Goal: Information Seeking & Learning: Find specific page/section

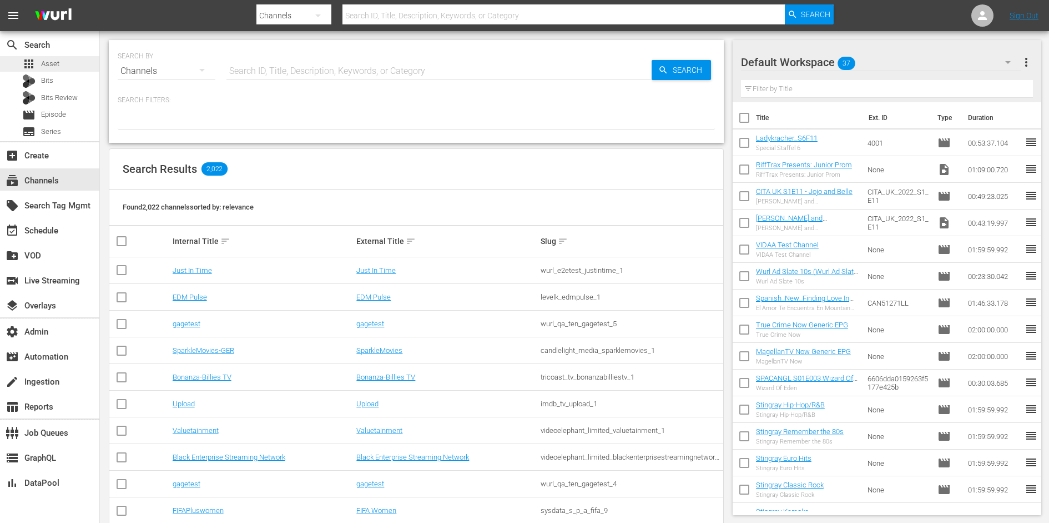
click at [65, 64] on div "apps Asset" at bounding box center [49, 64] width 99 height 16
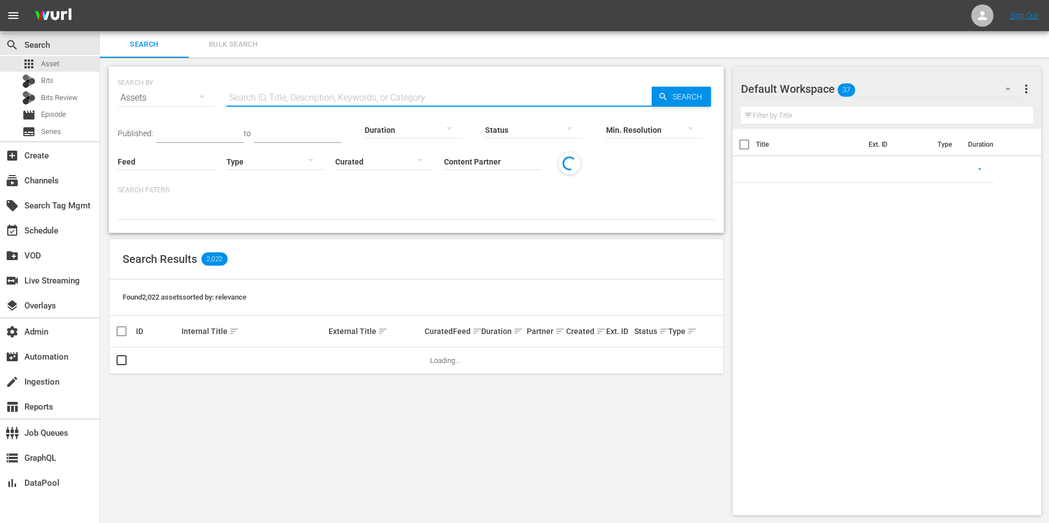
click at [274, 98] on input "text" at bounding box center [439, 97] width 425 height 27
paste input "187329899, 187329852"
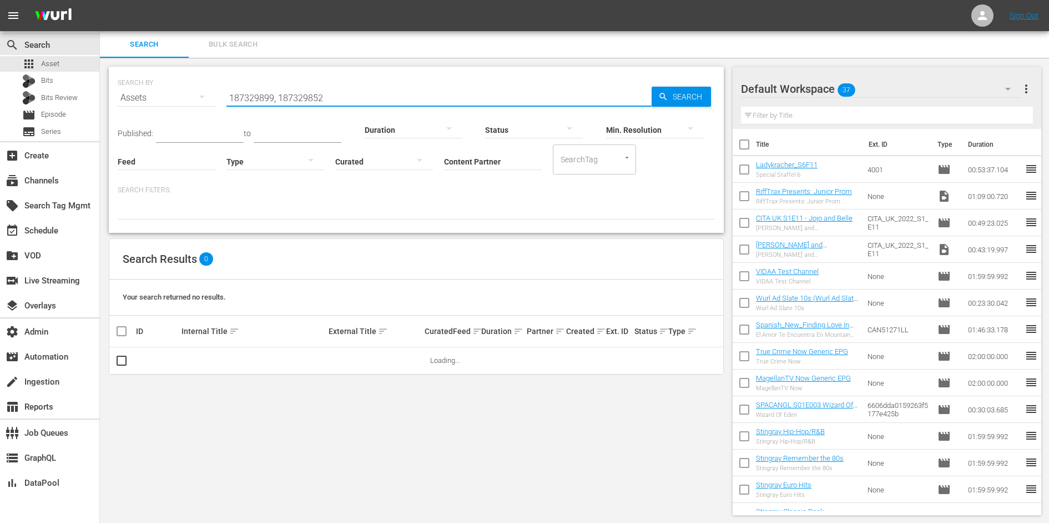
type input "187329899, 187329852"
click at [243, 47] on span "Bulk Search" at bounding box center [233, 44] width 76 height 13
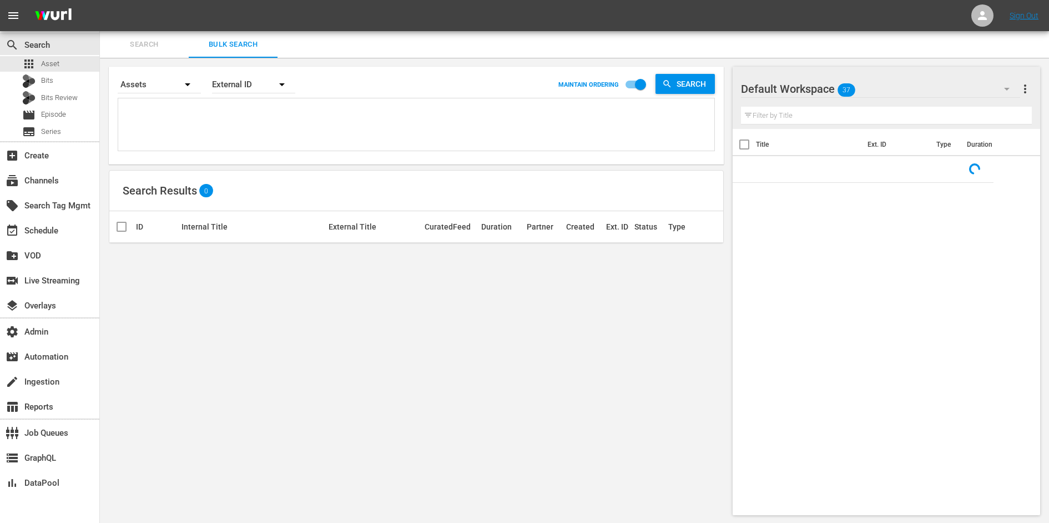
click at [248, 84] on div "External ID" at bounding box center [253, 84] width 83 height 31
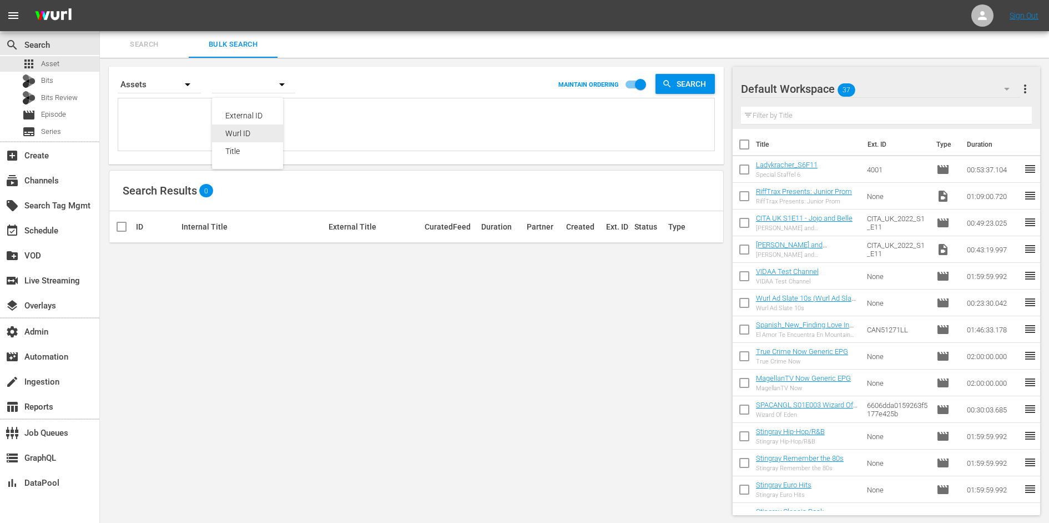
click at [235, 132] on div "Wurl ID" at bounding box center [247, 133] width 44 height 18
click at [203, 112] on div "External ID Wurl ID Title" at bounding box center [524, 261] width 1049 height 523
click at [203, 112] on textarea at bounding box center [418, 126] width 594 height 51
paste textarea "187329899, 187329852"
type textarea "187329899, 187329852"
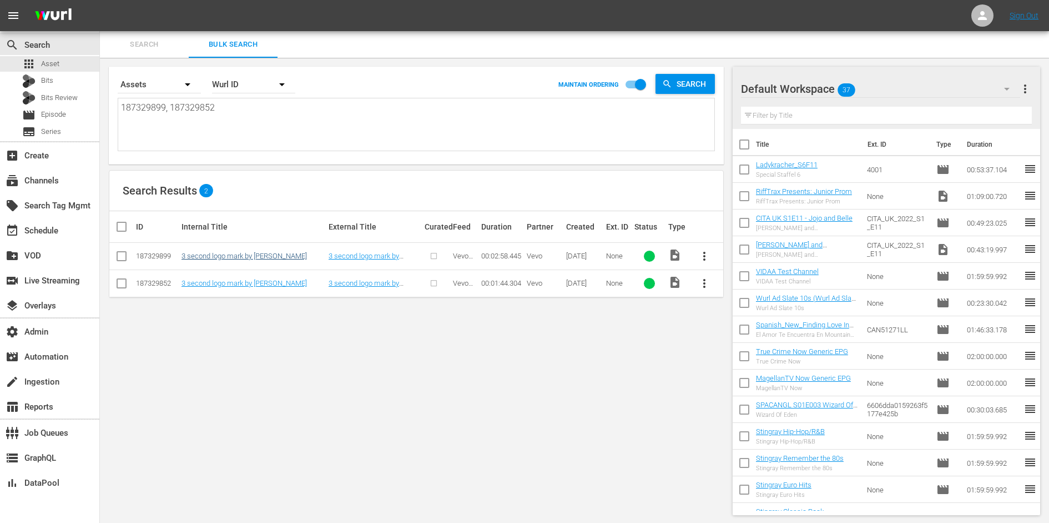
type textarea "187329899, 187329852"
click at [208, 255] on link "3 second logo mark by Vevo" at bounding box center [244, 256] width 125 height 8
click at [214, 283] on link "3 second logo mark by Vevo" at bounding box center [244, 283] width 125 height 8
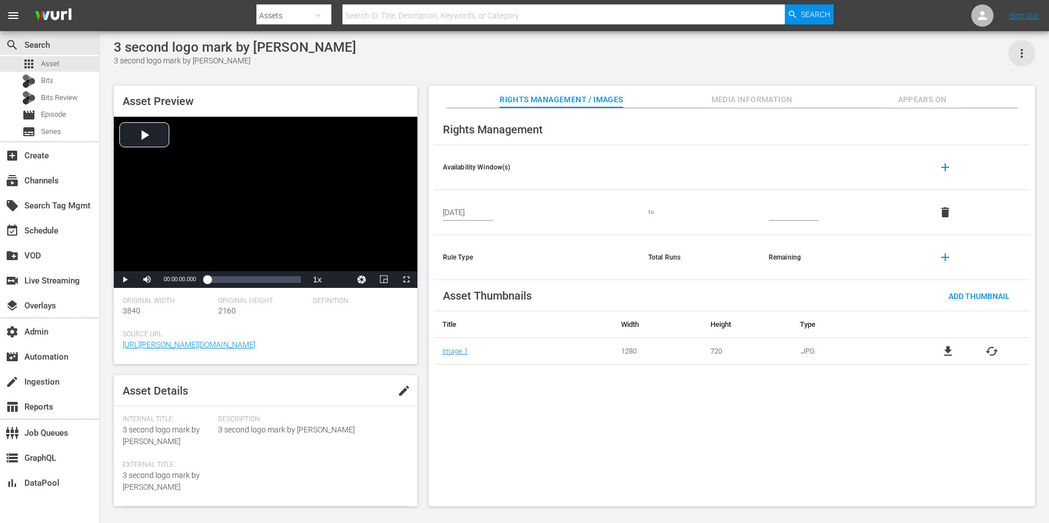
click at [839, 51] on icon "button" at bounding box center [1022, 53] width 13 height 13
click at [839, 157] on div "DELETE" at bounding box center [973, 155] width 107 height 27
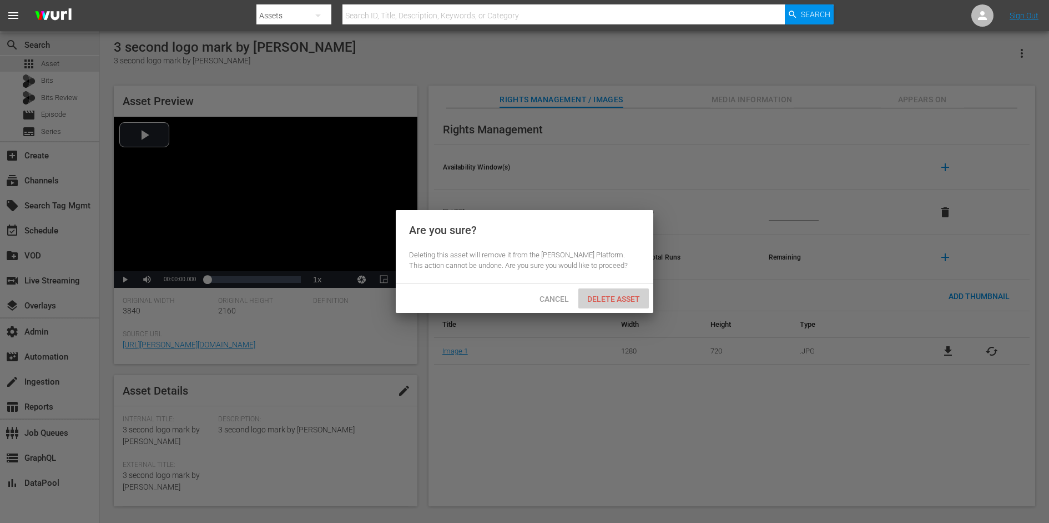
click at [627, 299] on span "Delete Asset" at bounding box center [614, 298] width 71 height 9
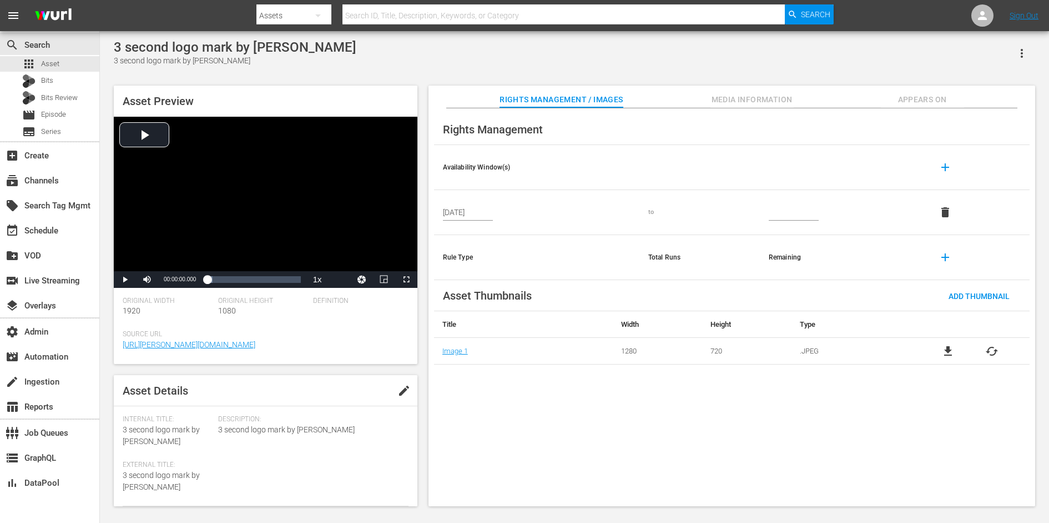
click at [839, 49] on icon "button" at bounding box center [1022, 53] width 13 height 13
click at [839, 162] on div "DELETE" at bounding box center [973, 155] width 107 height 27
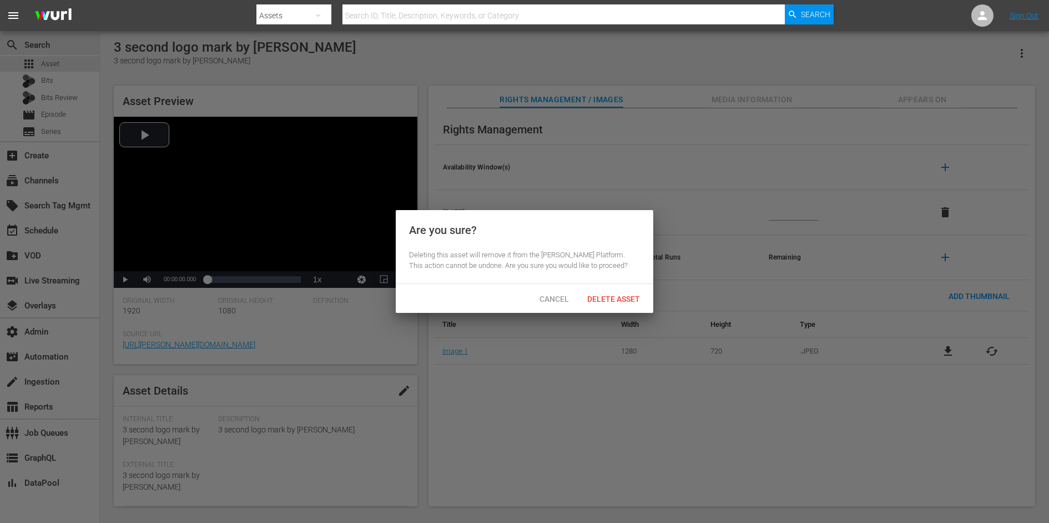
click at [622, 294] on span "Delete Asset" at bounding box center [614, 298] width 71 height 9
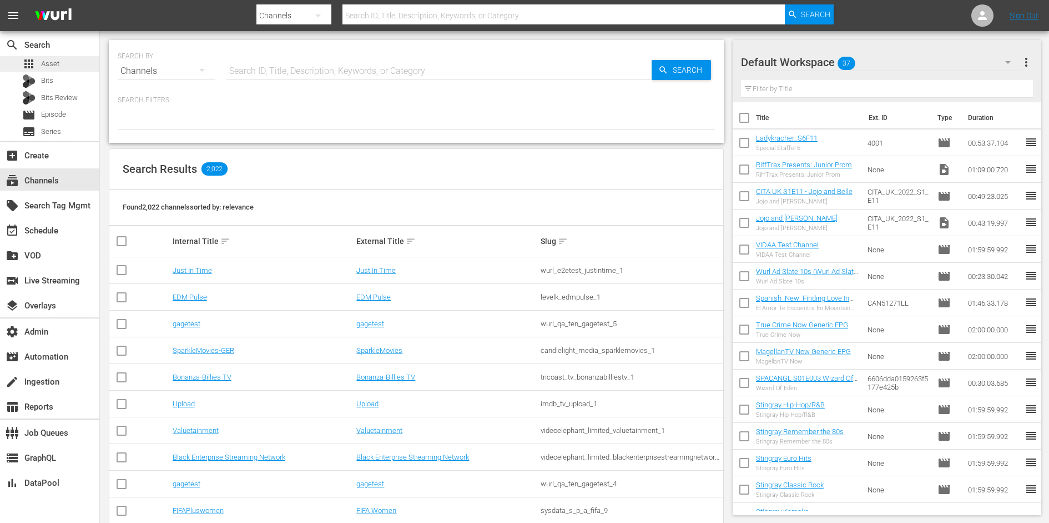
click at [49, 67] on span "Asset" at bounding box center [50, 63] width 18 height 11
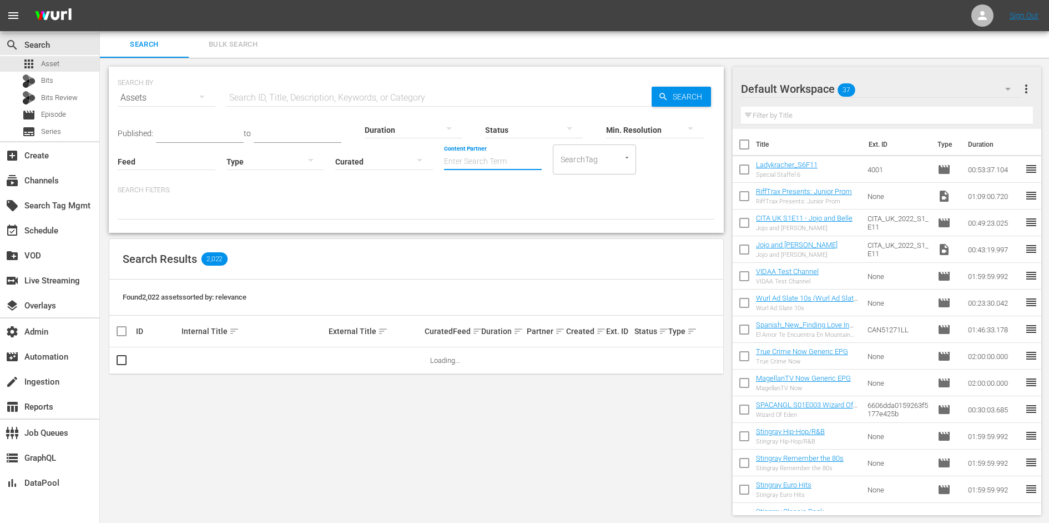
click at [459, 166] on input "Content Partner" at bounding box center [493, 162] width 98 height 40
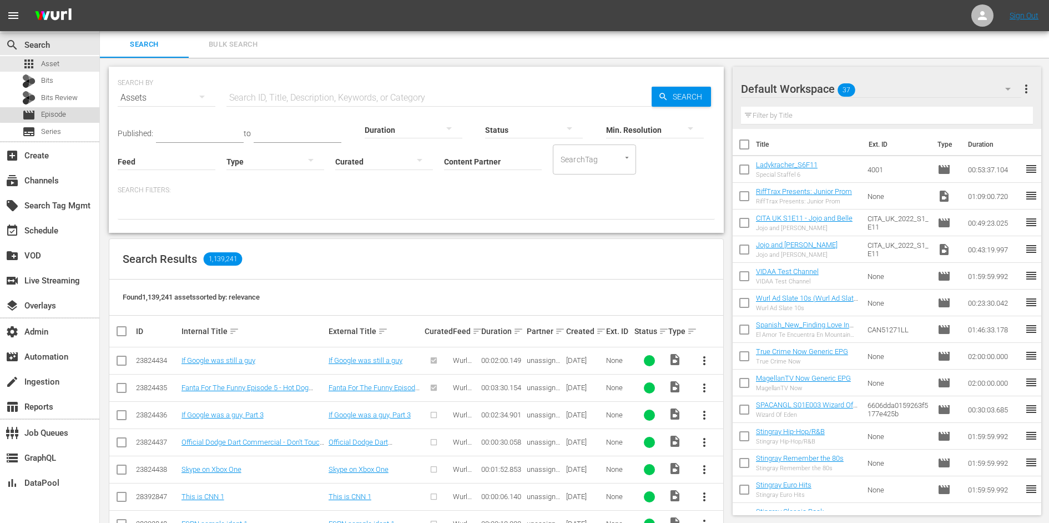
click at [58, 111] on span "Episode" at bounding box center [53, 114] width 25 height 11
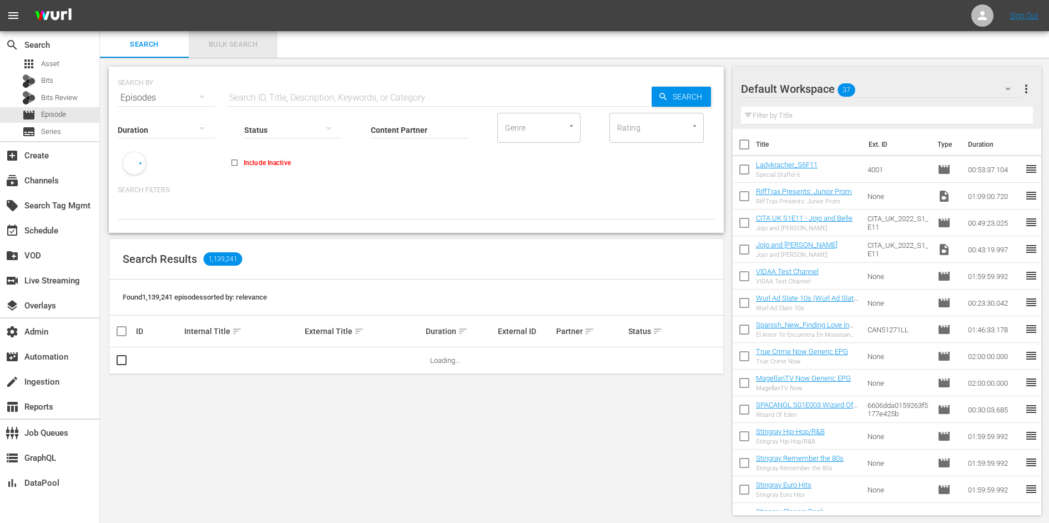
click at [247, 38] on span "Bulk Search" at bounding box center [233, 44] width 76 height 13
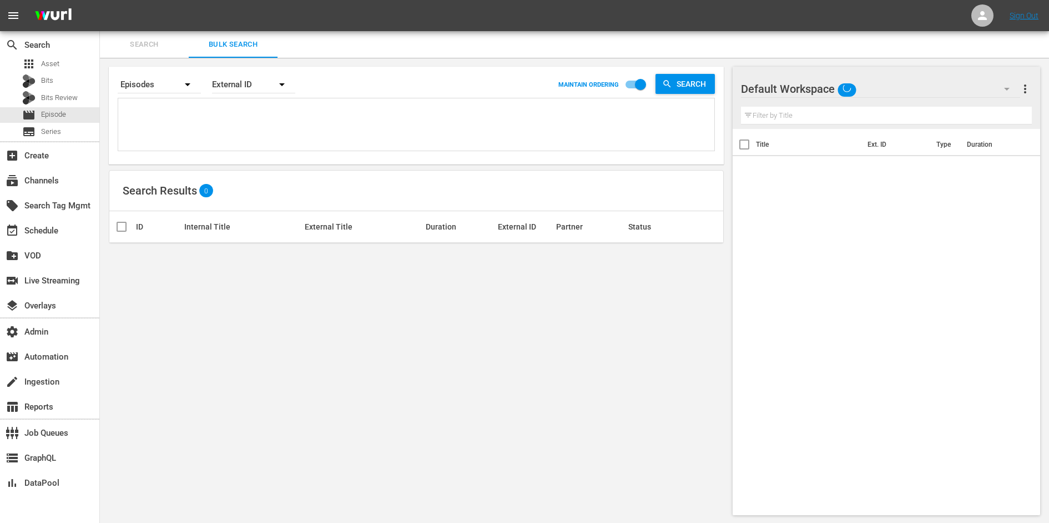
click at [252, 125] on textarea at bounding box center [418, 126] width 594 height 51
paste textarea "TCSENG0022"
type textarea "TCSENG0022"
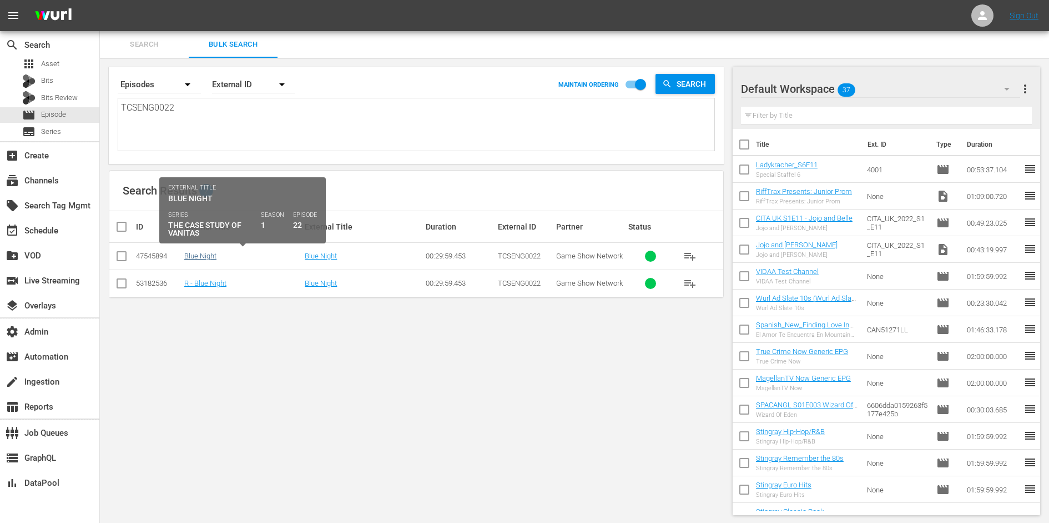
type textarea "TCSENG0022"
click at [210, 253] on link "Blue Night" at bounding box center [200, 256] width 32 height 8
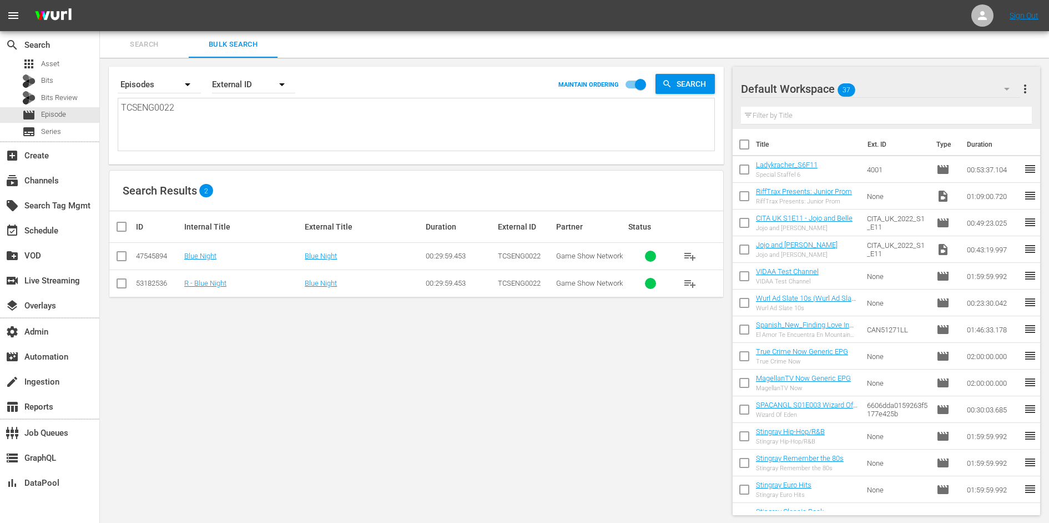
click at [213, 103] on textarea "TCSENG0022" at bounding box center [418, 126] width 594 height 51
paste textarea "WEPENG0009"
type textarea "WEPENG0009"
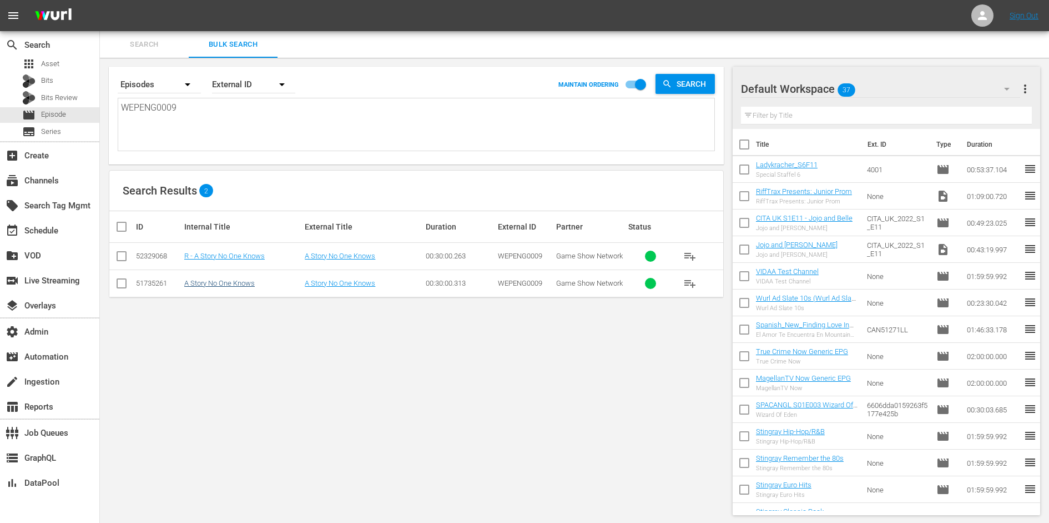
type textarea "WEPENG0009"
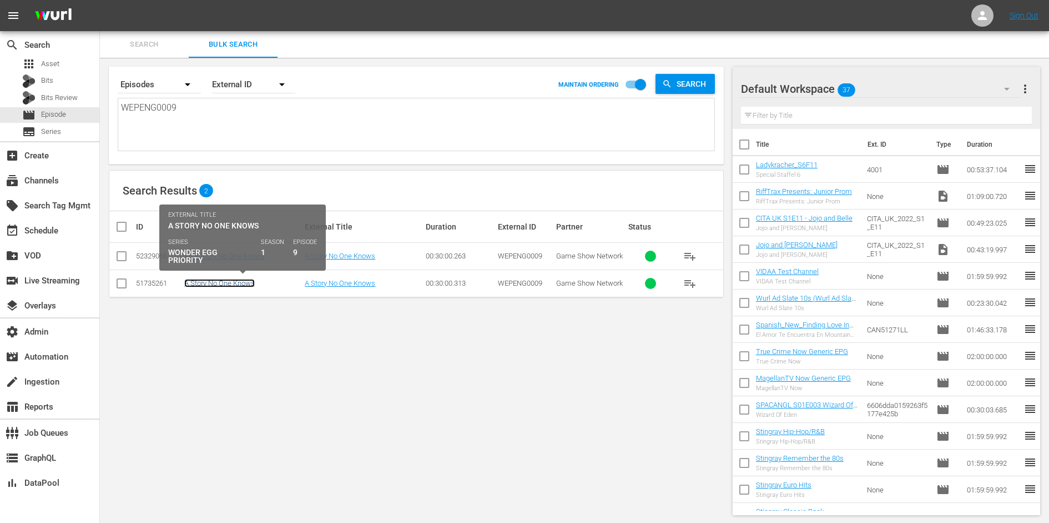
click at [218, 285] on link "A Story No One Knows" at bounding box center [219, 283] width 71 height 8
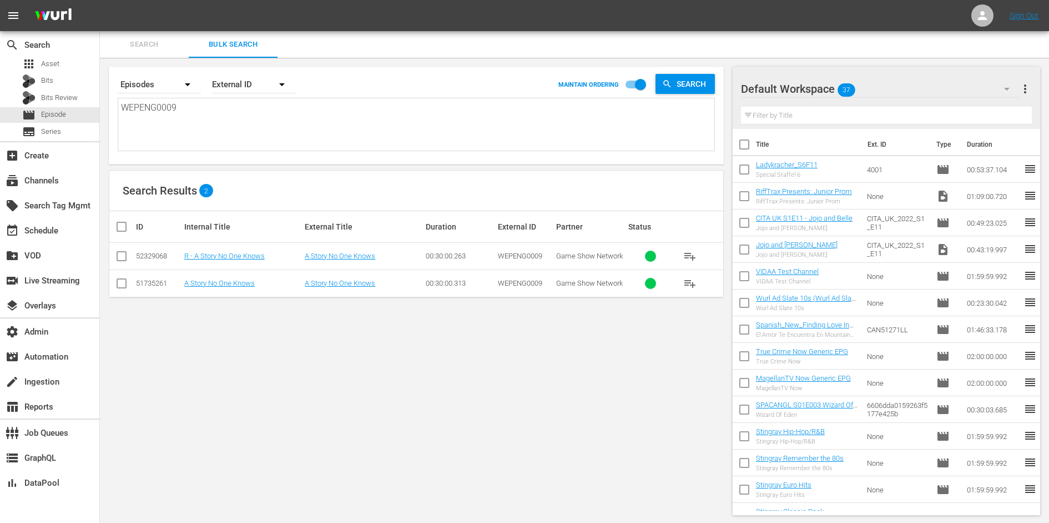
click at [195, 112] on textarea "WEPENG0009" at bounding box center [418, 126] width 594 height 51
paste textarea "LHZENG0019 LHZENG0020 BTRENG0008 BTRENG0009 BTRENG0010 BTRENG0011 BTRENG0012 CV…"
type textarea "LHZENG0019 LHZENG0020 BTRENG0008 BTRENG0009 BTRENG0010 BTRENG0011 BTRENG0012 CV…"
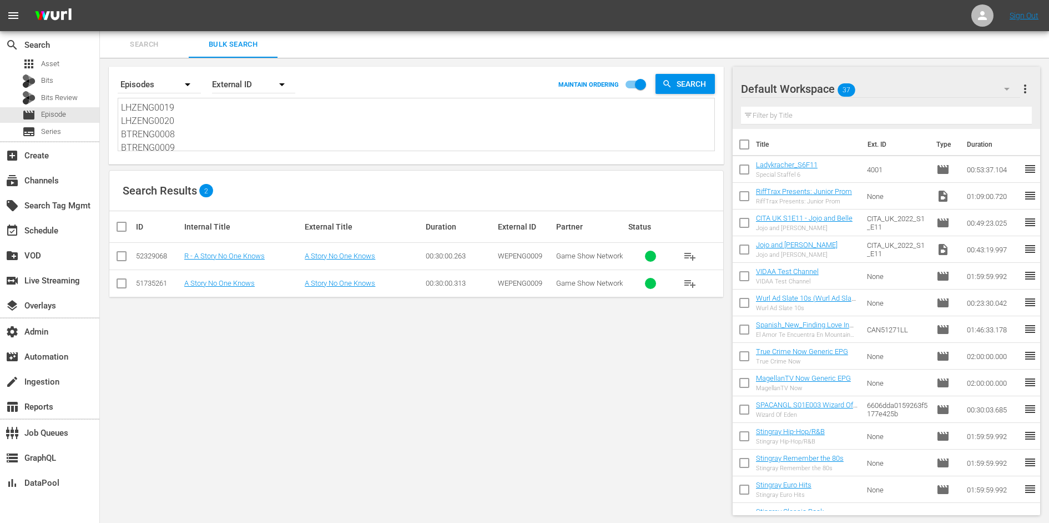
scroll to position [1, 0]
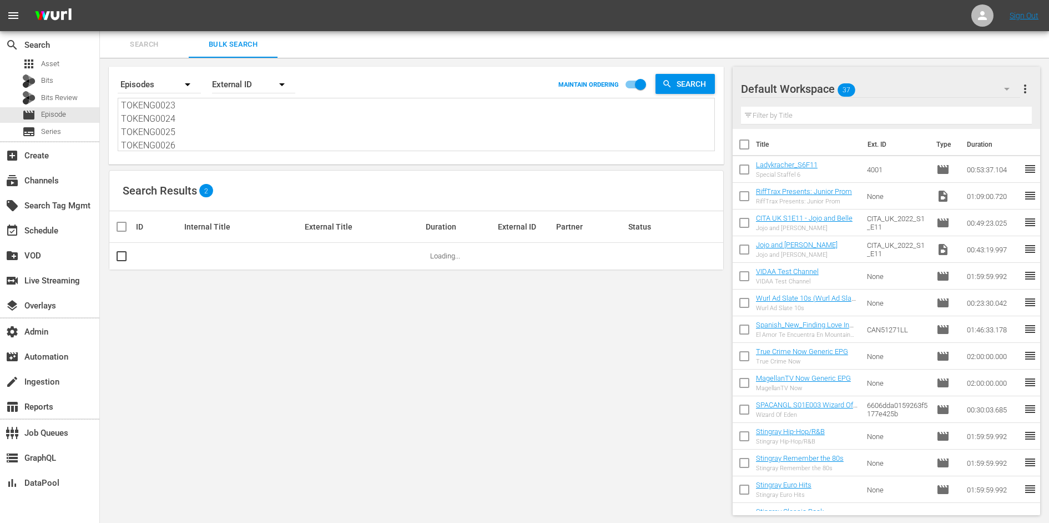
type textarea "LHZENG0019 LHZENG0020 BTRENG0008 BTRENG0009 BTRENG0010 BTRENG0011 BTRENG0012 CV…"
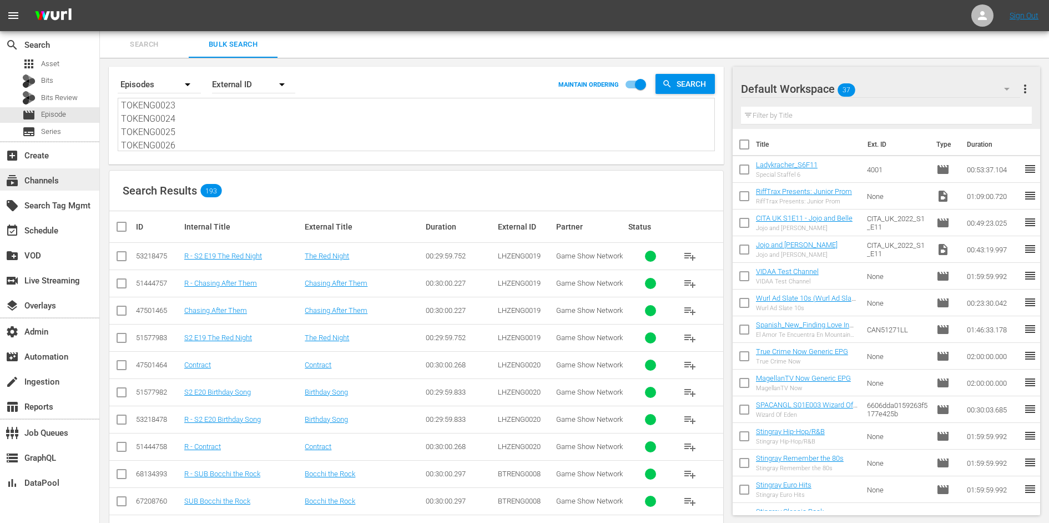
click at [64, 179] on div "subscriptions Channels" at bounding box center [49, 179] width 99 height 22
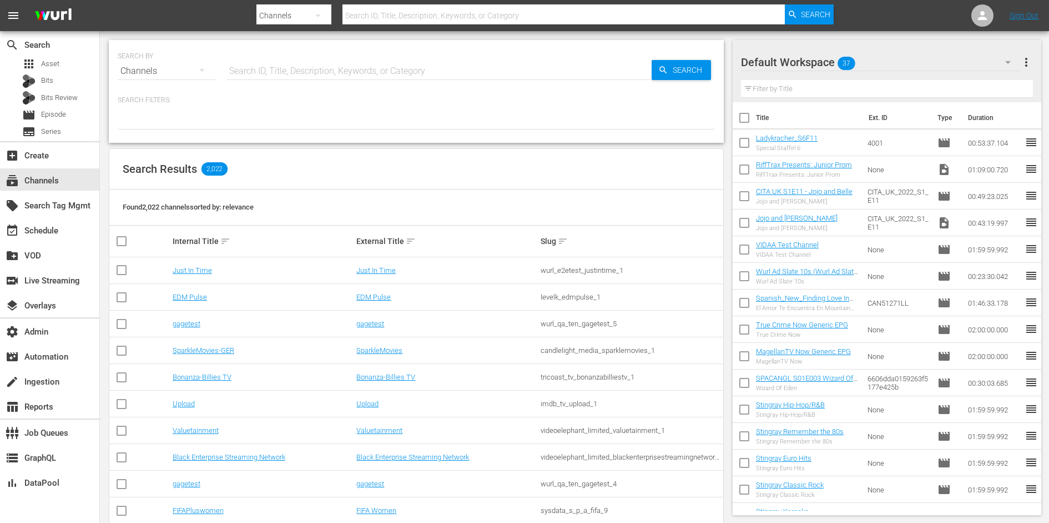
click at [306, 76] on input "text" at bounding box center [439, 71] width 425 height 27
type input "crunchyr"
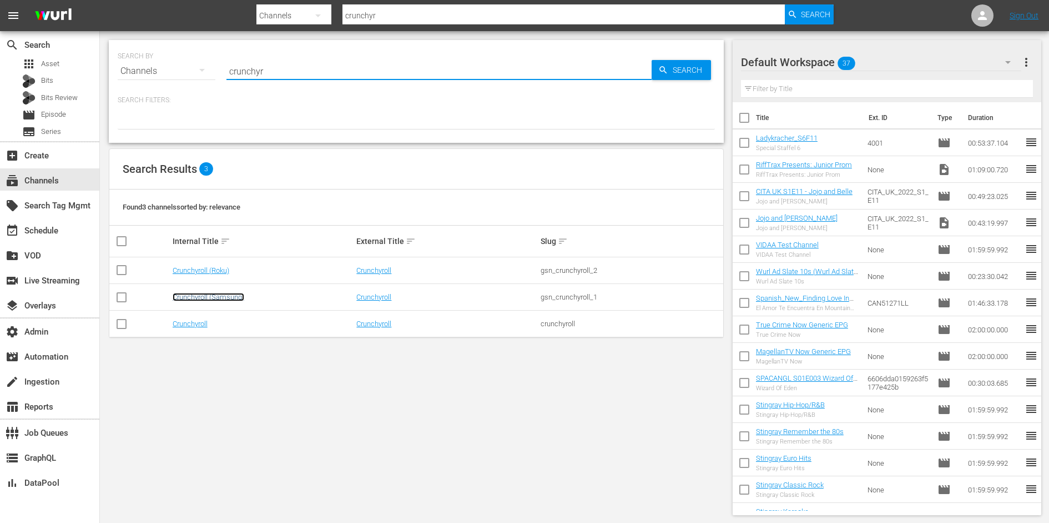
click at [198, 297] on link "Crunchyroll (Samsung)" at bounding box center [209, 297] width 72 height 8
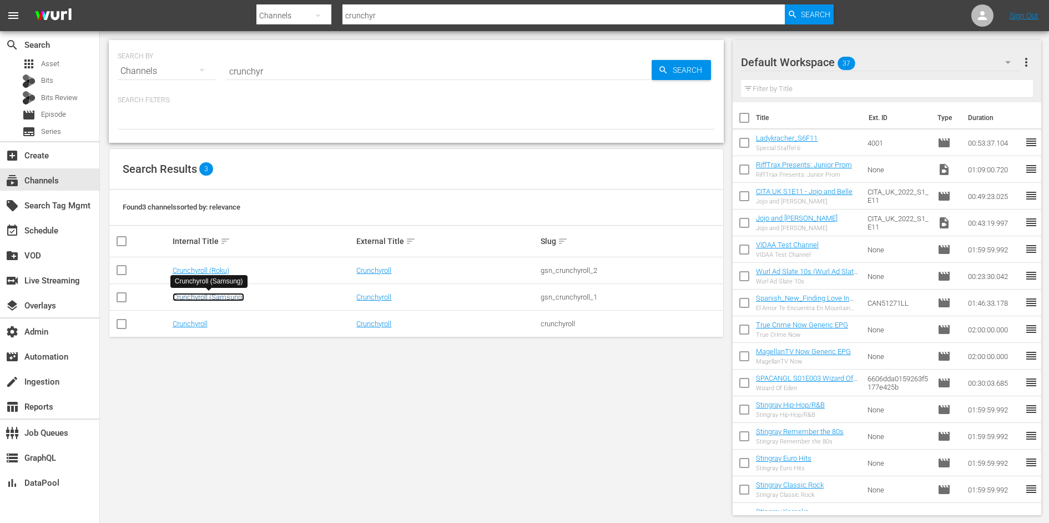
click at [202, 293] on link "Crunchyroll (Samsung)" at bounding box center [209, 297] width 72 height 8
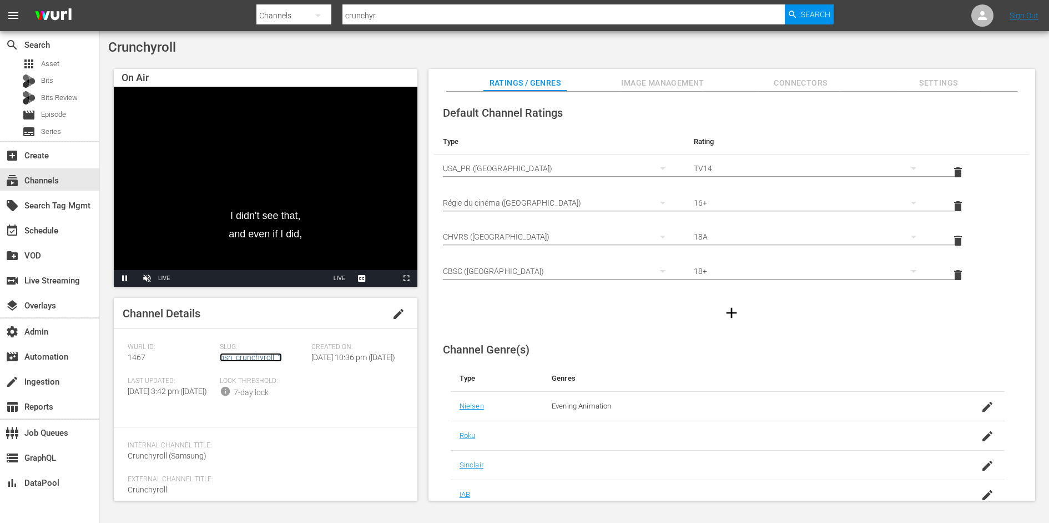
click at [245, 353] on link "gsn_crunchyroll_1" at bounding box center [251, 357] width 62 height 9
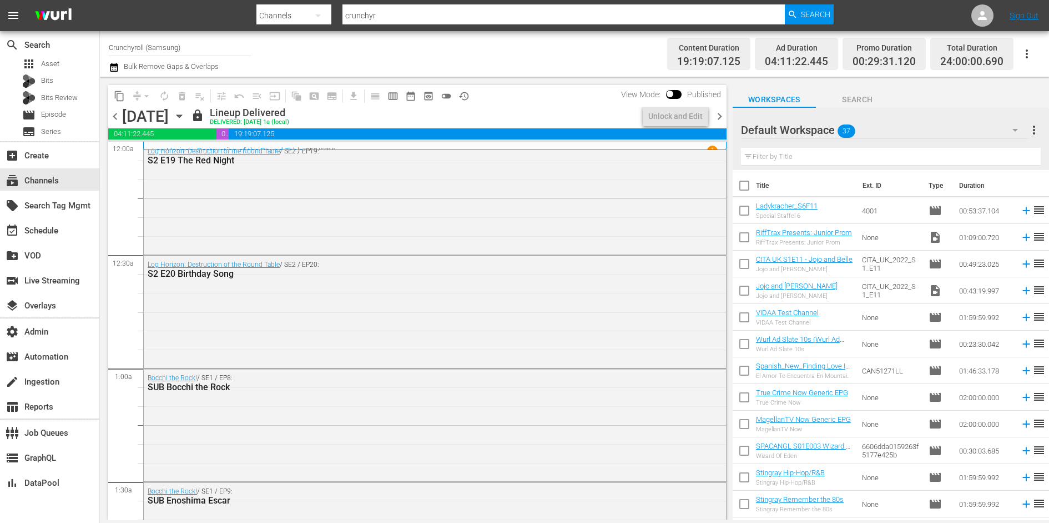
click at [255, 332] on div "Log Horizon: Destruction of the Round Table / SE2 / EP20: S2 E20 Birthday Song" at bounding box center [435, 310] width 582 height 110
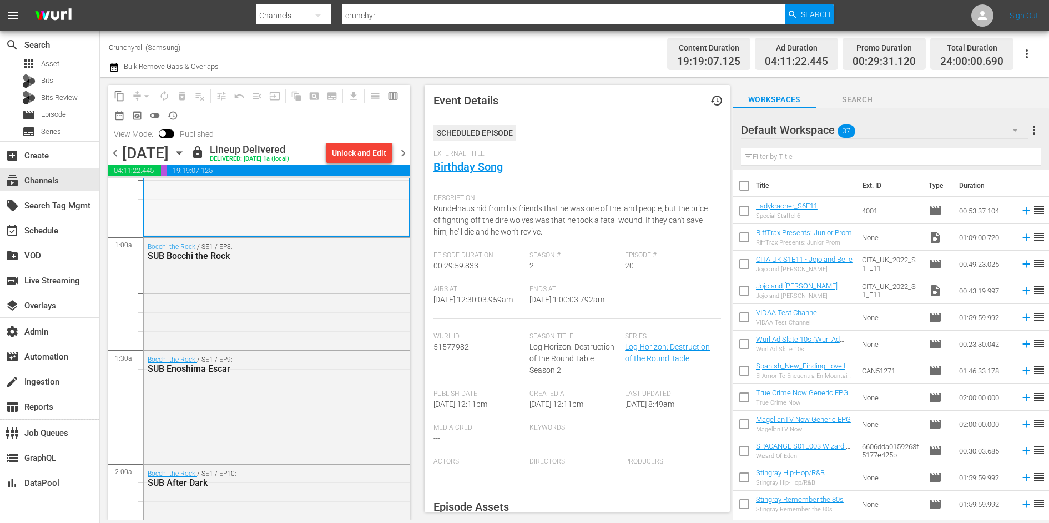
scroll to position [208, 0]
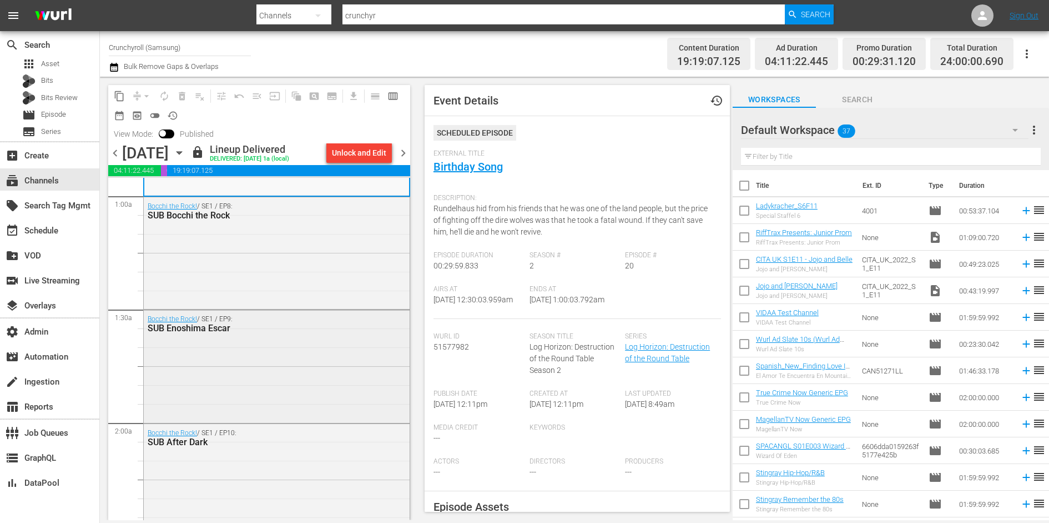
click at [298, 348] on div "Bocchi the Rock! / SE1 / EP9: SUB Enoshima Escar" at bounding box center [277, 365] width 266 height 110
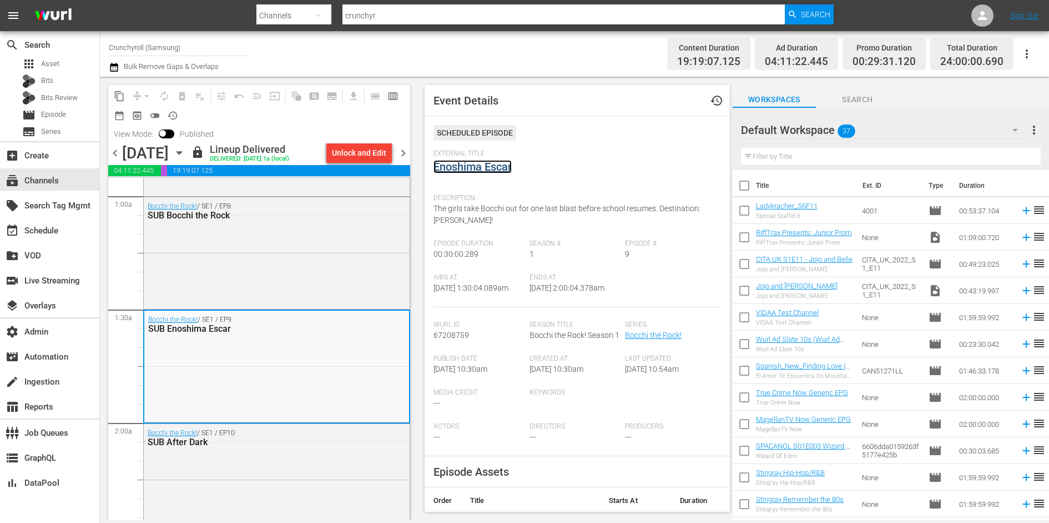
click at [466, 168] on link "Enoshima Escar" at bounding box center [473, 166] width 78 height 13
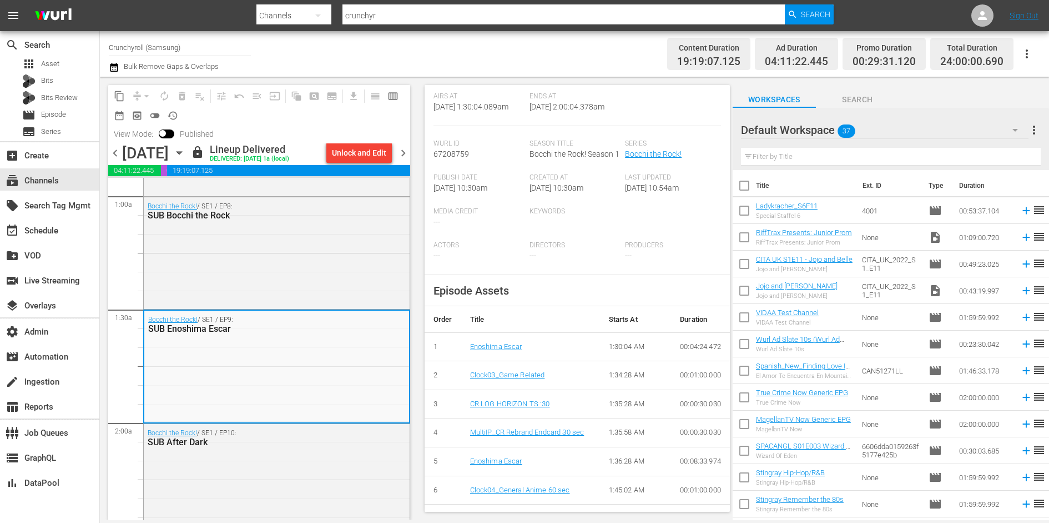
scroll to position [0, 0]
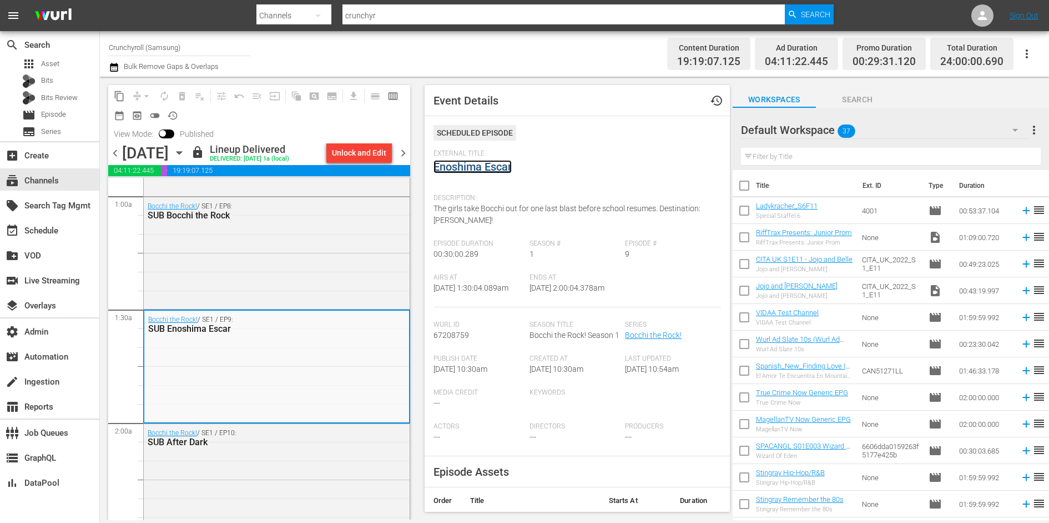
click at [490, 164] on link "Enoshima Escar" at bounding box center [473, 166] width 78 height 13
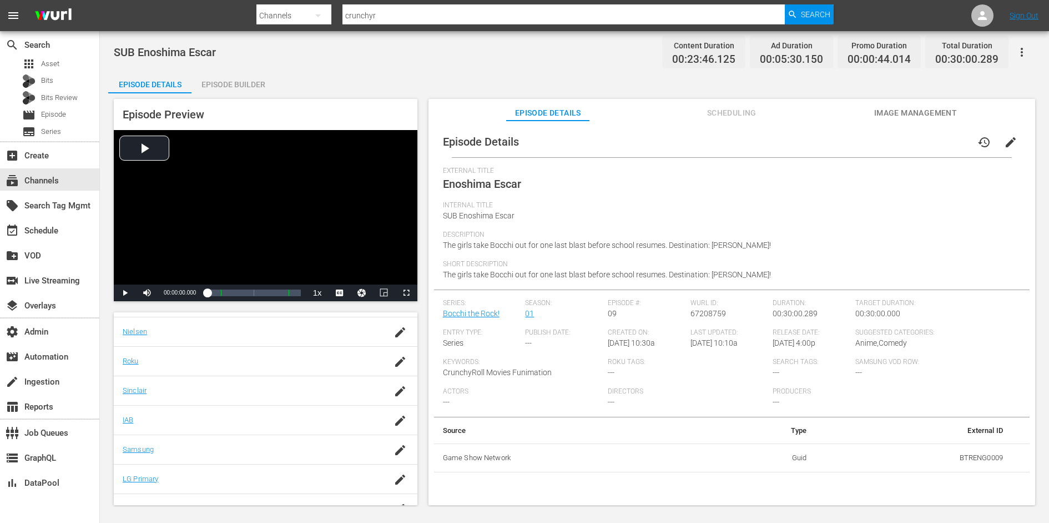
scroll to position [203, 0]
click at [961, 458] on td "BTRENG0009" at bounding box center [914, 457] width 196 height 29
copy td "BTRENG0009"
click at [46, 117] on span "Episode" at bounding box center [53, 114] width 25 height 11
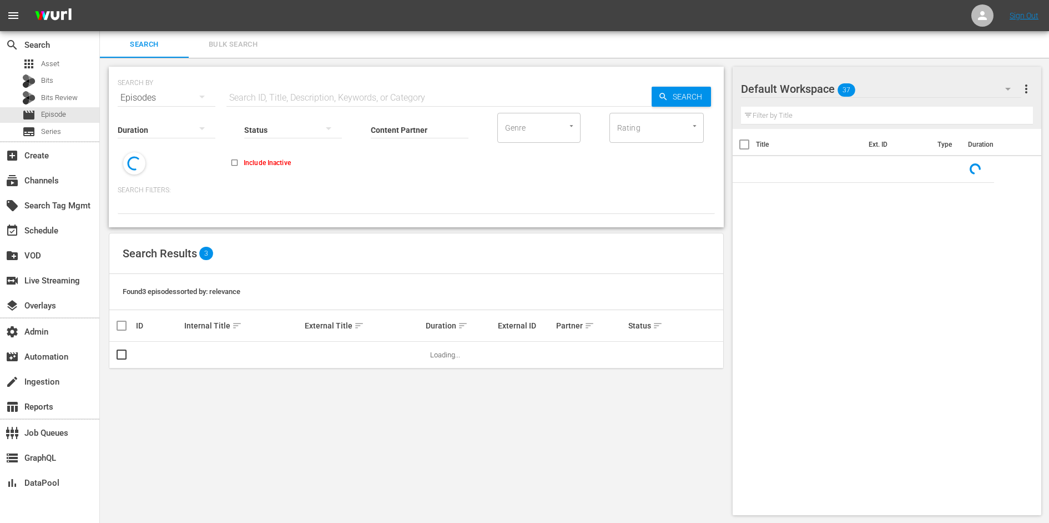
click at [234, 42] on span "Bulk Search" at bounding box center [233, 44] width 76 height 13
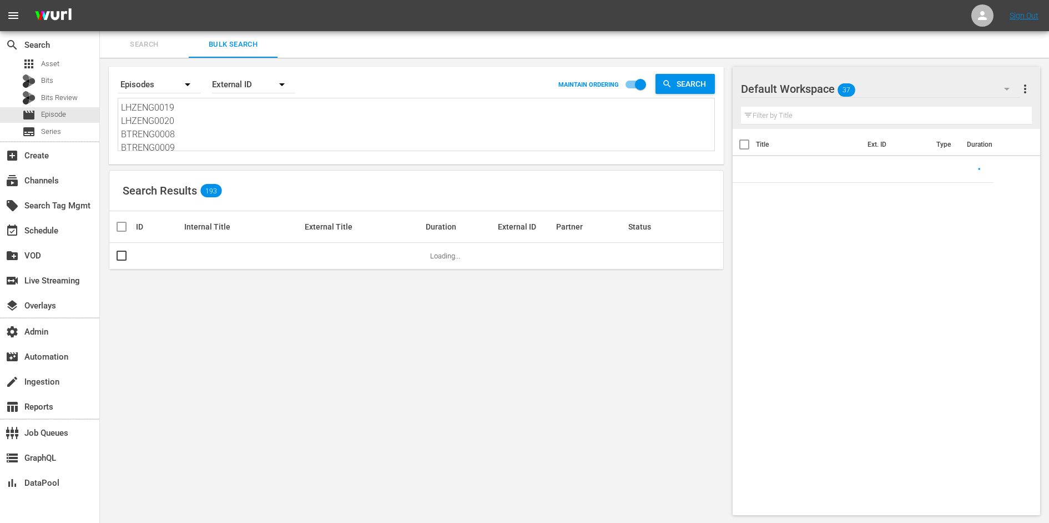
click at [196, 122] on textarea "LHZENG0019 LHZENG0020 BTRENG0008 BTRENG0009 BTRENG0010 BTRENG0011 BTRENG0012 CV…" at bounding box center [418, 126] width 594 height 51
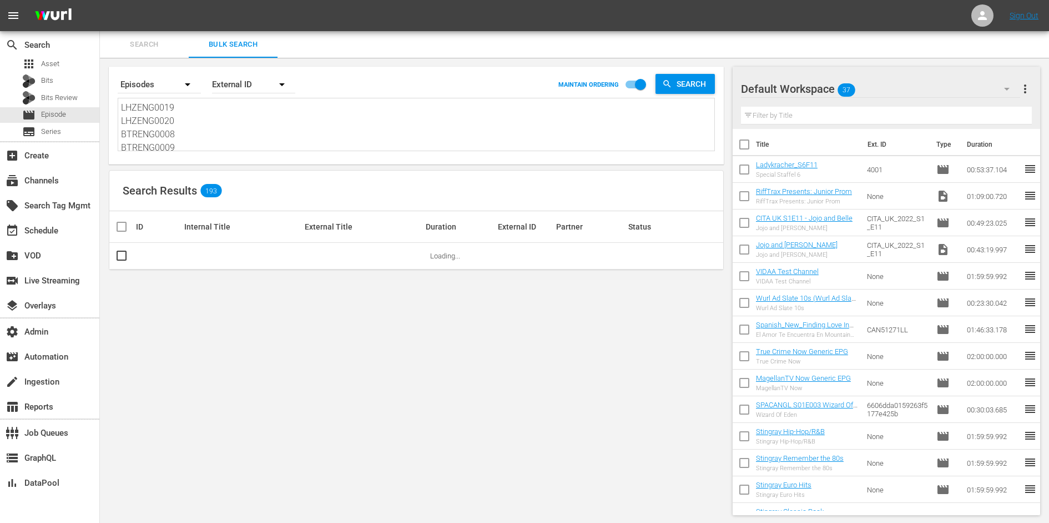
paste textarea "BTRENG0009"
type textarea "BTRENG0009"
click at [191, 133] on textarea "BTRENG0009" at bounding box center [418, 126] width 594 height 51
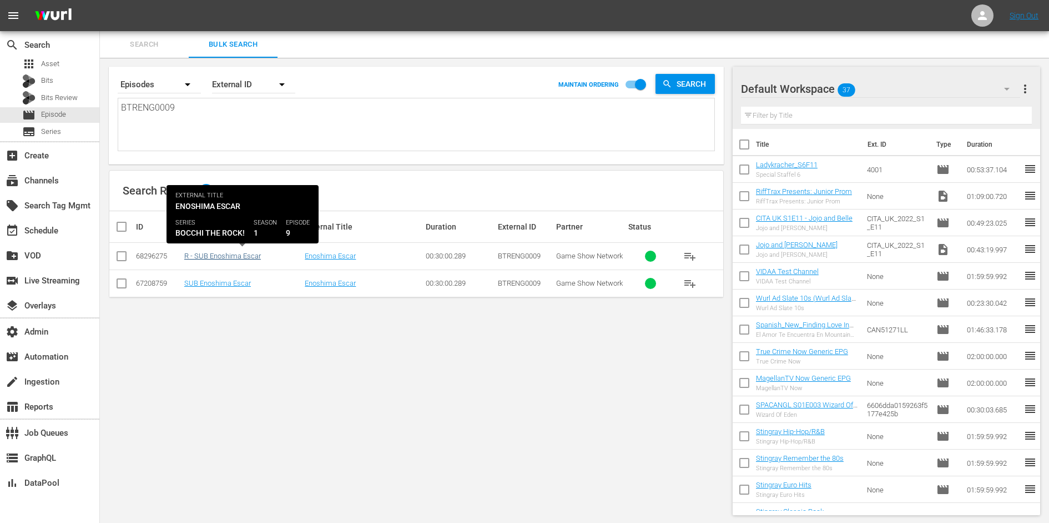
type textarea "BTRENG0009"
click at [207, 255] on link "R - SUB Enoshima Escar" at bounding box center [222, 256] width 77 height 8
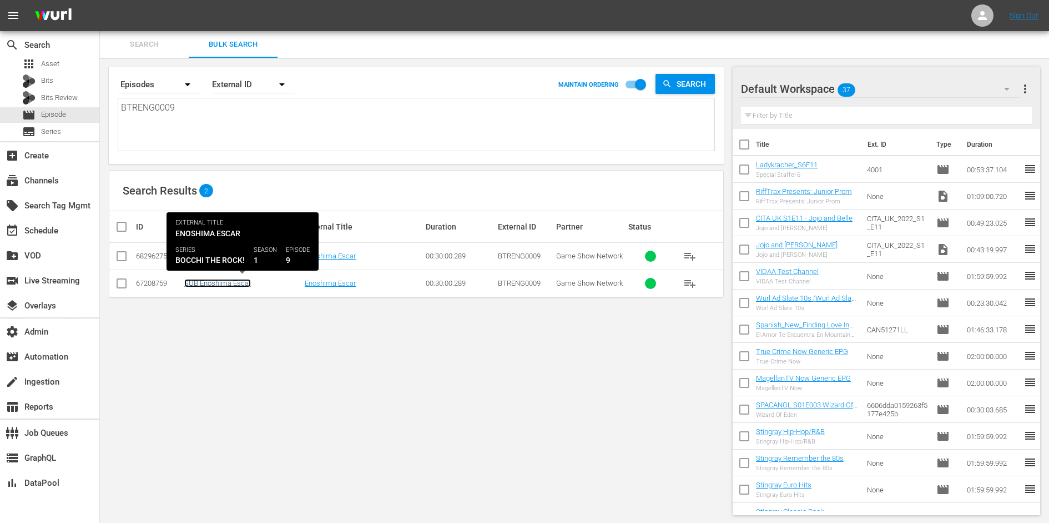
click at [210, 281] on link "SUB Enoshima Escar" at bounding box center [217, 283] width 67 height 8
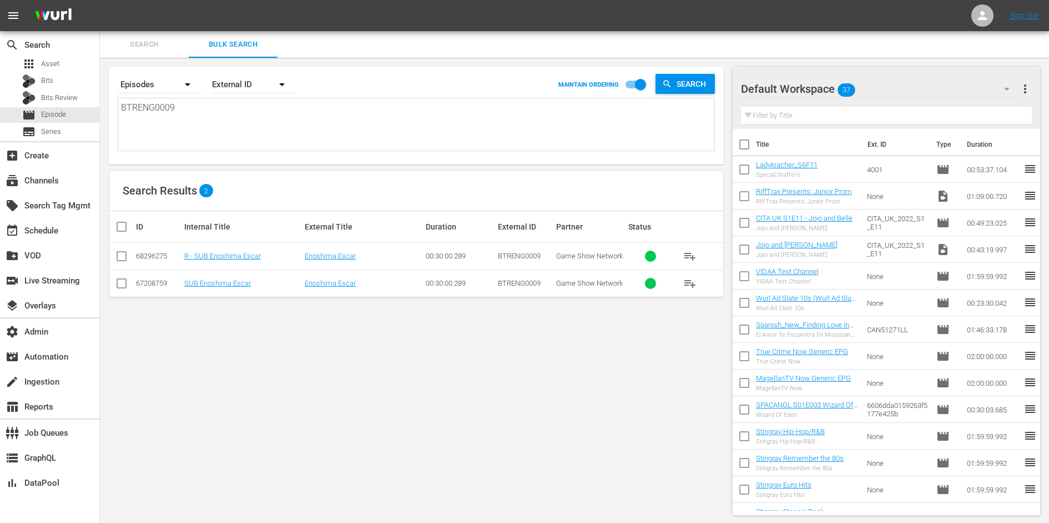
click at [251, 109] on textarea "BTRENG0009" at bounding box center [418, 126] width 594 height 51
paste textarea "LHZENG0019 LHZENG0020 BTRENG0008 BTRENG0009 BTRENG0010 BTRENG0011 BTRENG0012 CV…"
type textarea "LHZENG0019 LHZENG0020 BTRENG0008 BTRENG0009 BTRENG0010 BTRENG0011 BTRENG0012 CV…"
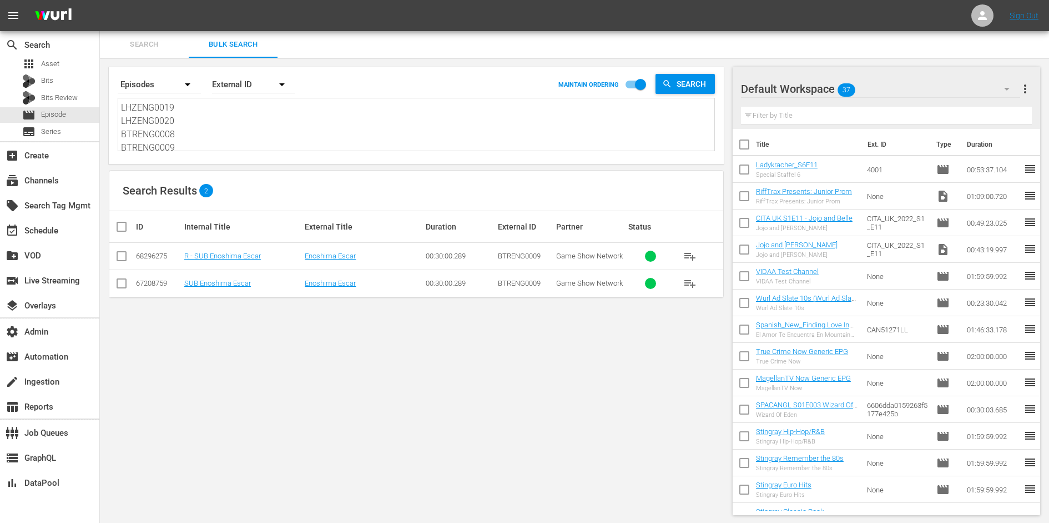
scroll to position [1, 0]
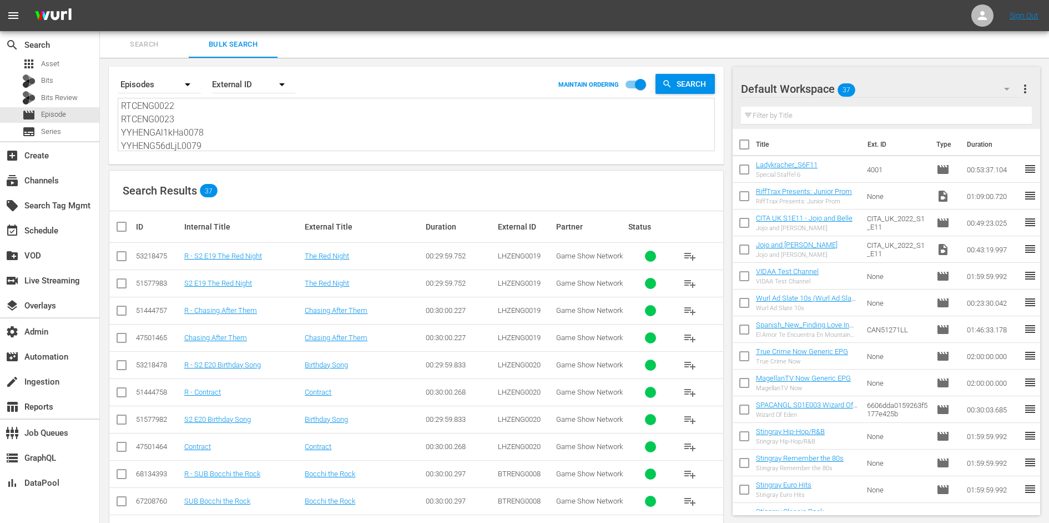
type textarea "LHZENG0019 LHZENG0020 BTRENG0008 BTRENG0009 BTRENG0010 BTRENG0011 BTRENG0012 CV…"
drag, startPoint x: 358, startPoint y: 283, endPoint x: 307, endPoint y: 283, distance: 51.1
click at [307, 283] on div "The Red Night" at bounding box center [363, 283] width 117 height 8
click at [365, 286] on div "The Red Night" at bounding box center [363, 283] width 117 height 8
drag, startPoint x: 367, startPoint y: 279, endPoint x: 303, endPoint y: 280, distance: 64.4
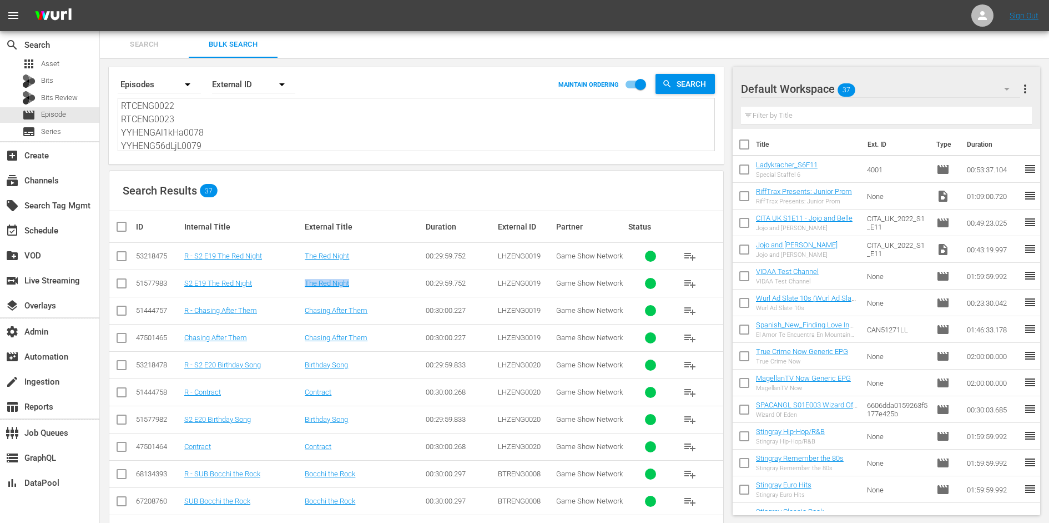
click at [303, 280] on td "The Red Night" at bounding box center [363, 282] width 120 height 27
copy link "The Red Night"
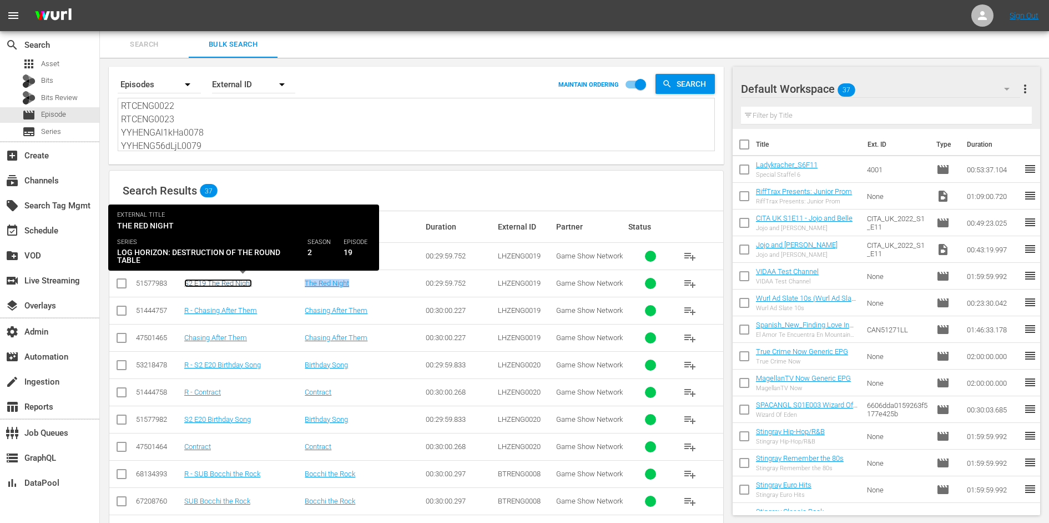
click at [230, 279] on link "S2 E19 The Red Night" at bounding box center [218, 283] width 68 height 8
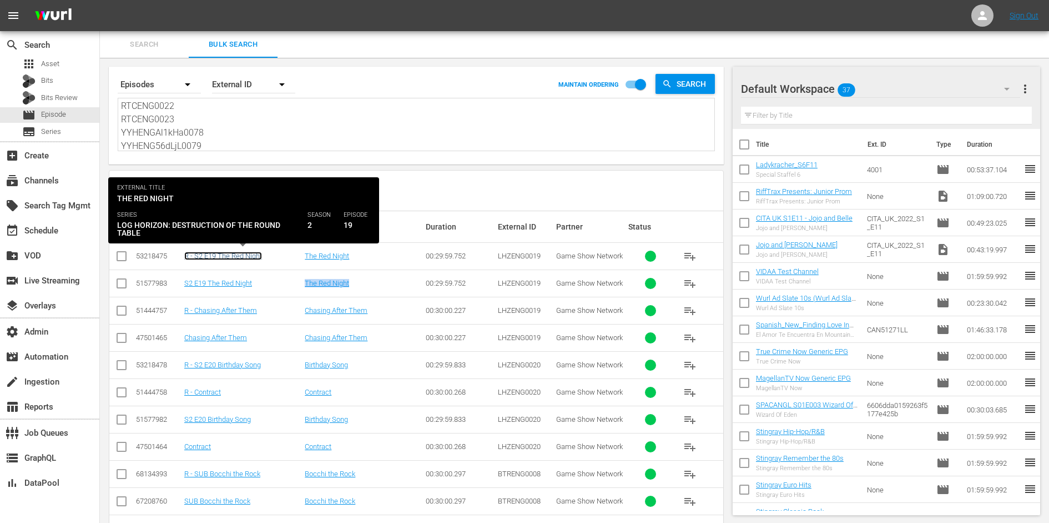
click at [240, 254] on link "R - S2 E19 The Red Night" at bounding box center [223, 256] width 78 height 8
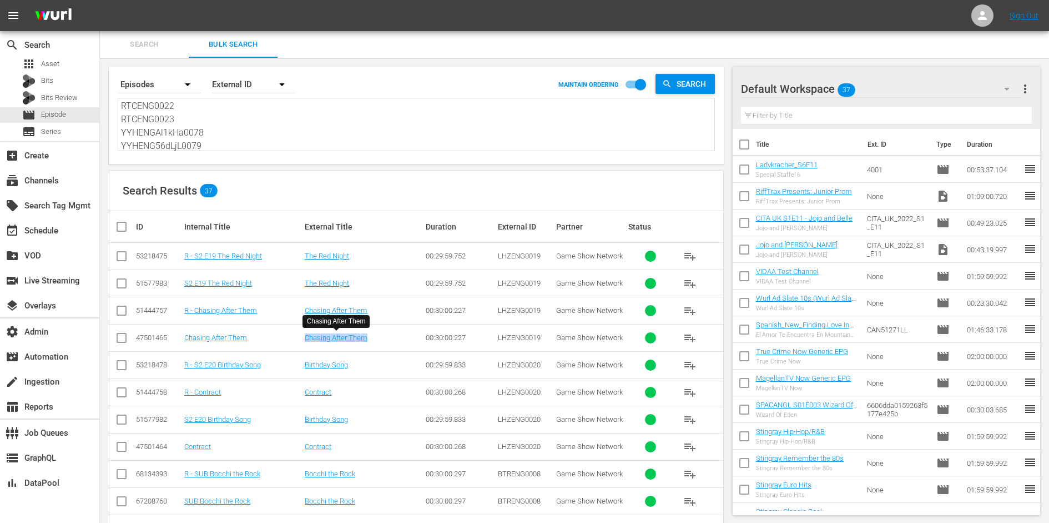
drag, startPoint x: 382, startPoint y: 335, endPoint x: 302, endPoint y: 335, distance: 80.0
click at [302, 335] on tr "47501465 Chasing After Them Chasing After Them 00:30:00.227 LHZENG0019 Game Sho…" at bounding box center [416, 337] width 614 height 27
copy tr "Chasing After Them"
click at [337, 336] on link "Chasing After Them" at bounding box center [336, 337] width 63 height 8
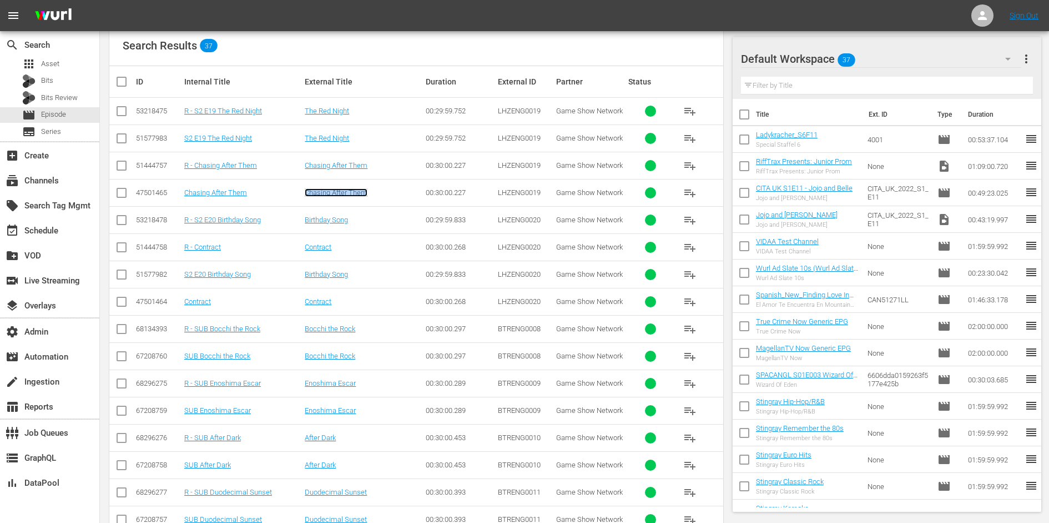
scroll to position [263, 0]
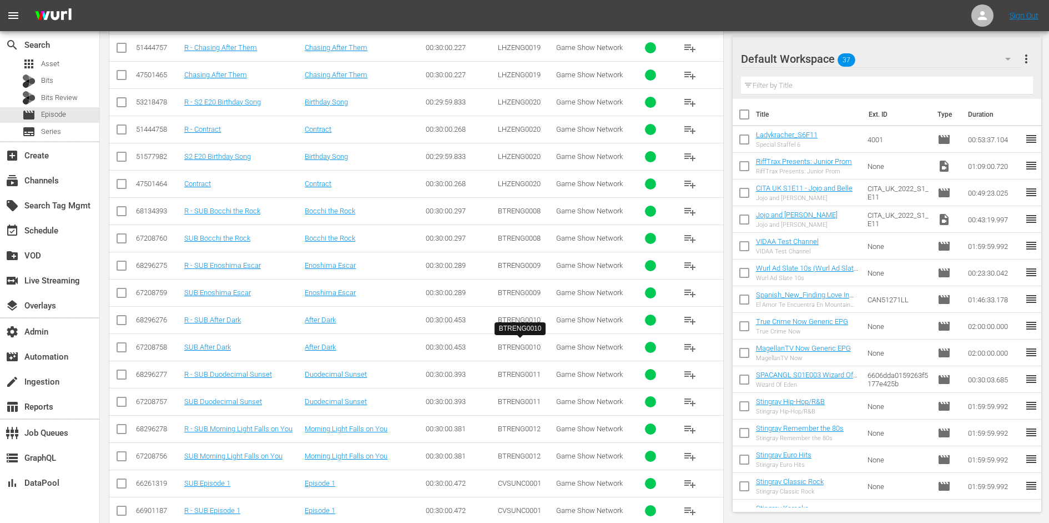
click at [519, 343] on span "BTRENG0010" at bounding box center [519, 347] width 43 height 8
copy span "BTRENG0010"
drag, startPoint x: 349, startPoint y: 345, endPoint x: 307, endPoint y: 344, distance: 42.8
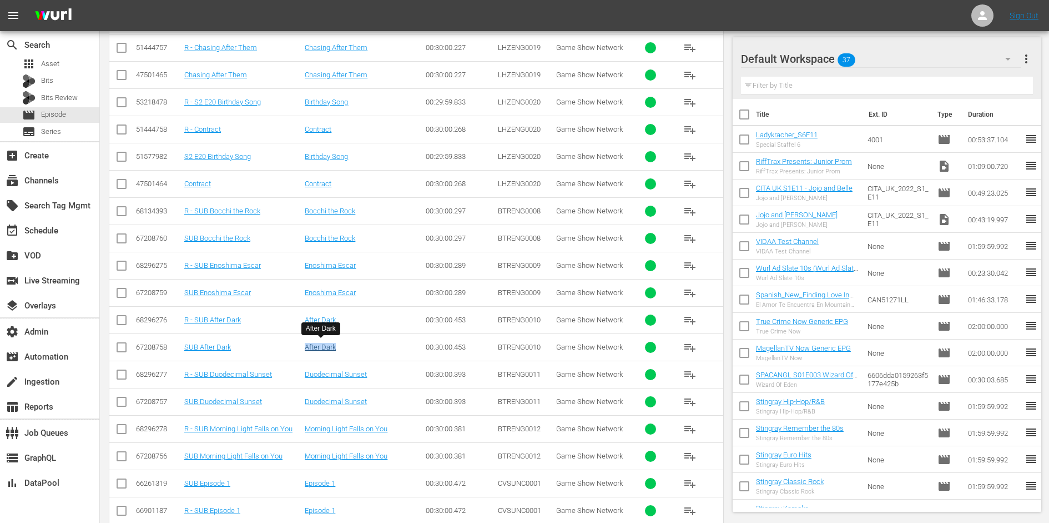
click at [307, 344] on div "After Dark" at bounding box center [363, 347] width 117 height 8
copy link "After Dark"
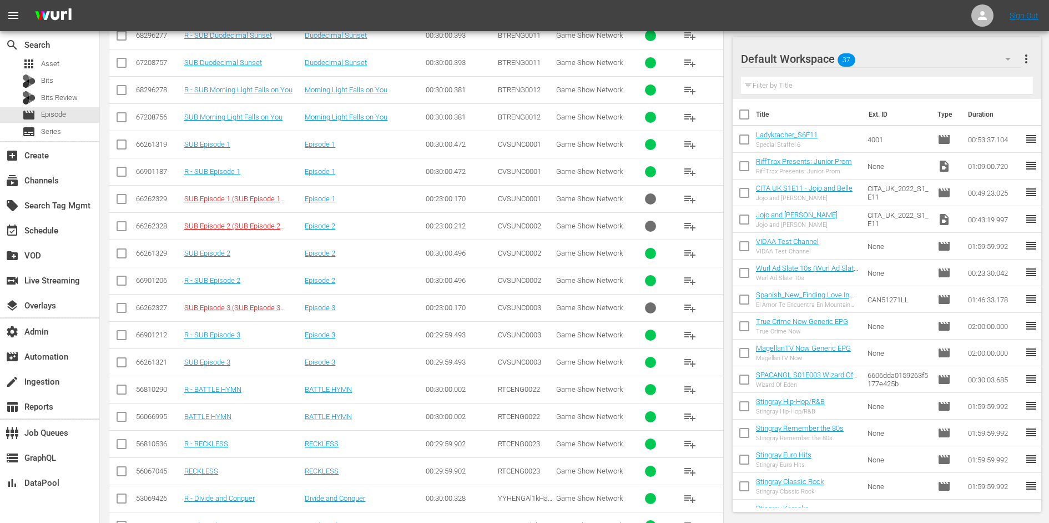
scroll to position [739, 0]
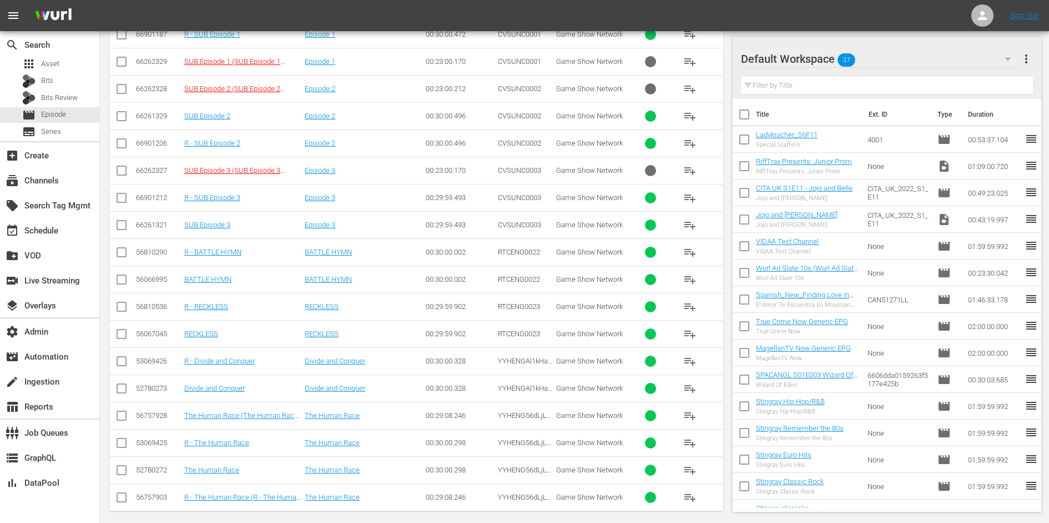
click at [504, 302] on span "RTCENG0023" at bounding box center [519, 306] width 42 height 8
copy span "RTCENG0023"
drag, startPoint x: 350, startPoint y: 301, endPoint x: 306, endPoint y: 301, distance: 43.9
click at [306, 302] on div "RECKLESS" at bounding box center [363, 306] width 117 height 8
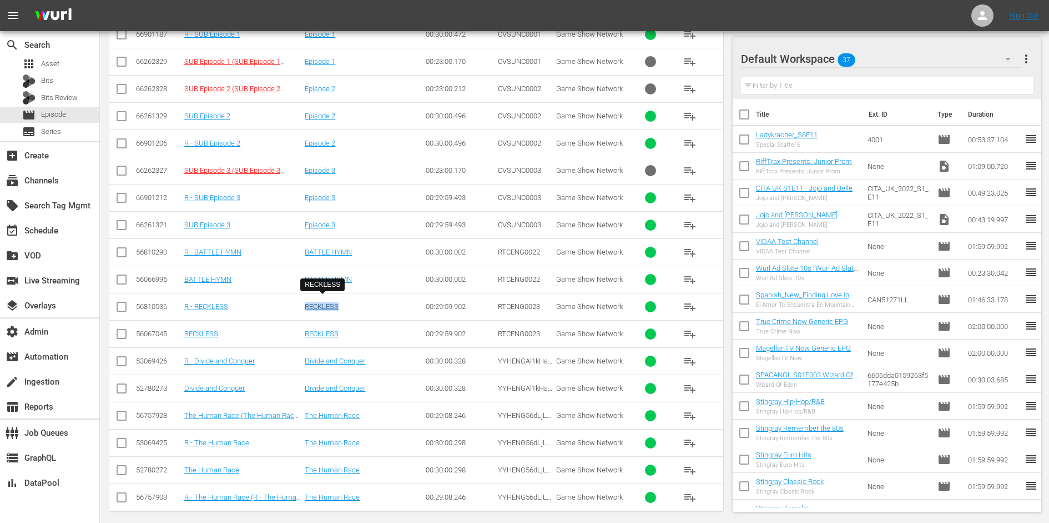
copy link "RECKLESS"
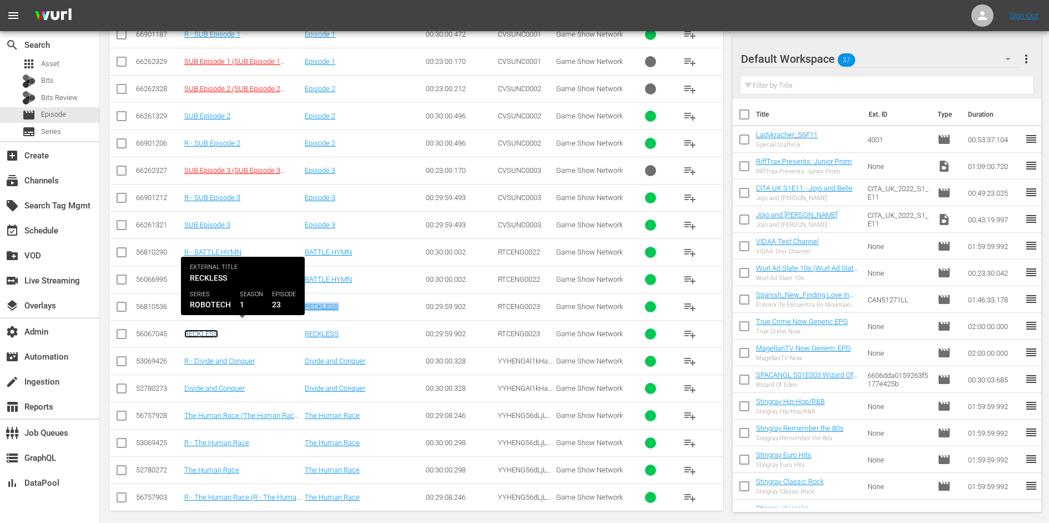
click at [211, 329] on link "RECKLESS" at bounding box center [201, 333] width 34 height 8
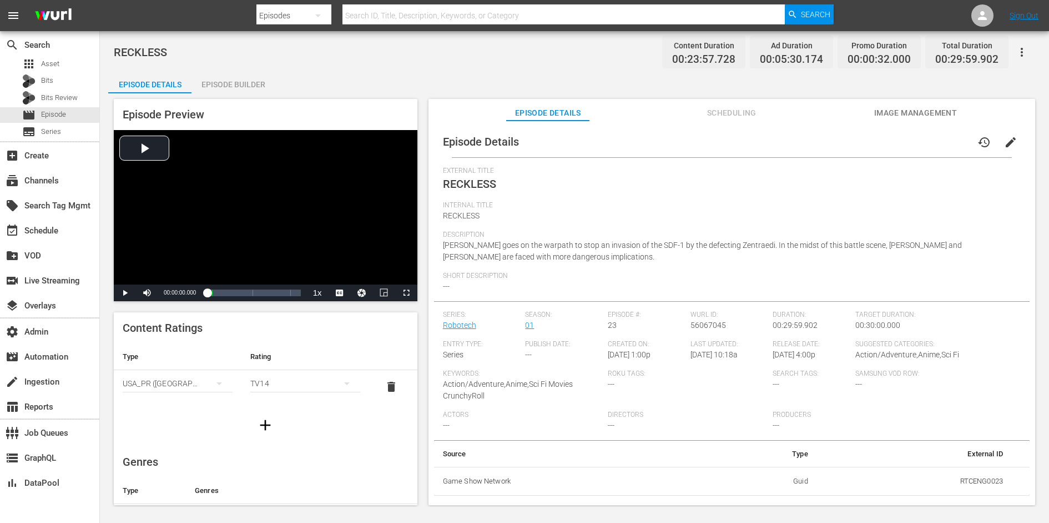
click at [738, 109] on span "Scheduling" at bounding box center [731, 113] width 83 height 14
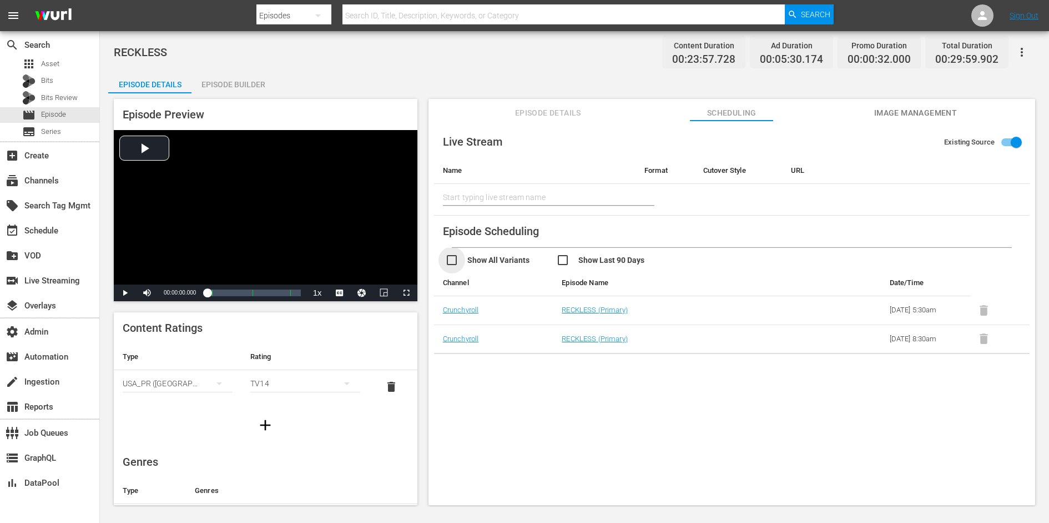
click at [451, 262] on input "checkbox" at bounding box center [500, 261] width 111 height 16
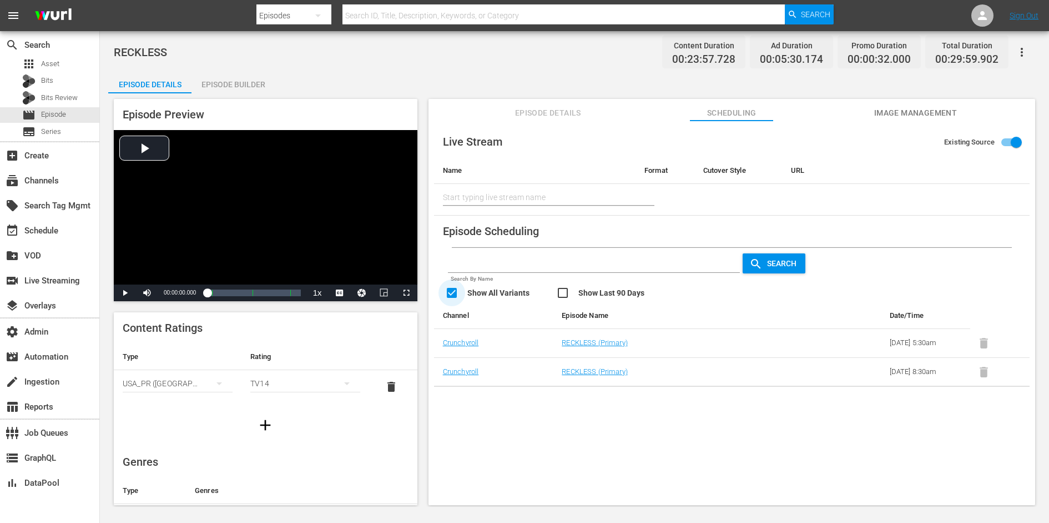
click at [451, 293] on input "checkbox" at bounding box center [500, 294] width 111 height 16
checkbox input "false"
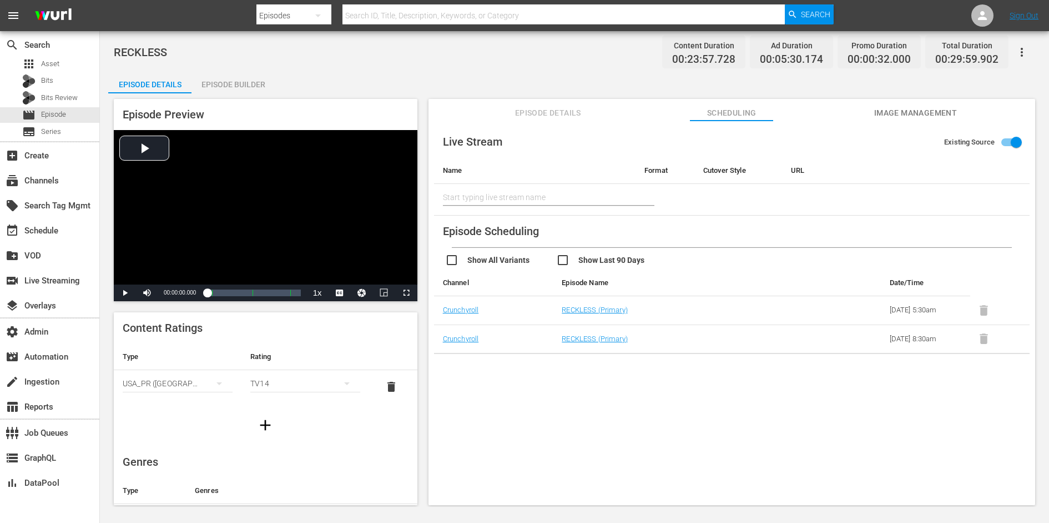
click at [569, 109] on span "Episode Details" at bounding box center [547, 113] width 83 height 14
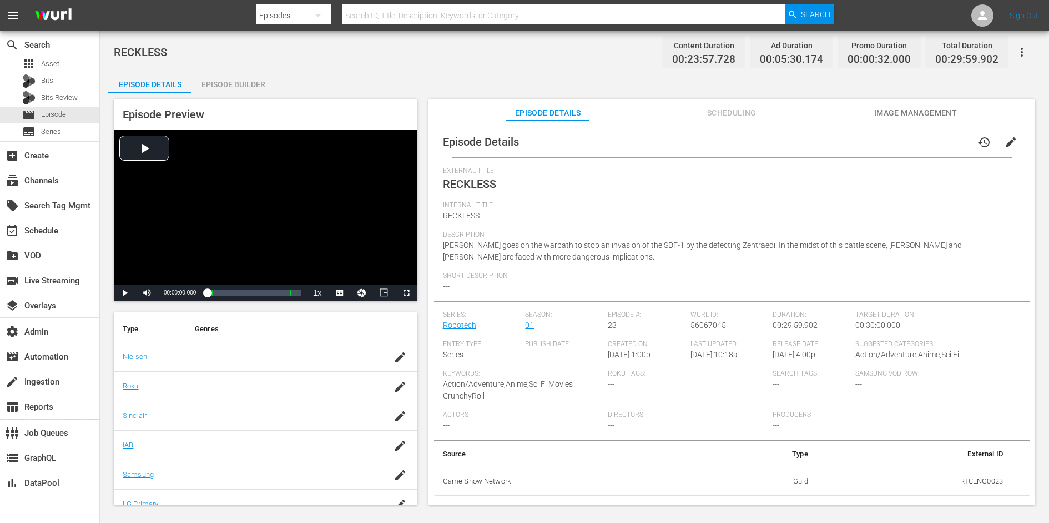
scroll to position [203, 0]
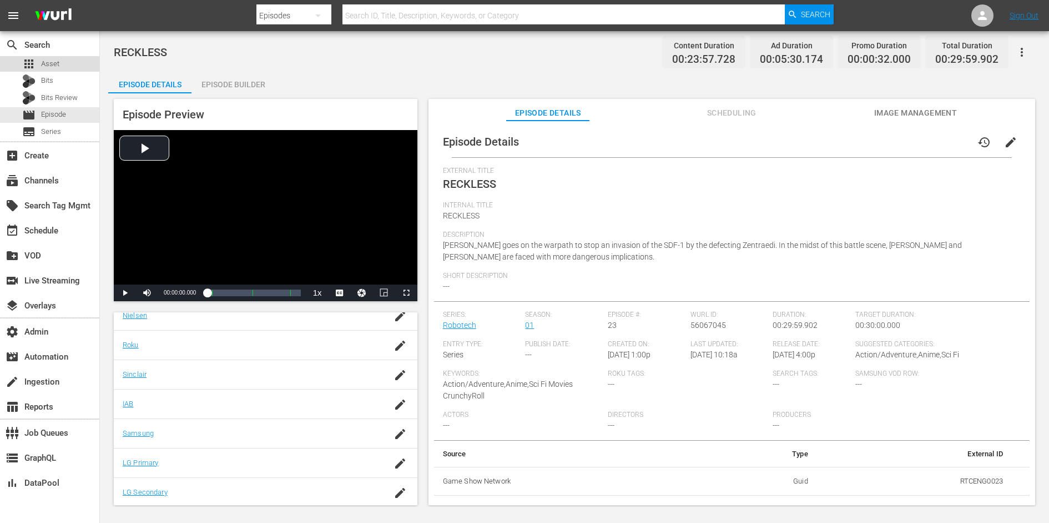
click at [48, 65] on span "Asset" at bounding box center [50, 63] width 18 height 11
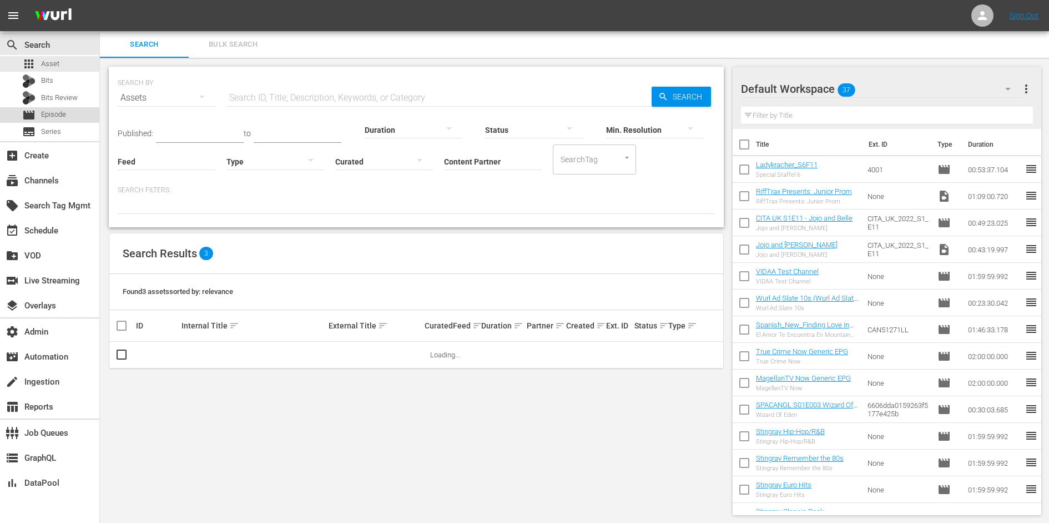
click at [60, 111] on span "Episode" at bounding box center [53, 114] width 25 height 11
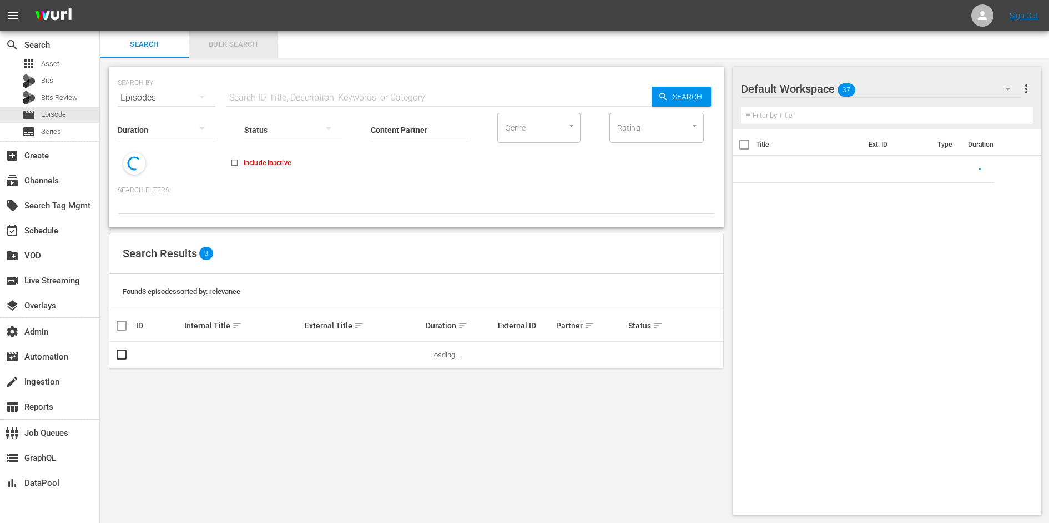
click at [237, 44] on span "Bulk Search" at bounding box center [233, 44] width 76 height 13
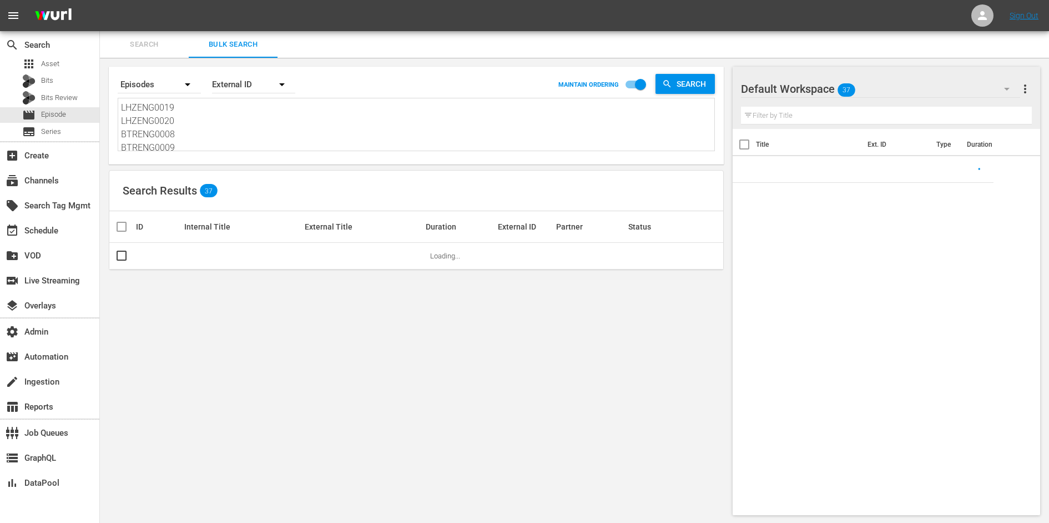
click at [190, 117] on textarea "LHZENG0019 LHZENG0020 BTRENG0008 BTRENG0009 BTRENG0010 BTRENG0011 BTRENG0012 CV…" at bounding box center [418, 126] width 594 height 51
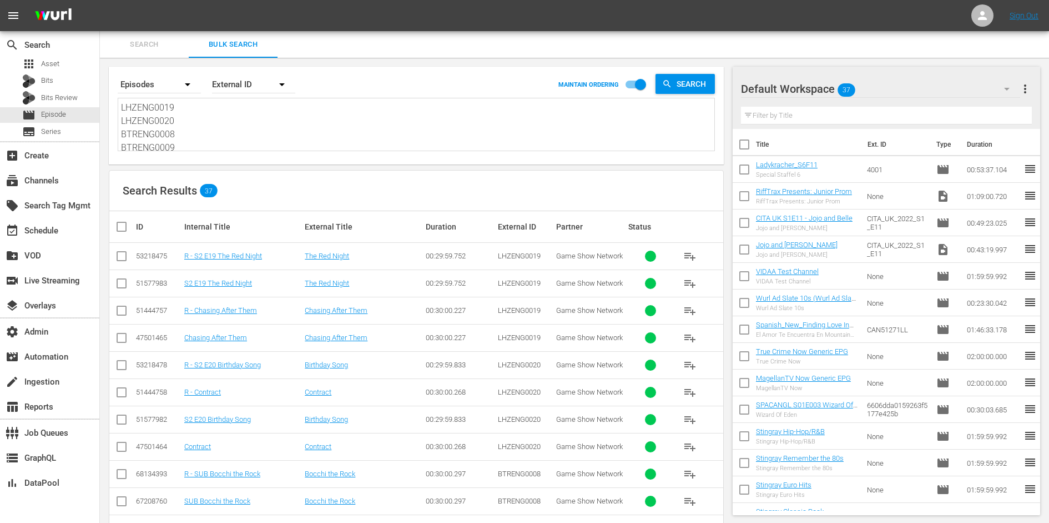
paste textarea "TSUUNC0043"
type textarea "TSUUNC0043"
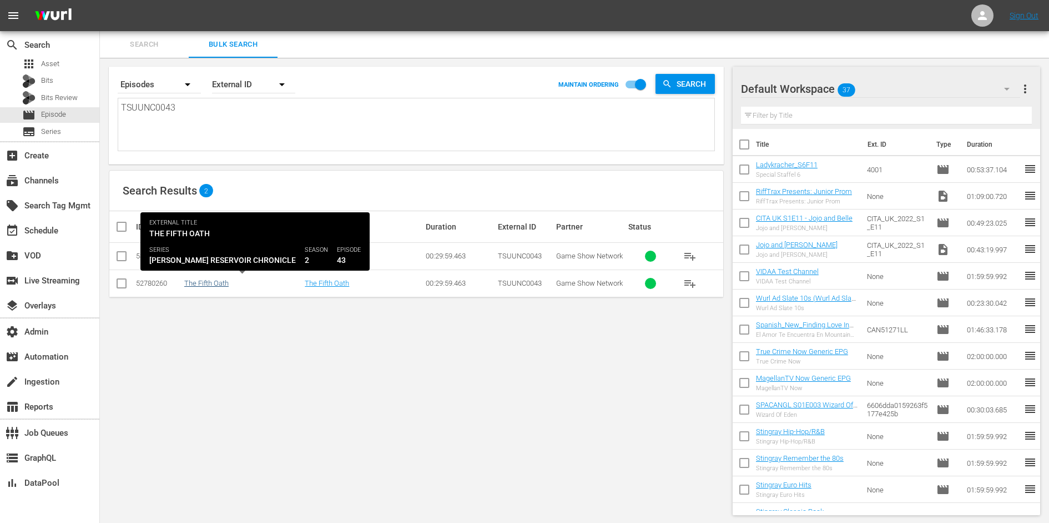
type textarea "TSUUNC0043"
click at [206, 284] on link "The Fifth Oath" at bounding box center [206, 283] width 44 height 8
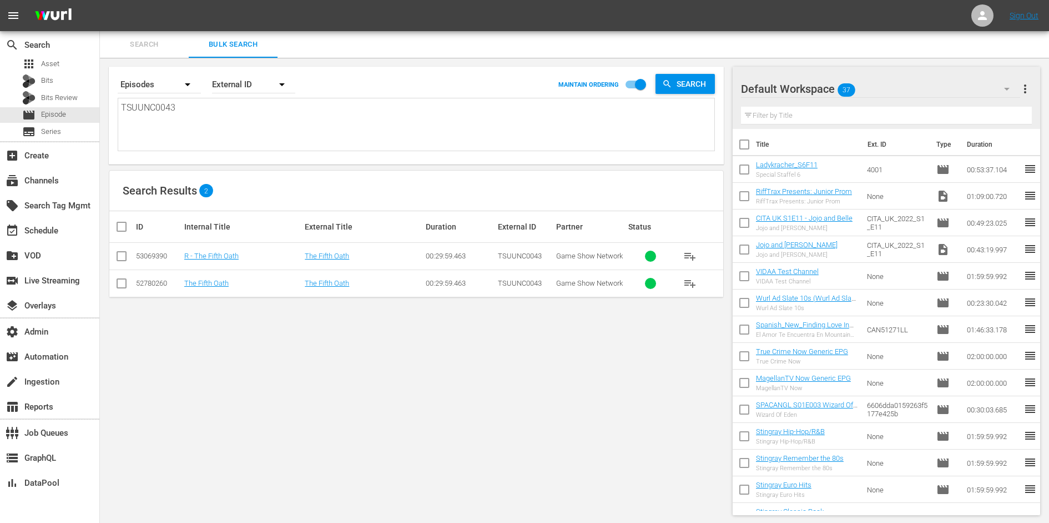
click at [205, 103] on textarea "TSUUNC0043" at bounding box center [418, 126] width 594 height 51
paste textarea "ReCom_DLS_010895_03_18_07"
type textarea "ReCom_DLS_010895_03_18_07"
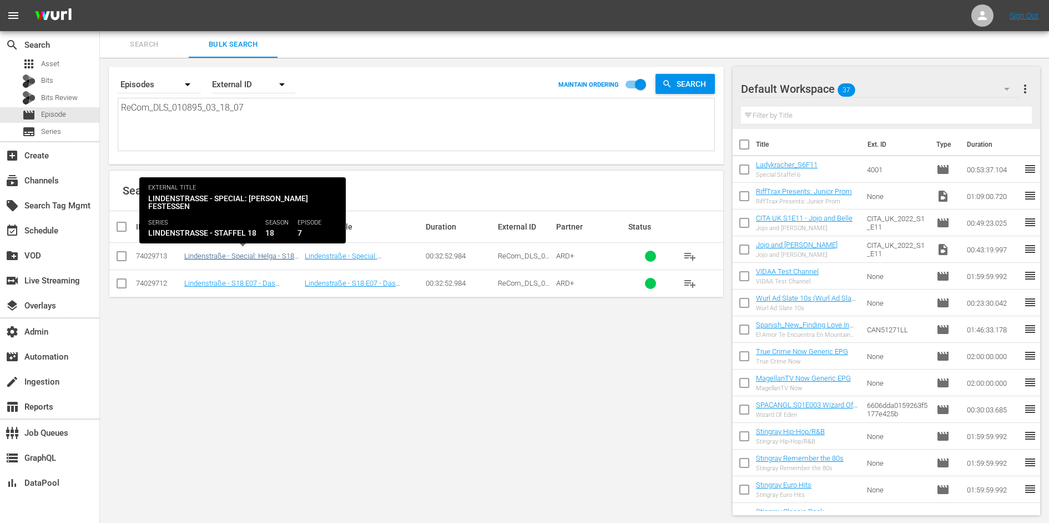
type textarea "ReCom_DLS_010895_03_18_07"
click at [203, 253] on link "Lindenstraße - Special: Helga - S18 E07 - Das Festessen" at bounding box center [239, 260] width 110 height 17
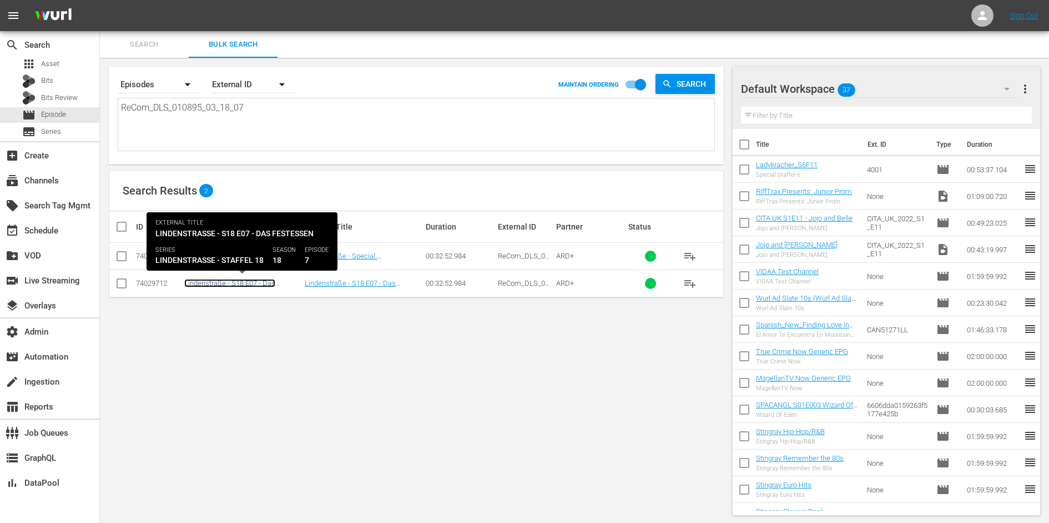
click at [206, 279] on link "Lindenstraße - S18 E07 - Das Festessen" at bounding box center [229, 287] width 91 height 17
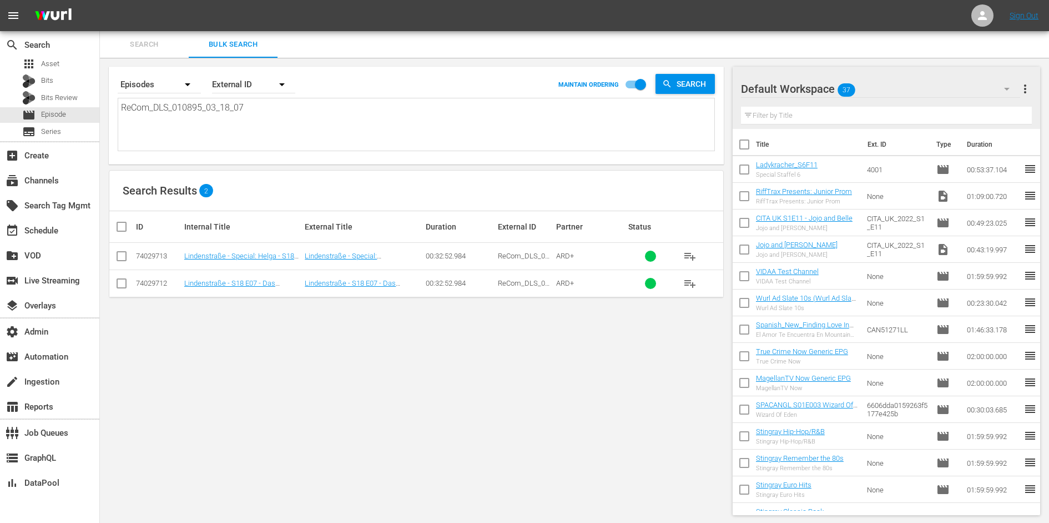
click at [260, 112] on textarea "ReCom_DLS_010895_03_18_07" at bounding box center [418, 126] width 594 height 51
paste textarea "0_03 ReCom_DLS_010895_03_10_05 ReCom_DLS_010895_03_10_39 ReCom_DLS_010895_03_11…"
type textarea "ReCom_DLS_010895_03_10_03 ReCom_DLS_010895_03_10_05 ReCom_DLS_010895_03_10_39 R…"
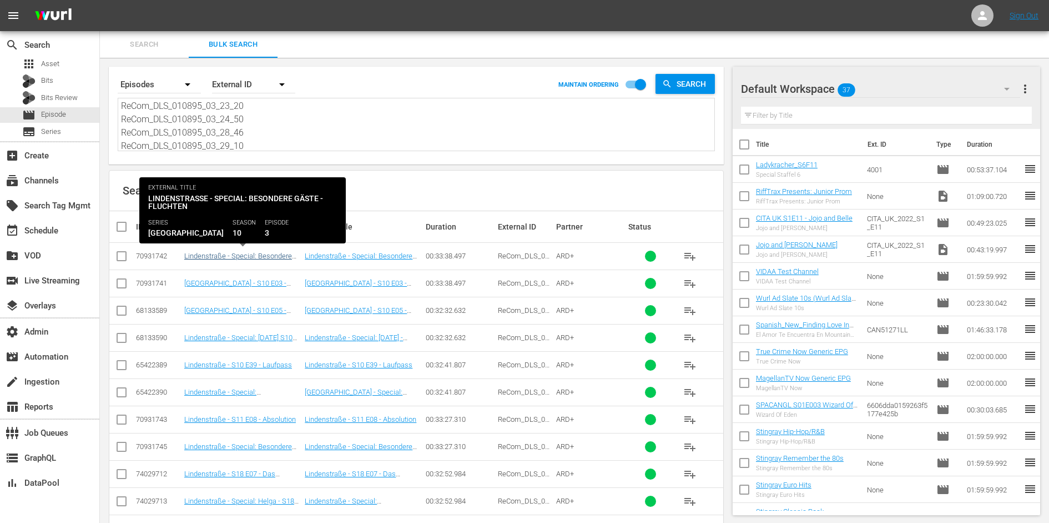
type textarea "ReCom_DLS_010895_03_10_03 ReCom_DLS_010895_03_10_05 ReCom_DLS_010895_03_10_39 R…"
click at [262, 257] on link "Lindenstraße - Special: Besondere Gäste - S10 E03 - Fluchten" at bounding box center [238, 260] width 108 height 17
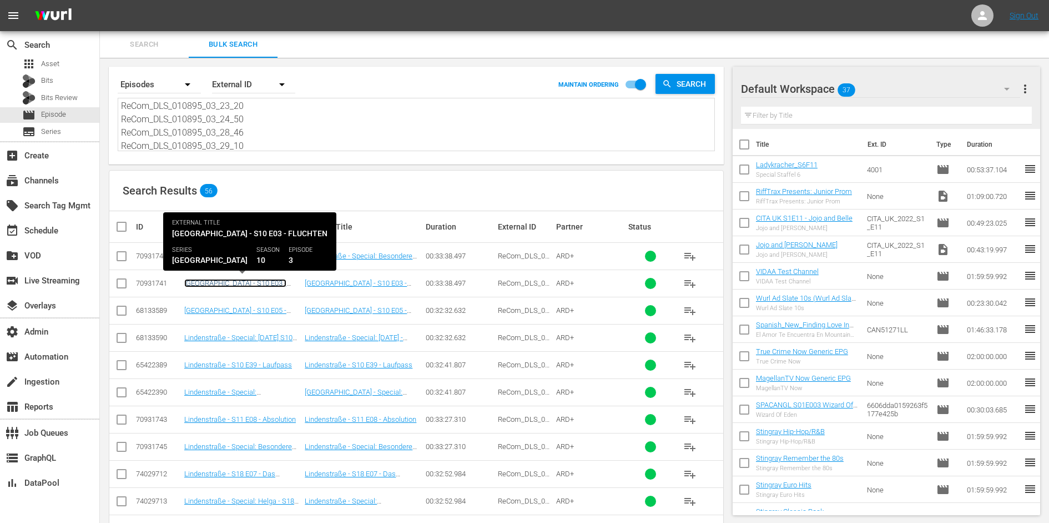
click at [262, 284] on link "Lindenstraße - S10 E03 - Fluchten" at bounding box center [235, 287] width 102 height 17
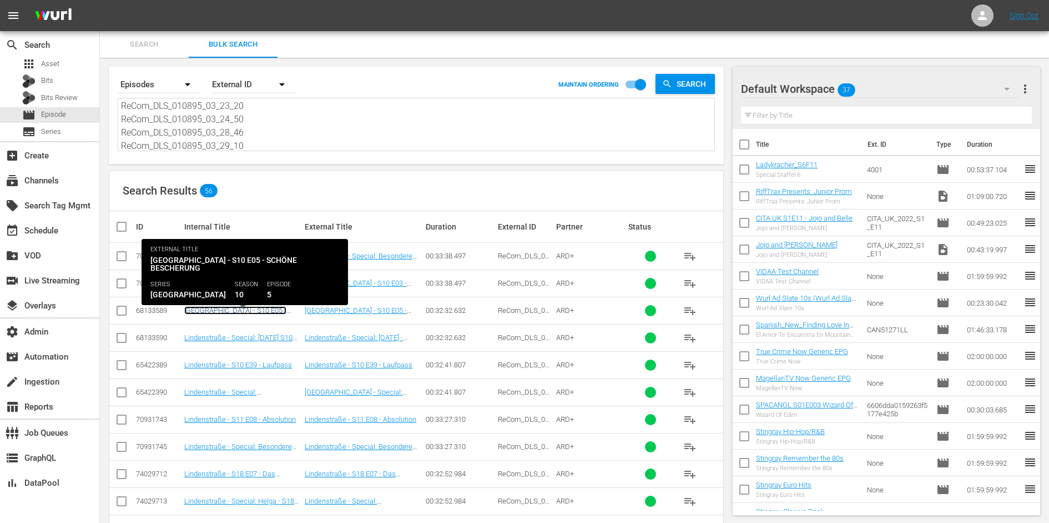
click at [262, 307] on link "Lindenstraße - S10 E05 - Schöne Bescherung" at bounding box center [235, 314] width 102 height 17
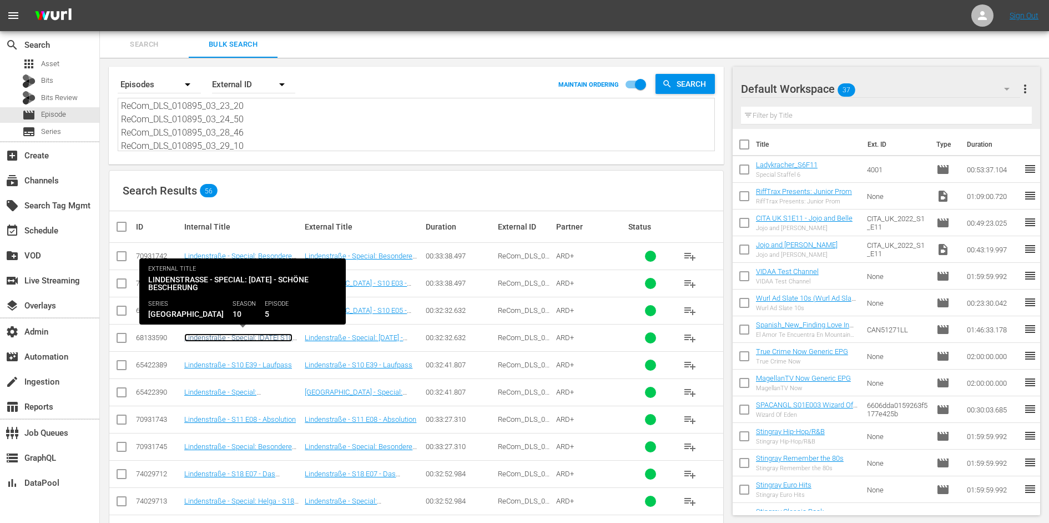
click at [260, 335] on link "Lindenstraße - Special: Weihnachten S10 E05 - Schöne Bescherung" at bounding box center [238, 341] width 108 height 17
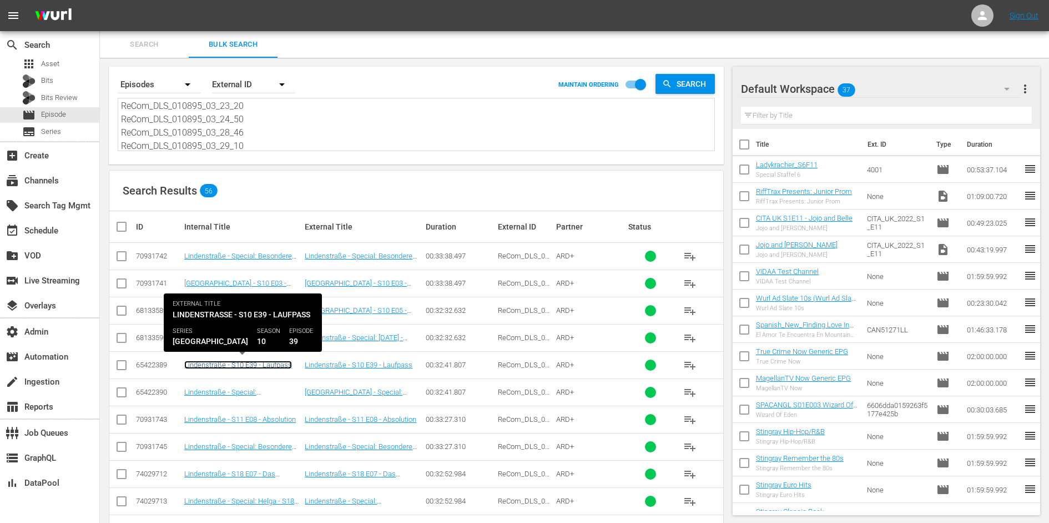
click at [261, 362] on link "Lindenstraße - S10 E39 - Laufpass" at bounding box center [238, 364] width 108 height 8
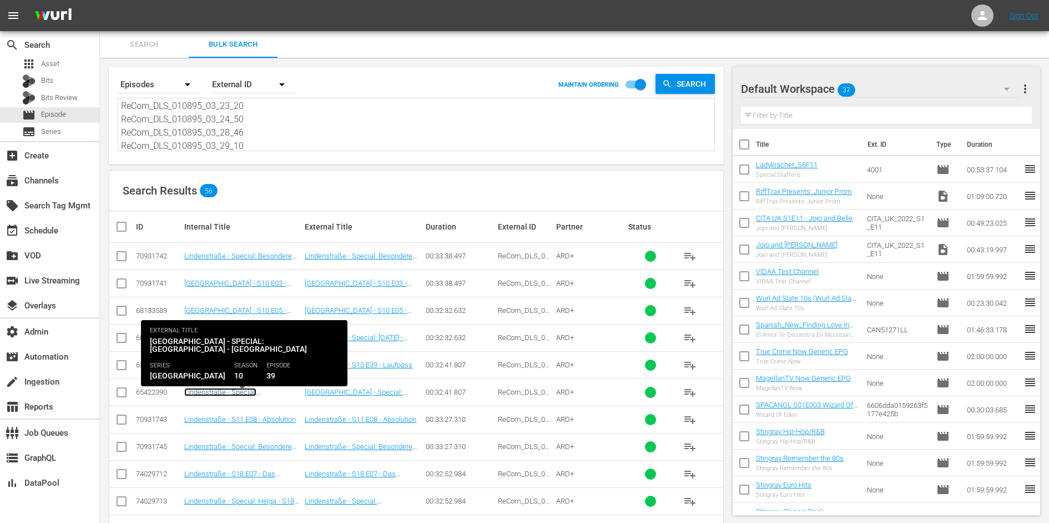
click at [260, 389] on link "Lindenstraße - Special: Skandale - S10 E39 - Laufpass" at bounding box center [235, 400] width 102 height 25
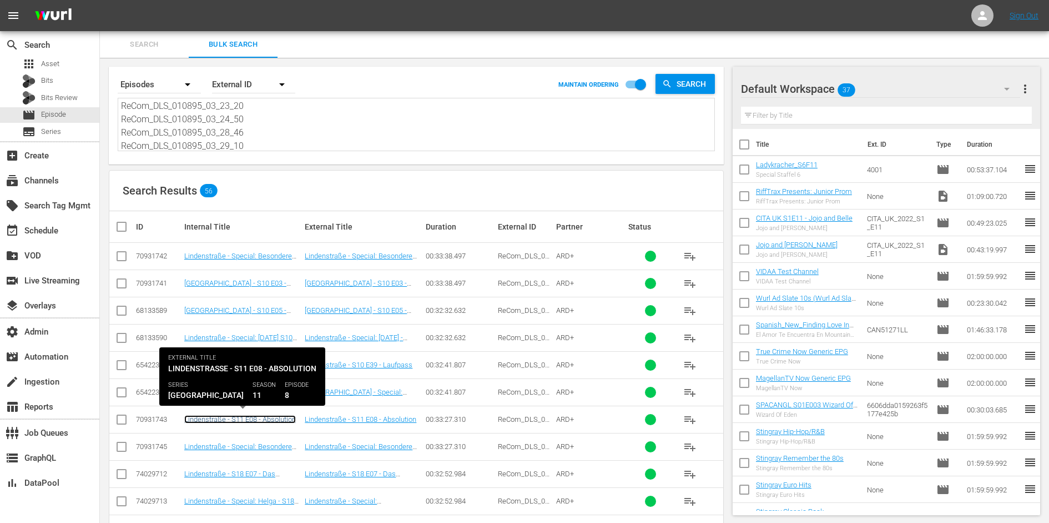
click at [260, 416] on link "Lindenstraße - S11 E08 - Absolution" at bounding box center [240, 419] width 112 height 8
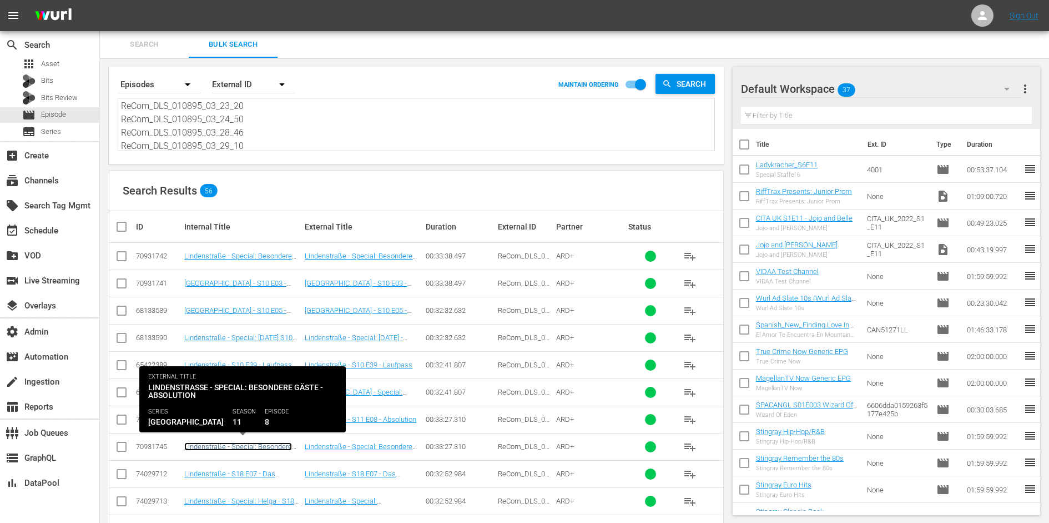
click at [260, 444] on link "Lindenstraße - Special: Besondere Gäste - S11 E08 - Absolution" at bounding box center [238, 450] width 108 height 17
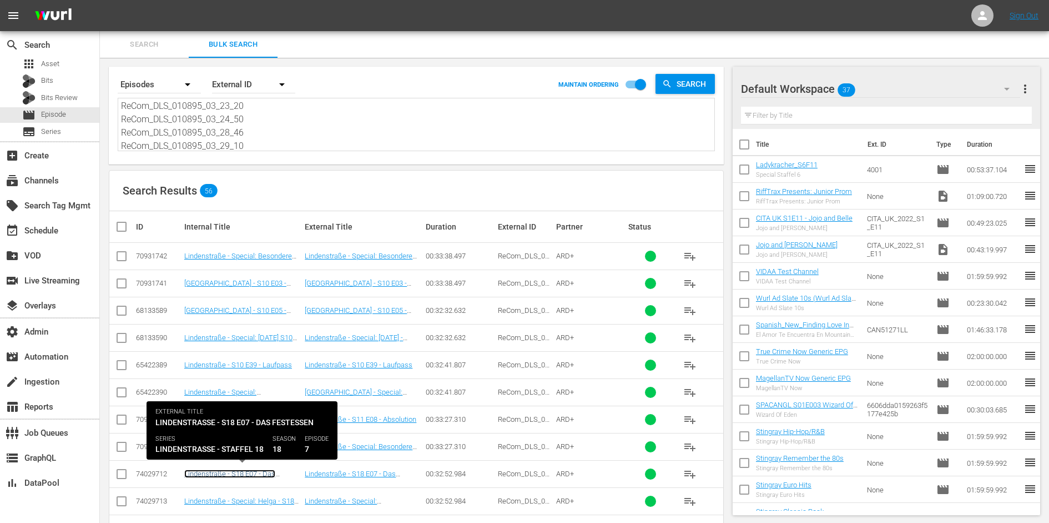
click at [258, 469] on link "Lindenstraße - S18 E07 - Das Festessen" at bounding box center [229, 477] width 91 height 17
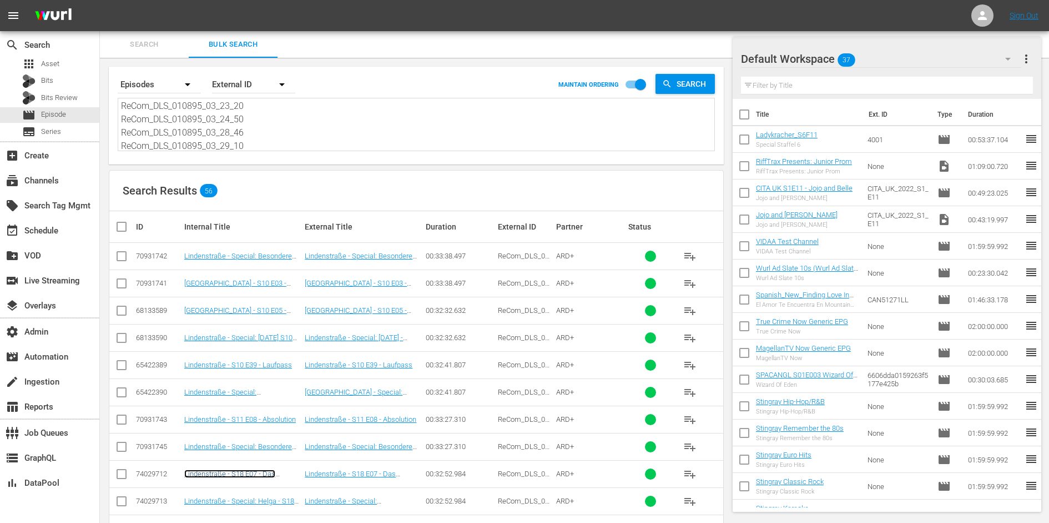
scroll to position [169, 0]
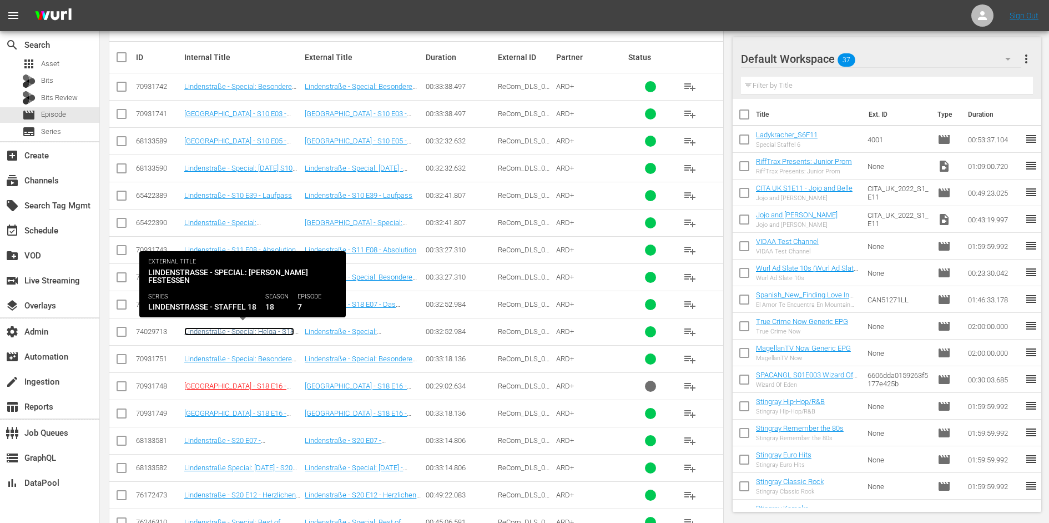
click at [259, 328] on link "Lindenstraße - Special: Helga - S18 E07 - Das Festessen" at bounding box center [239, 335] width 110 height 17
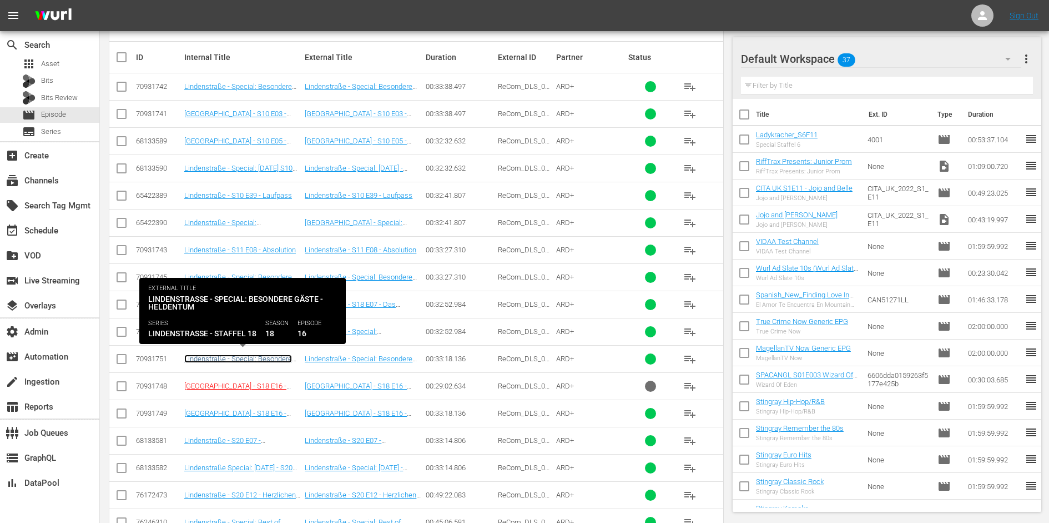
click at [258, 354] on link "Lindenstraße - Special: Besondere Gäste - S18 E16 - Heldentum" at bounding box center [238, 362] width 108 height 17
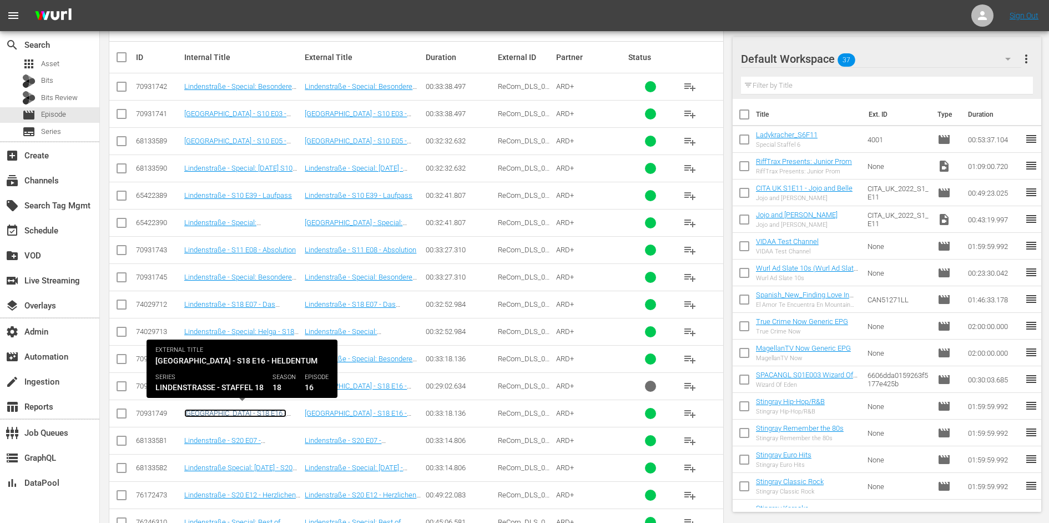
click at [248, 411] on link "Lindenstraße - S18 E16 - Heldentum" at bounding box center [235, 417] width 102 height 17
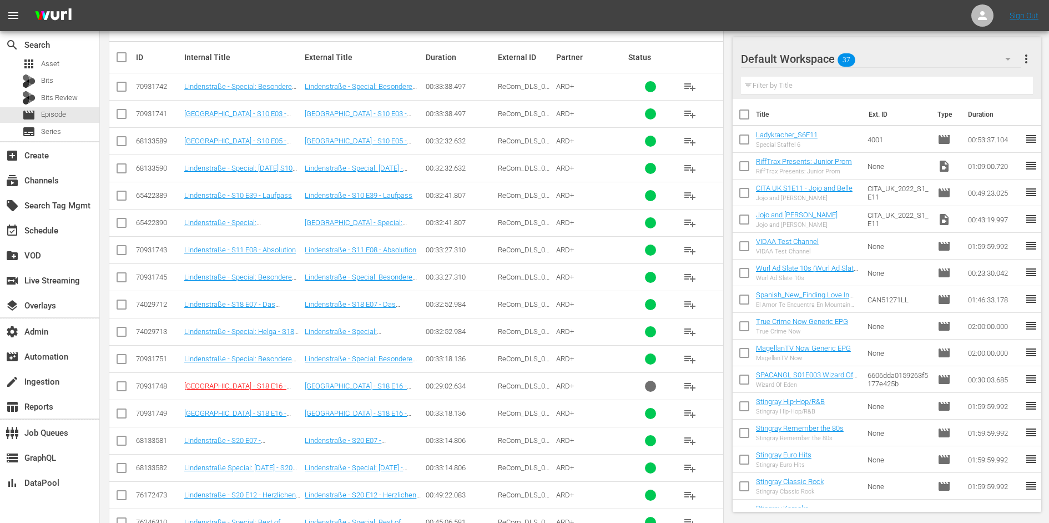
click at [242, 432] on td "Lindenstraße - S20 E07 - Weihnachtsgeschichten" at bounding box center [243, 439] width 120 height 27
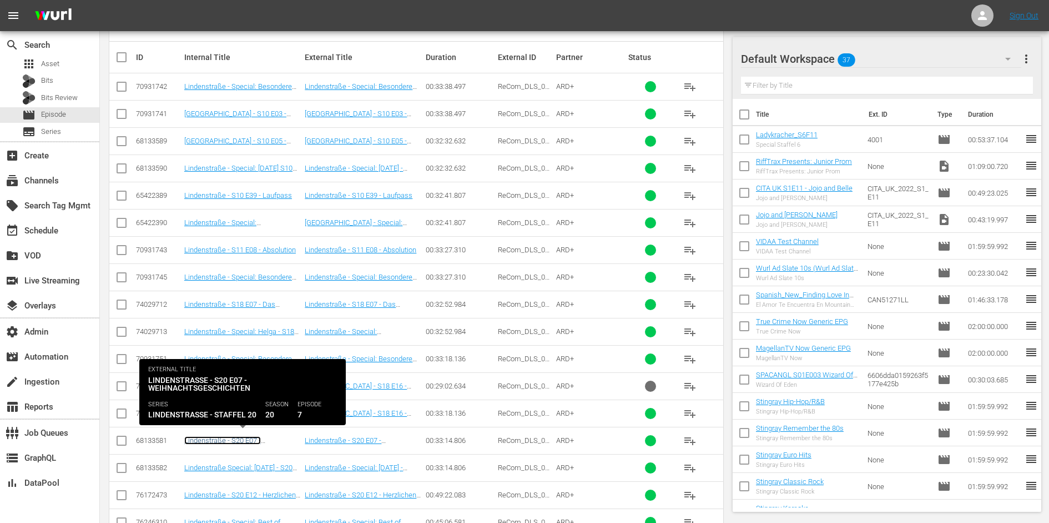
click at [241, 436] on link "Lindenstraße - S20 E07 - Weihnachtsgeschichten" at bounding box center [222, 444] width 77 height 17
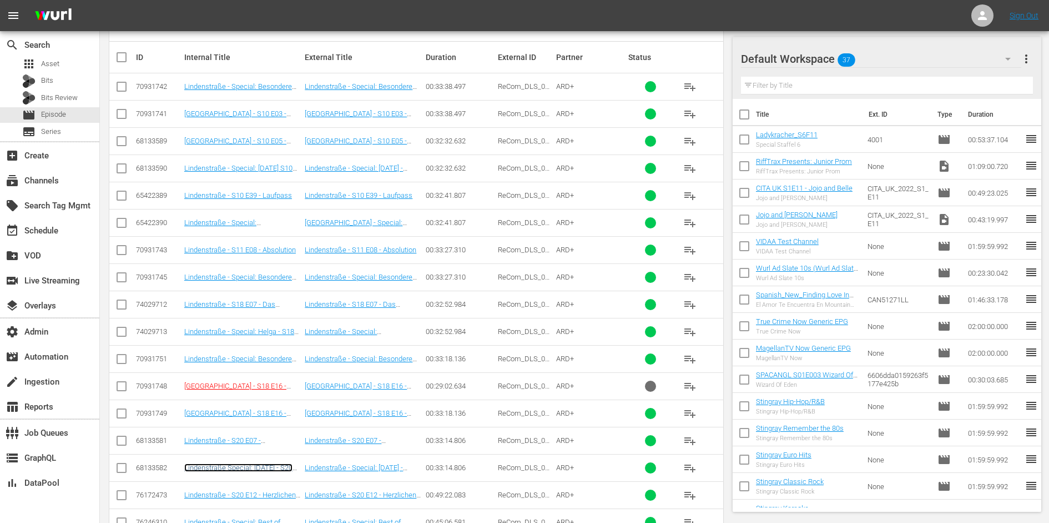
click at [241, 463] on link "Lindenstraße Special: Weihnachten - S20 E07 - Weihnachtsgeschichten" at bounding box center [238, 471] width 108 height 17
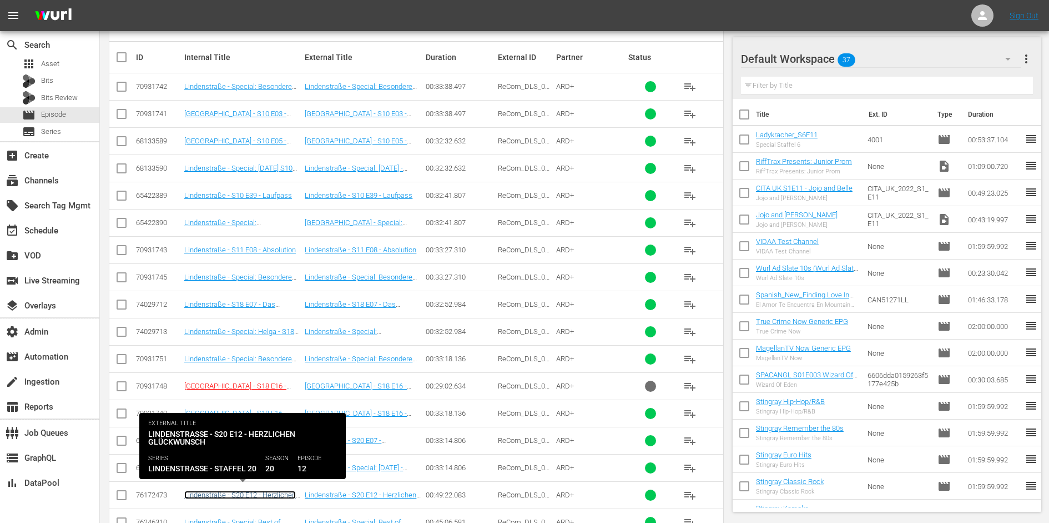
click at [243, 490] on link "Lindenstraße - S20 E12 - Herzlichen Glückwunsch" at bounding box center [240, 498] width 112 height 17
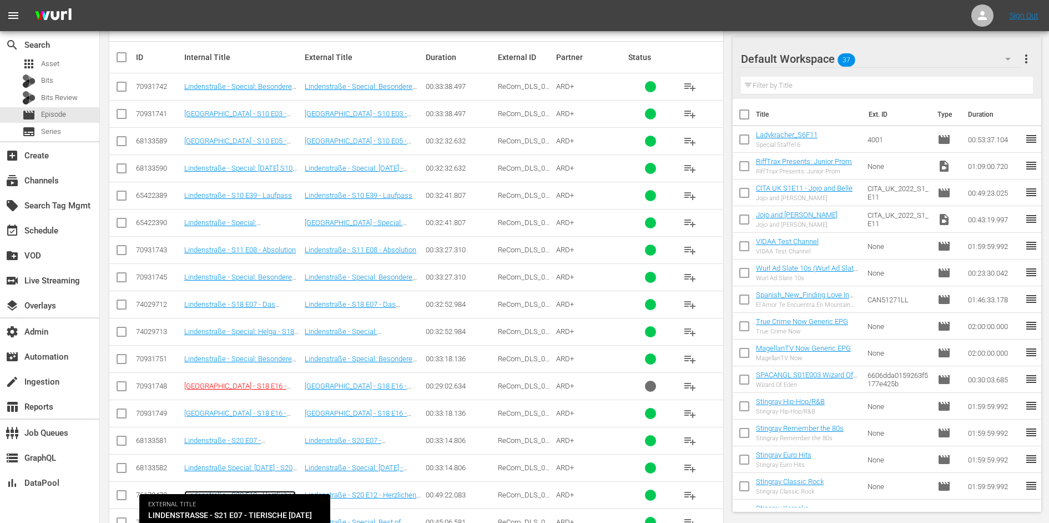
scroll to position [315, 0]
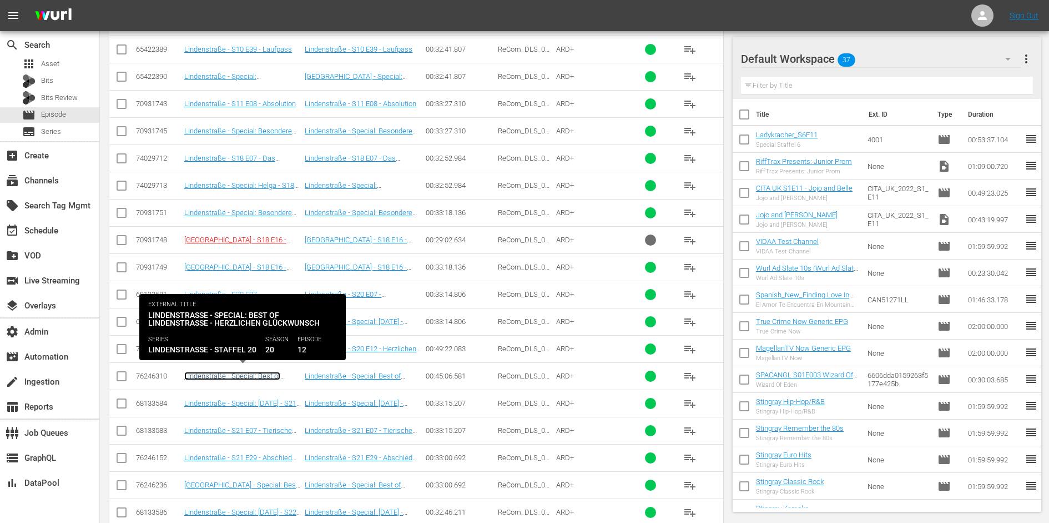
click at [250, 375] on link "Lindenstraße - Special: Best of Lindenstraße - S20 E12 - Herzlichen Glückwunsch" at bounding box center [240, 383] width 112 height 25
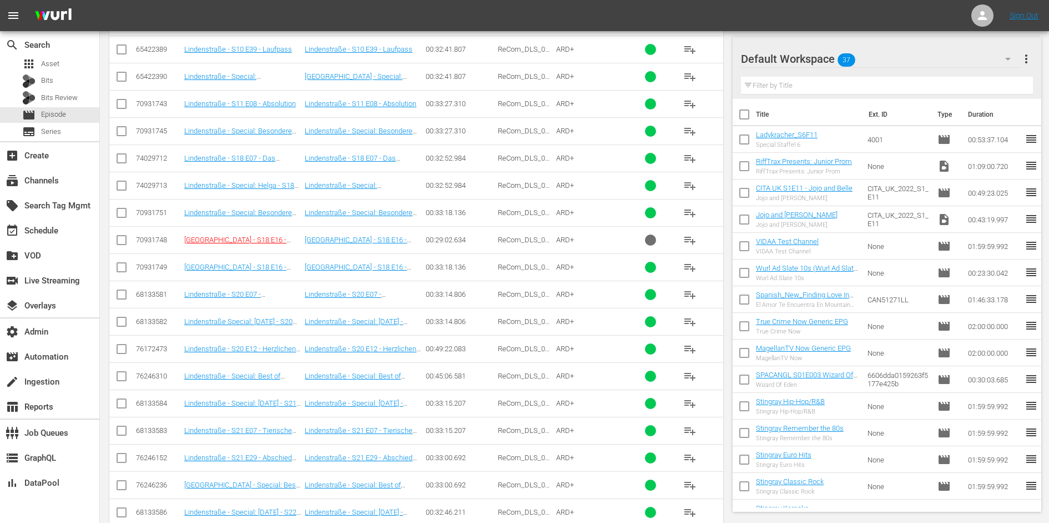
click at [250, 393] on td "Lindenstraße - Special: Weihnachten - S21 E07 - Tierische Weihnachten" at bounding box center [243, 402] width 120 height 27
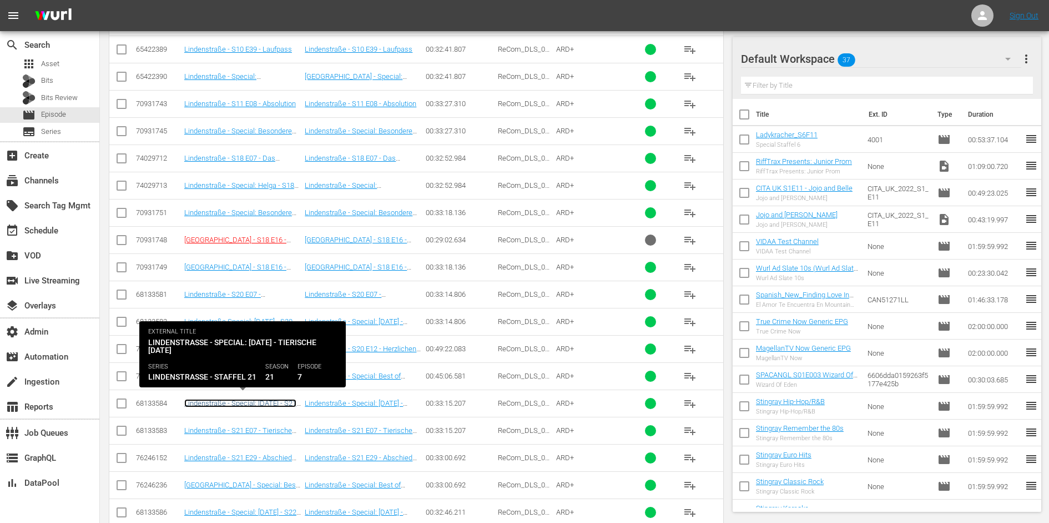
click at [250, 399] on link "Lindenstraße - Special: Weihnachten - S21 E07 - Tierische Weihnachten" at bounding box center [240, 407] width 112 height 17
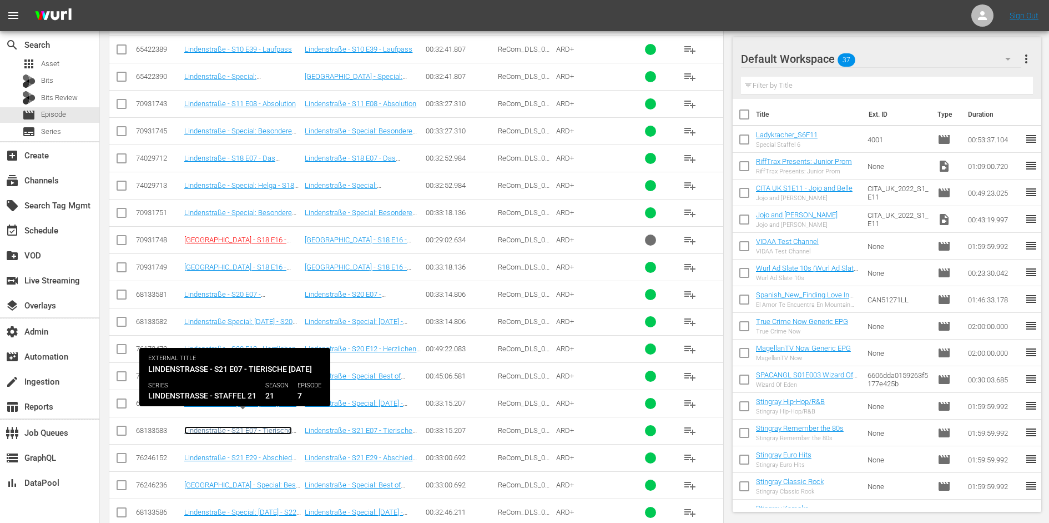
click at [250, 426] on link "Lindenstraße - S21 E07 - Tierische Weihnachten" at bounding box center [238, 434] width 108 height 17
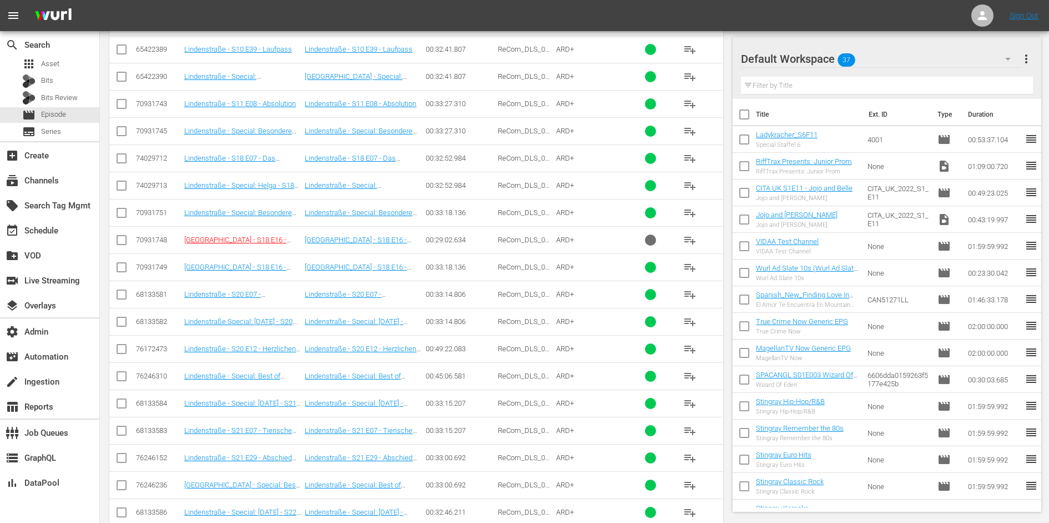
click at [249, 458] on td "Lindenstraße - S21 E29 - Abschied und Ankunft" at bounding box center [243, 457] width 120 height 27
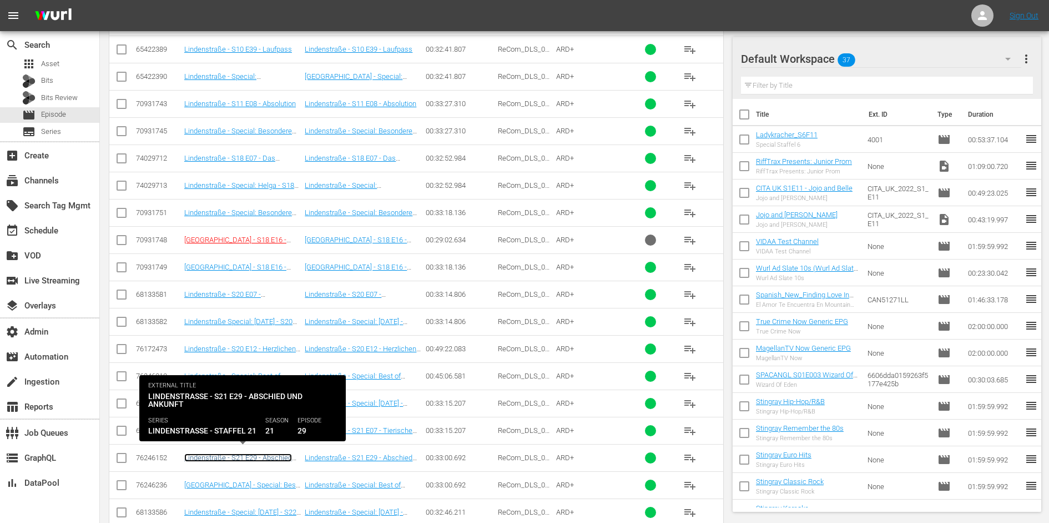
click at [249, 453] on link "Lindenstraße - S21 E29 - Abschied und Ankunft" at bounding box center [238, 461] width 108 height 17
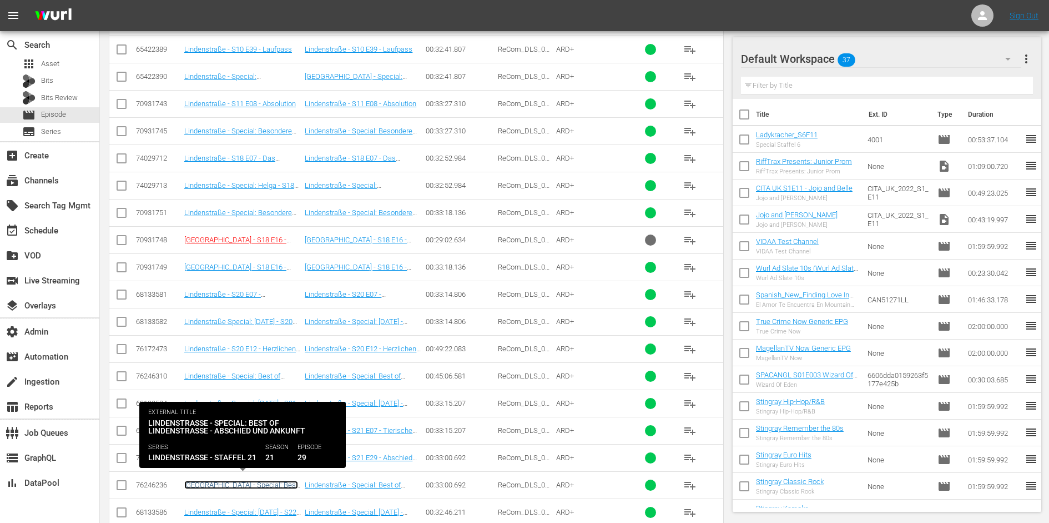
click at [249, 481] on link "Lindenstraße - Special: Best of Lindenstraße S21 E29 - Abschied und Ankunft" at bounding box center [241, 492] width 114 height 25
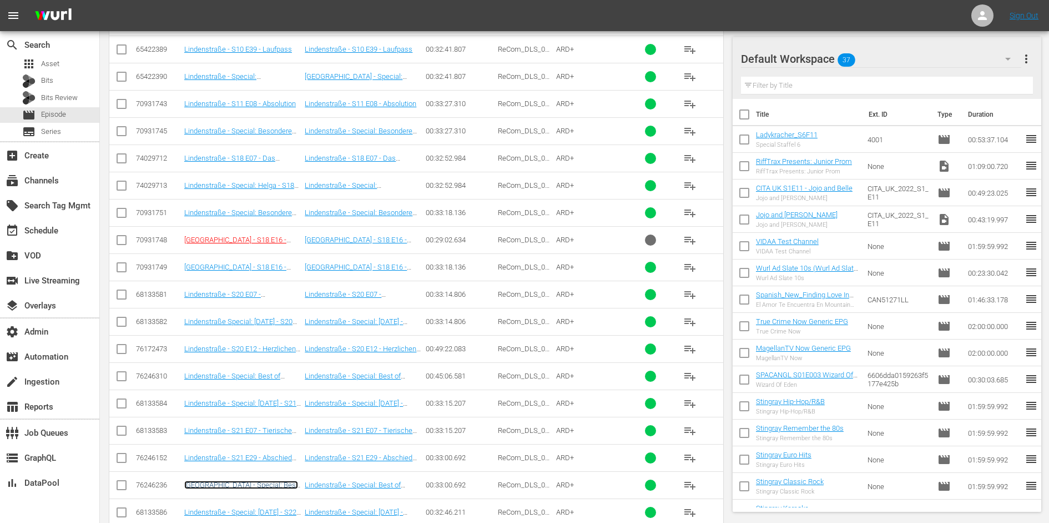
scroll to position [451, 0]
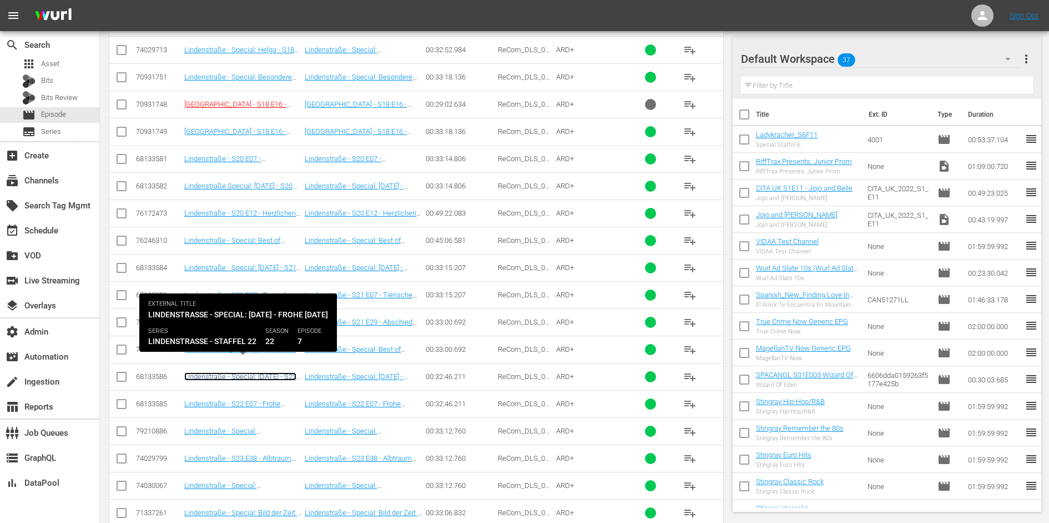
click at [259, 372] on link "Lindenstraße - Special: Weihnachten - S22 E07 - Frohe Weihnachten" at bounding box center [240, 380] width 112 height 17
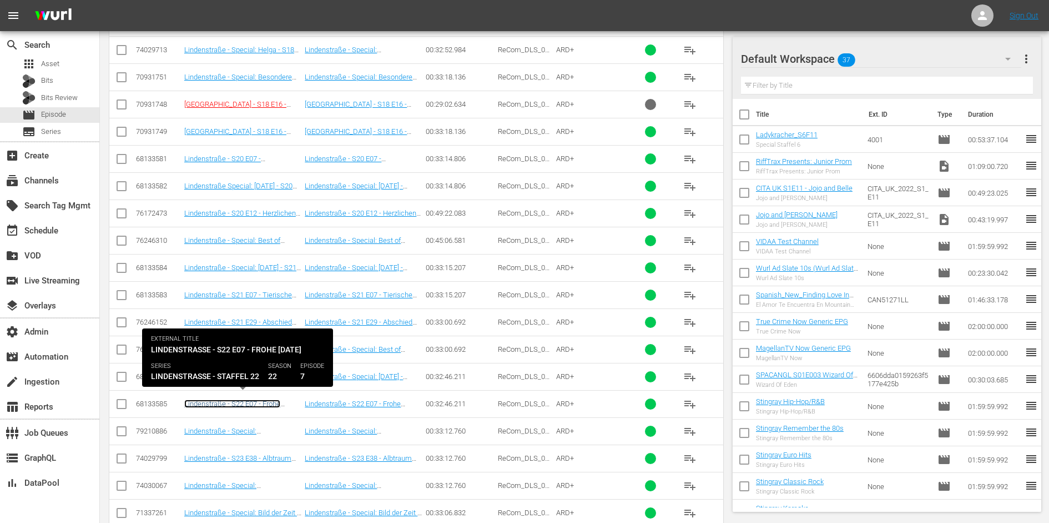
click at [254, 399] on link "Lindenstraße - S22 E07 - Frohe Weihnachten" at bounding box center [232, 407] width 96 height 17
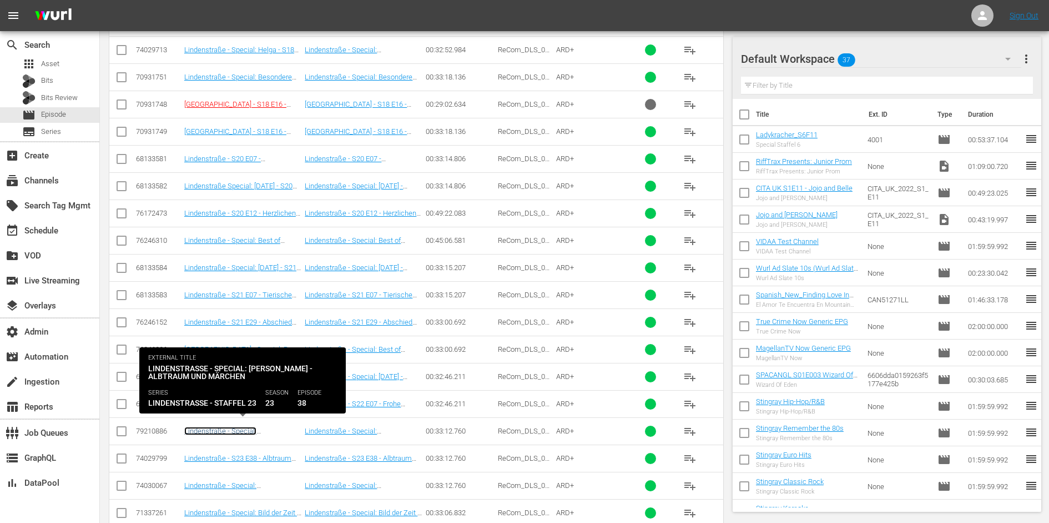
click at [255, 426] on link "Lindenstraße - Special: Erich Schiller S23 E38 - Albtraum und Märchen" at bounding box center [241, 438] width 115 height 25
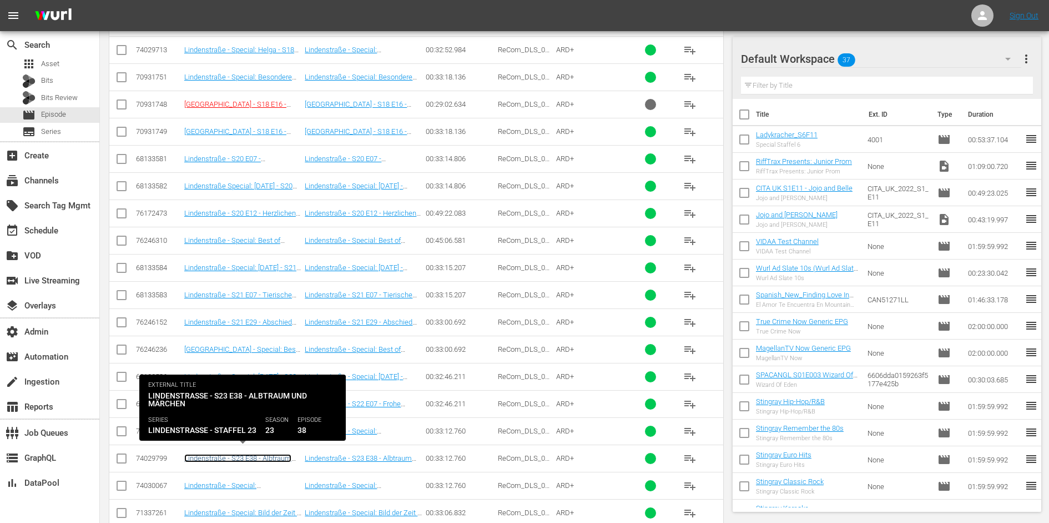
click at [254, 454] on link "Lindenstraße - S23 E38 - Albtraum und Märchen" at bounding box center [237, 462] width 107 height 17
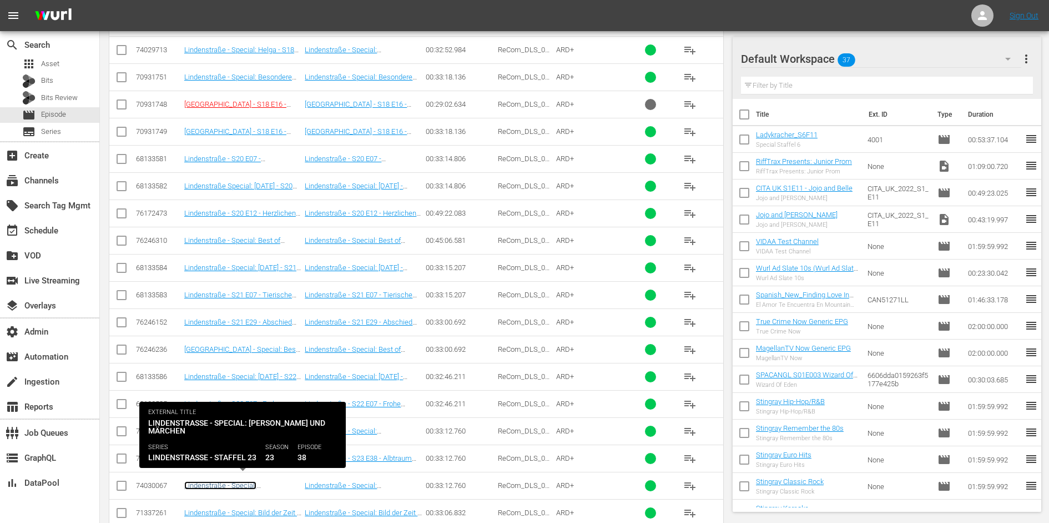
click at [257, 481] on link "Lindenstraße - Special: Helga - S23 E38 - Albtraum und Märchen" at bounding box center [228, 493] width 88 height 25
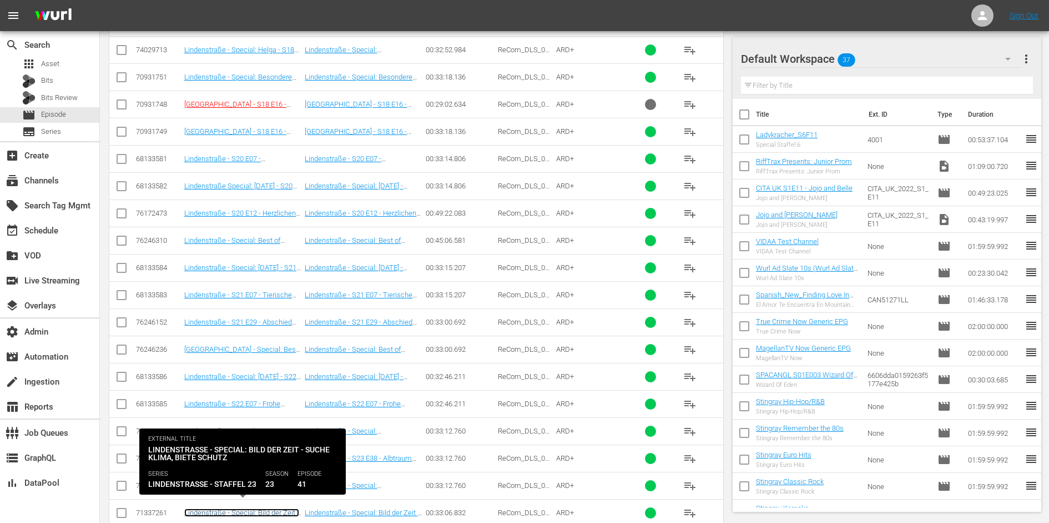
click at [264, 508] on link "Lindenstraße - Special: Bild der Zeit - Suche Klima, biete Schutz S23 E41" at bounding box center [241, 516] width 115 height 17
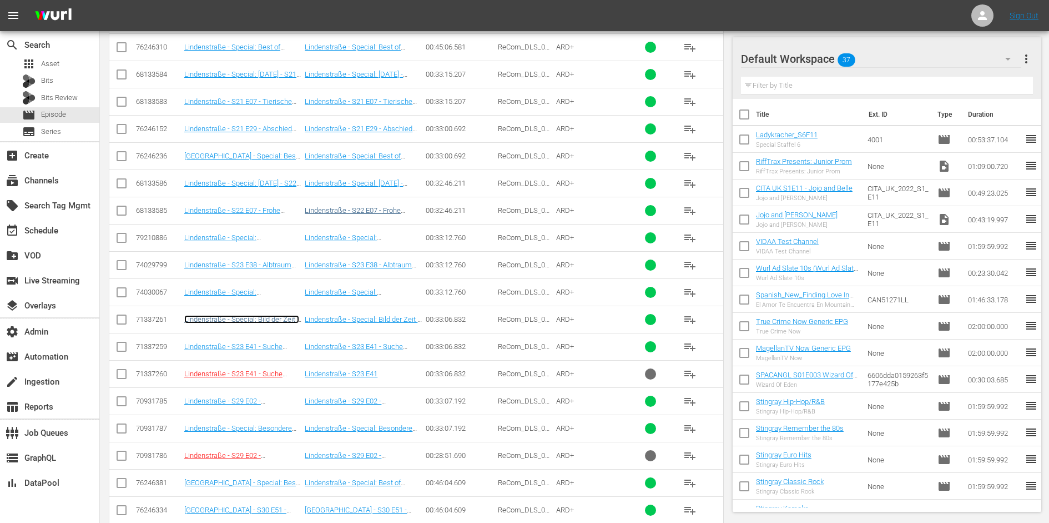
scroll to position [742, 0]
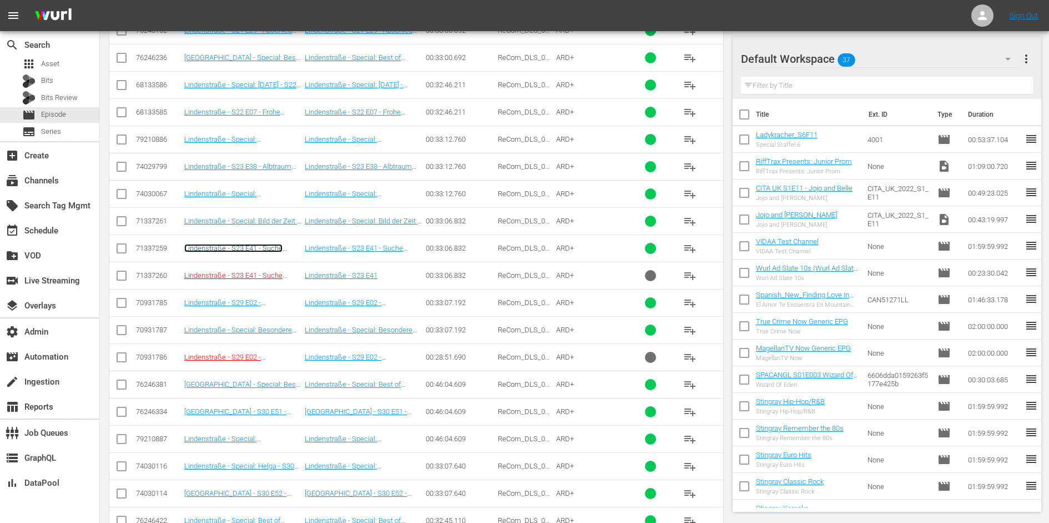
click at [272, 244] on link "Lindenstraße - S23 E41 - Suche Klima, biete Schutz" at bounding box center [233, 252] width 98 height 17
click at [262, 290] on td "Lindenstraße - S29 E02 - Den Schwanz einziehen" at bounding box center [243, 302] width 120 height 27
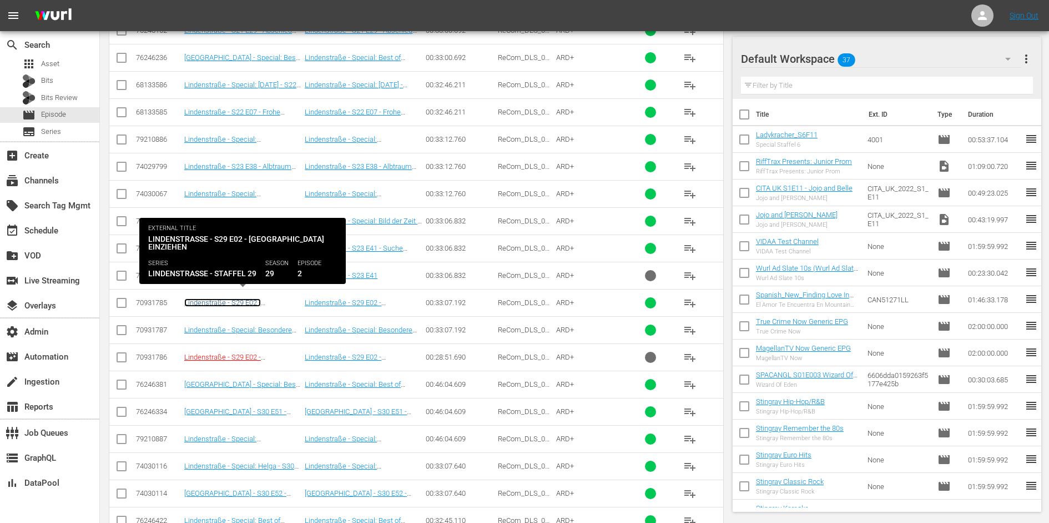
click at [263, 298] on link "Lindenstraße - S29 E02 - Den Schwanz einziehen" at bounding box center [233, 306] width 99 height 17
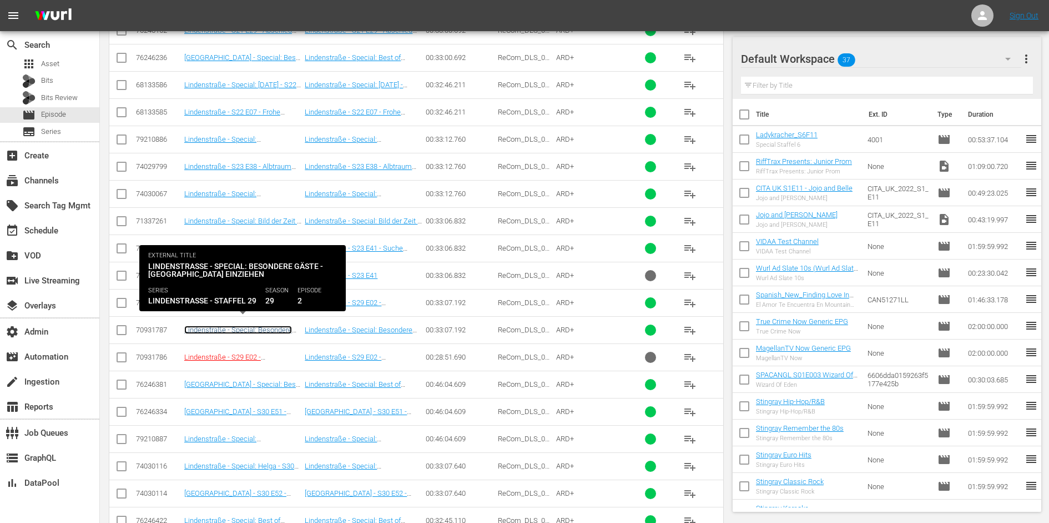
click at [263, 325] on link "Lindenstraße - Special: Besondere Gäste - S29 E02 - Den Schwanz einziehen" at bounding box center [238, 337] width 108 height 25
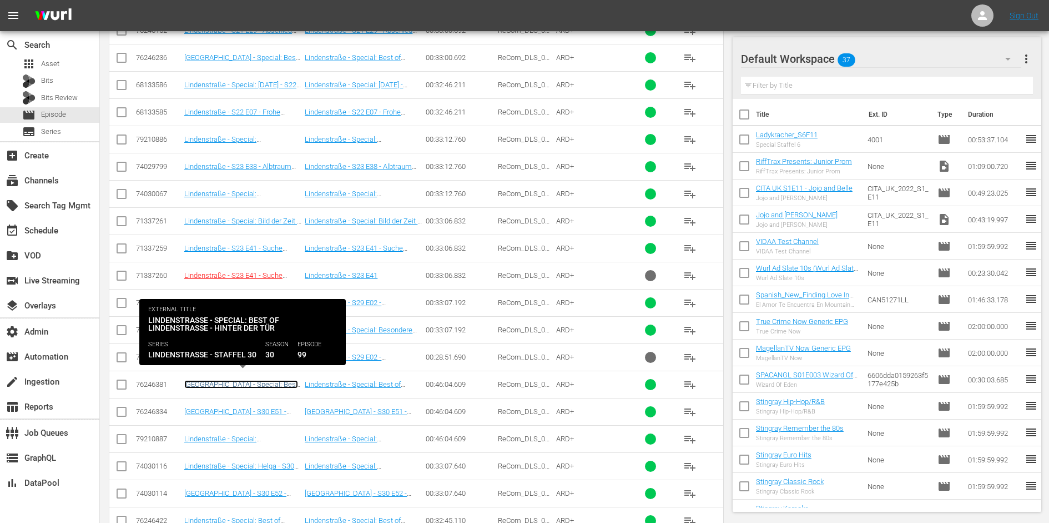
click at [259, 380] on link "Lindenstraße - Special: Best of Lindenstraße - S30 E51 - Hinter der Tür" at bounding box center [241, 392] width 114 height 25
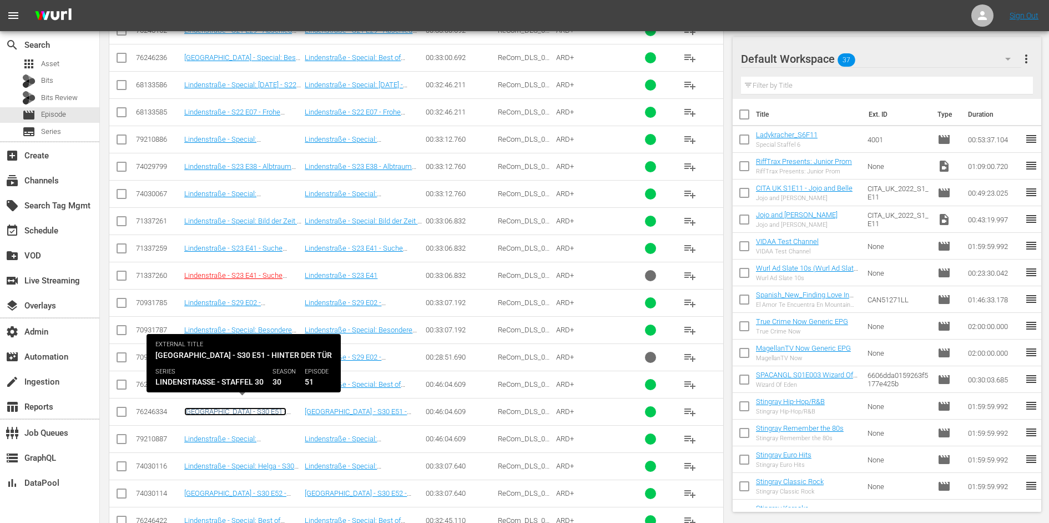
click at [259, 407] on link "Lindenstraße - S30 E51 - Hinter der Tür" at bounding box center [235, 415] width 102 height 17
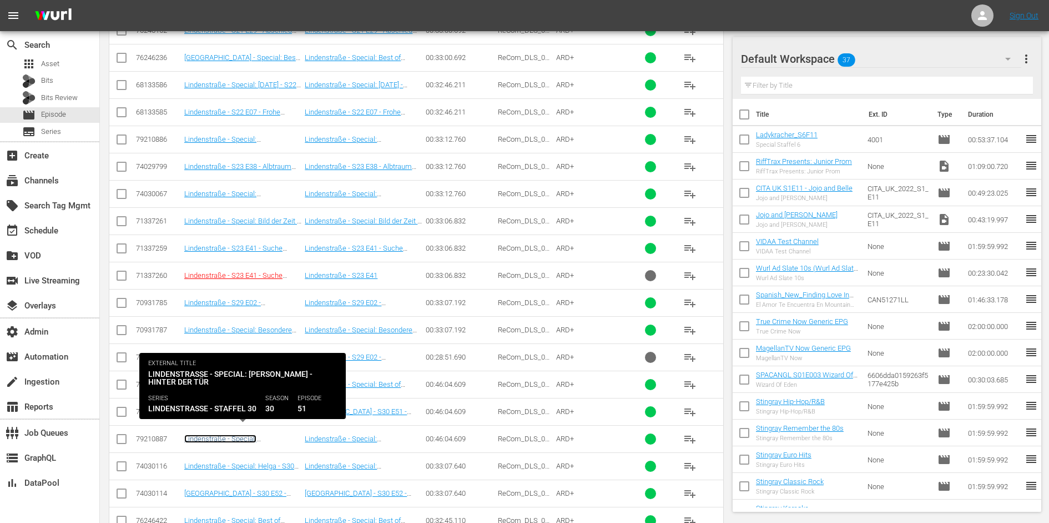
click at [260, 434] on link "Lindenstraße - Special: Erich Schiller - S30 E51 - Hinter der Tür" at bounding box center [238, 446] width 109 height 25
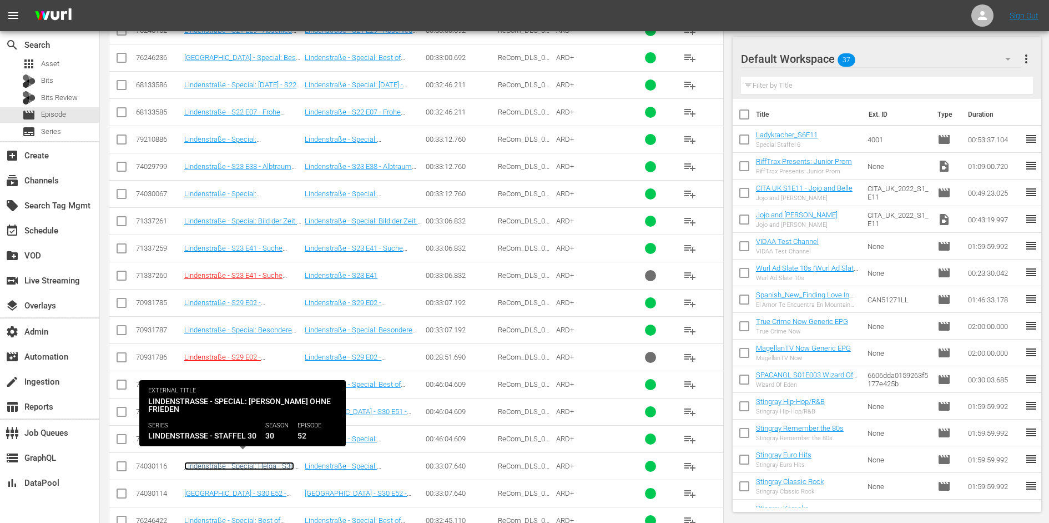
click at [262, 461] on link "Lindenstraße - Special: Helga - S30 E52 - Ruhe ohne Frieden" at bounding box center [239, 469] width 110 height 17
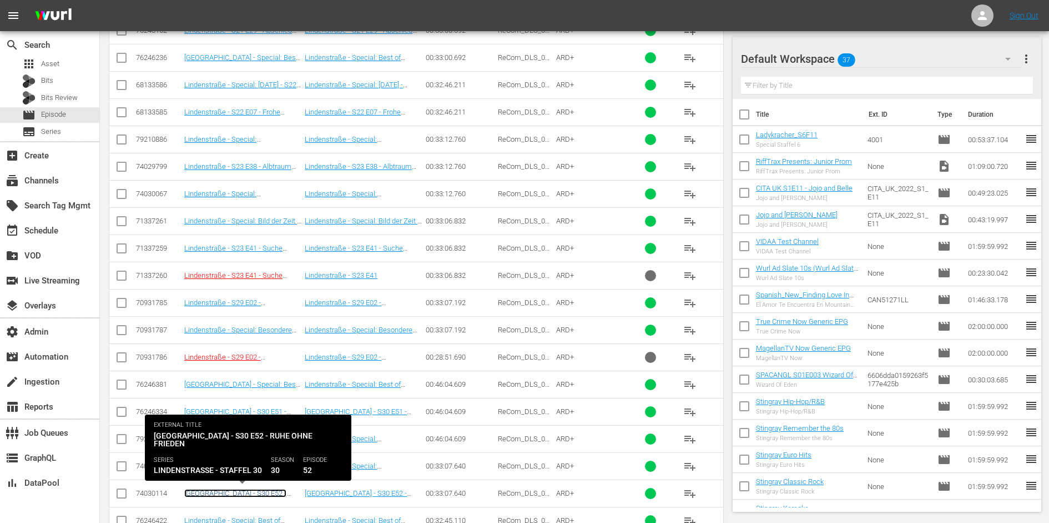
click at [267, 489] on link "Lindenstraße - S30 E52 - Ruhe ohne Frieden" at bounding box center [235, 497] width 102 height 17
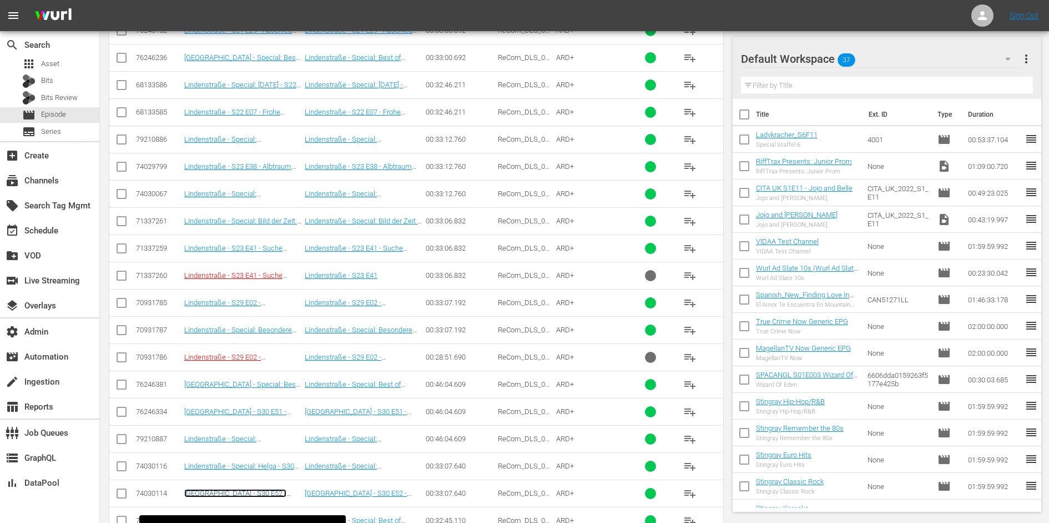
scroll to position [848, 0]
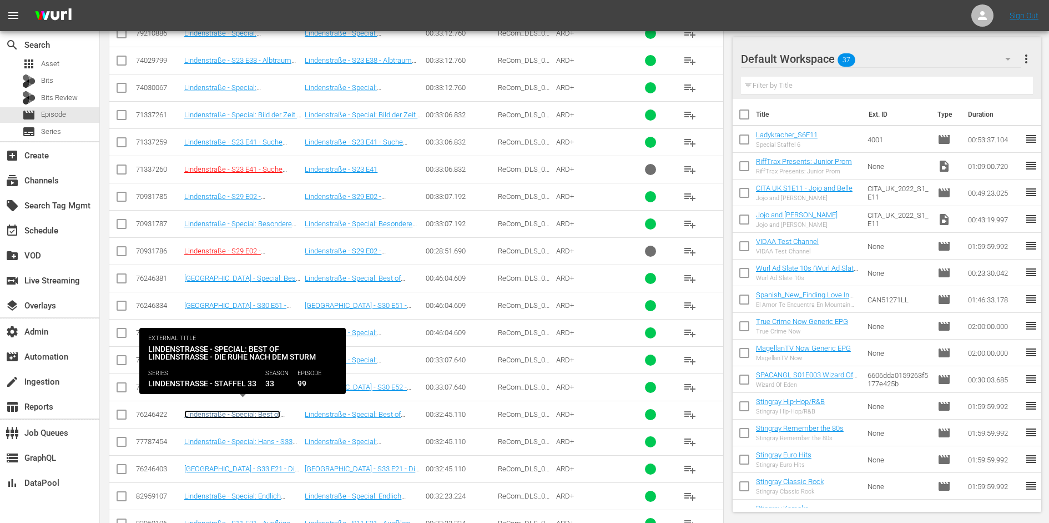
click at [254, 410] on link "Lindenstraße - Special: Best of Lindenstraße - S33 E21 - Die Ruhe nach dem Sturm" at bounding box center [241, 422] width 114 height 25
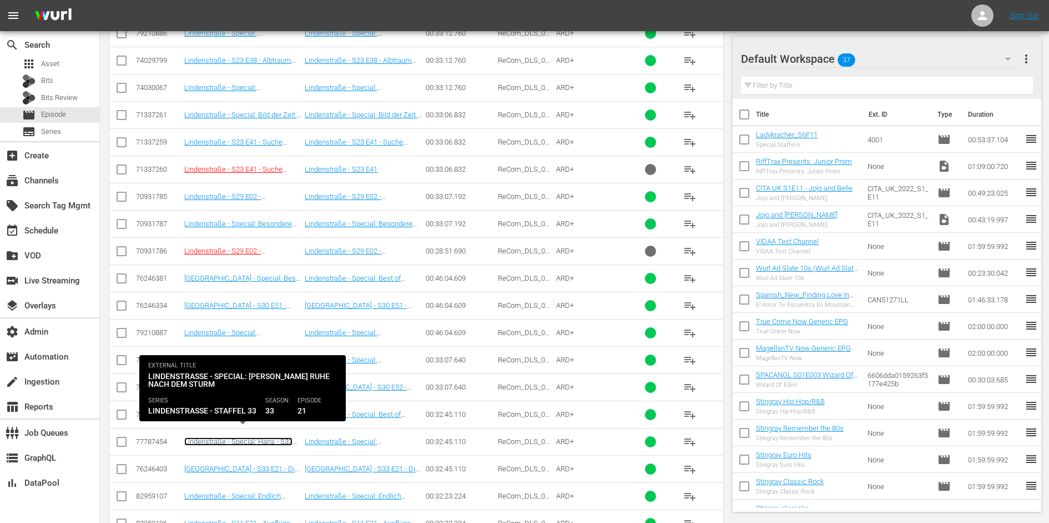
click at [254, 437] on link "Lindenstraße - Special: Hans - S33 E21 - Die Ruhe nach dem Sturm" at bounding box center [238, 445] width 108 height 17
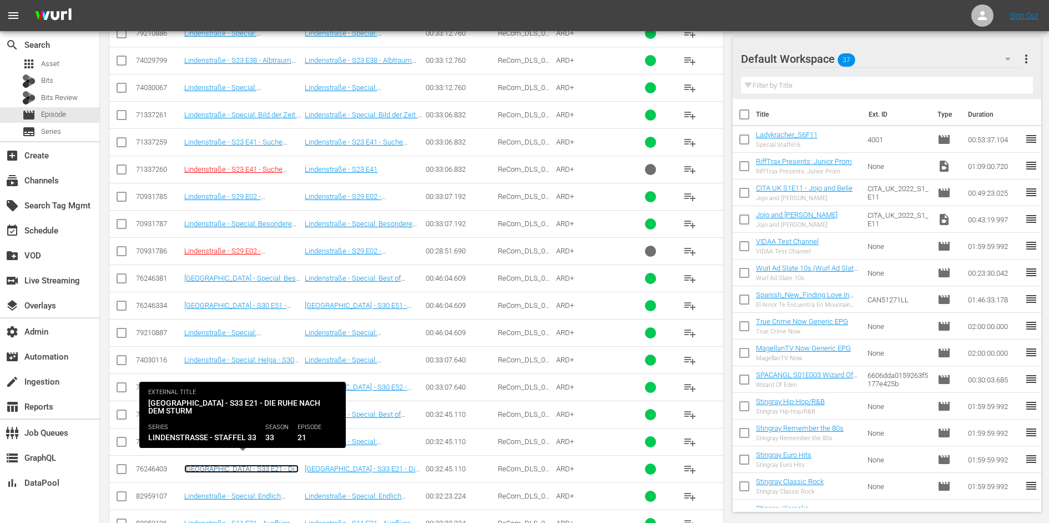
click at [253, 464] on link "Lindenstraße - S33 E21 - Die Ruhe nach dem Sturm" at bounding box center [241, 472] width 114 height 17
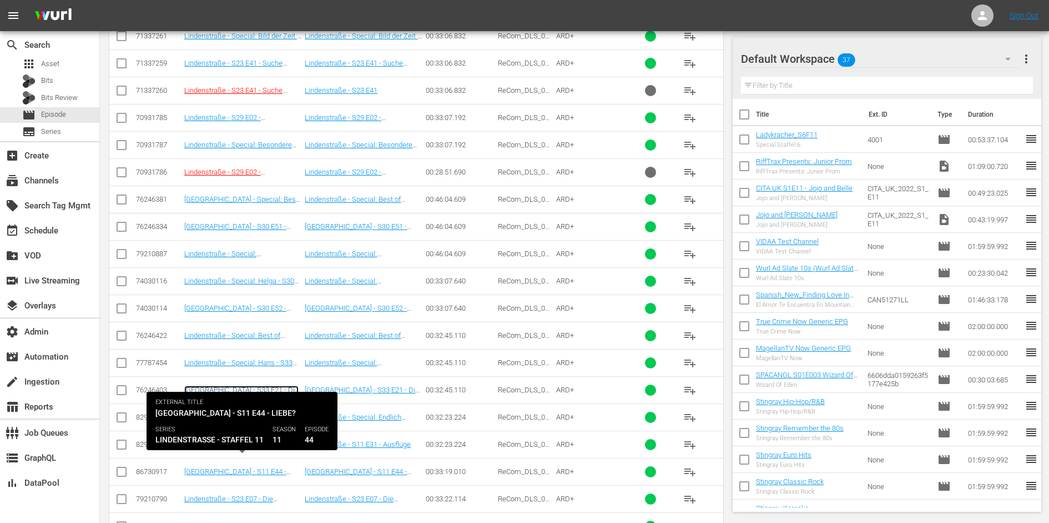
scroll to position [933, 0]
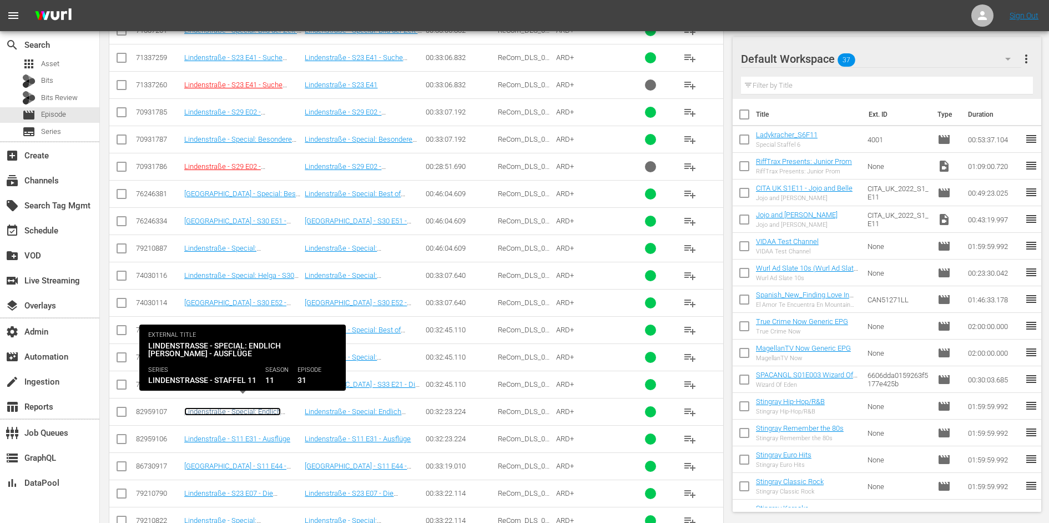
click at [259, 407] on link "Lindenstraße - Special: Endlich Sommer - S11 E31 - Ausflüge" at bounding box center [232, 419] width 97 height 25
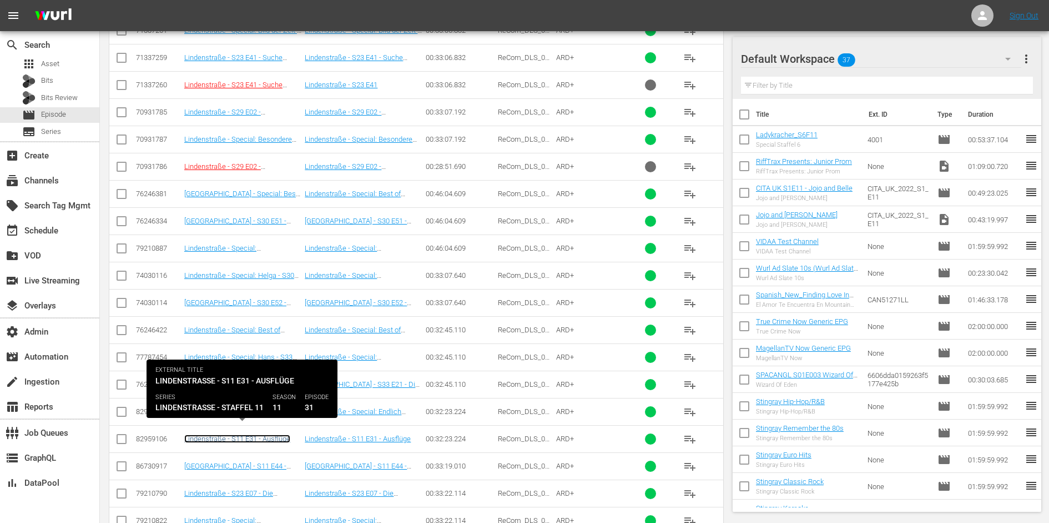
click at [259, 434] on link "Lindenstraße - S11 E31 - Ausflüge" at bounding box center [237, 438] width 106 height 8
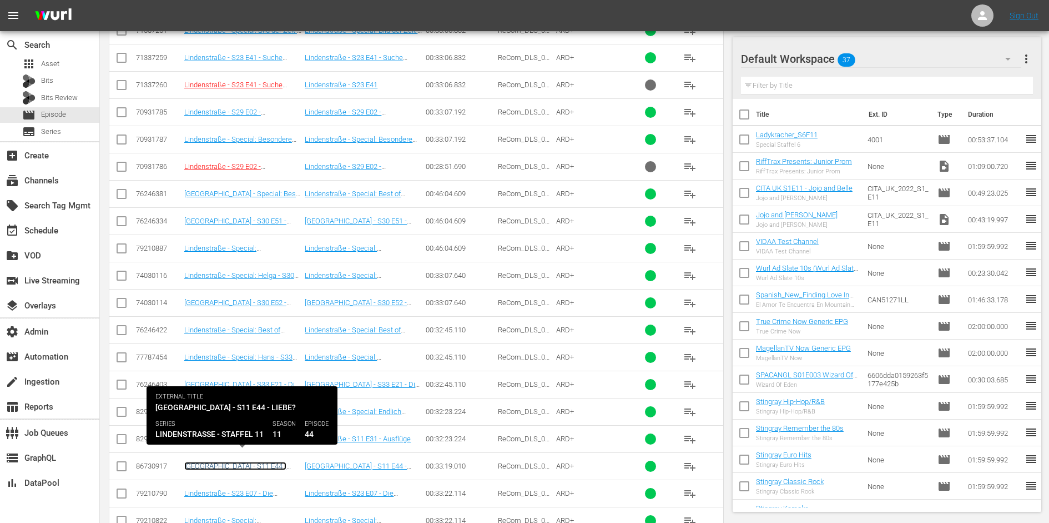
click at [258, 461] on link "Lindenstraße - S11 E44 - Liebe?" at bounding box center [235, 469] width 102 height 17
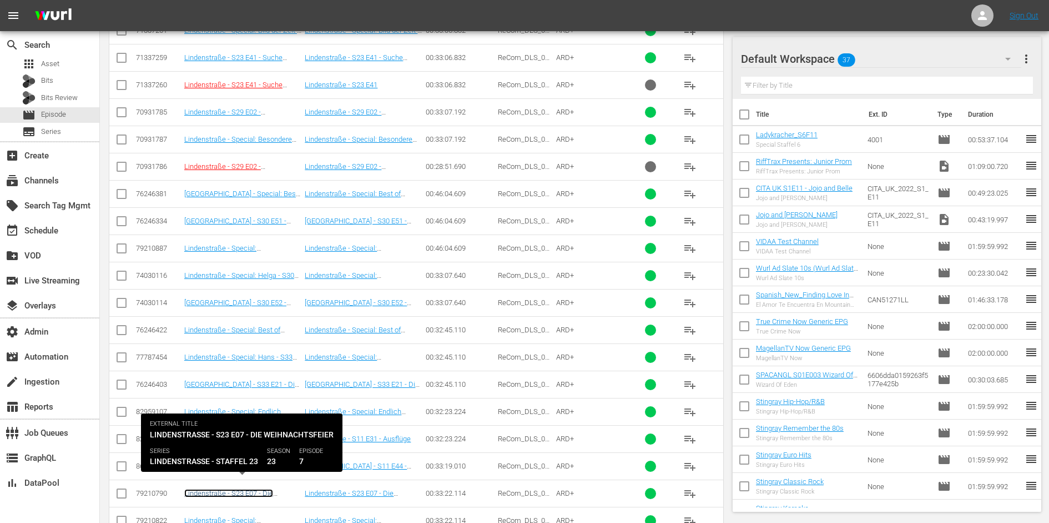
click at [255, 489] on link "Lindenstraße - S23 E07 - Die Weihnachtsfeier" at bounding box center [228, 497] width 89 height 17
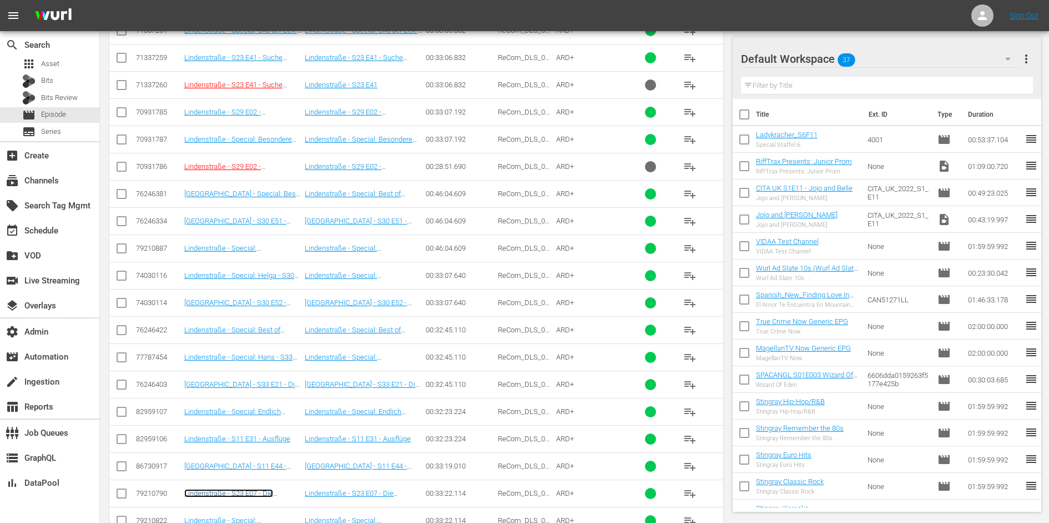
scroll to position [1081, 0]
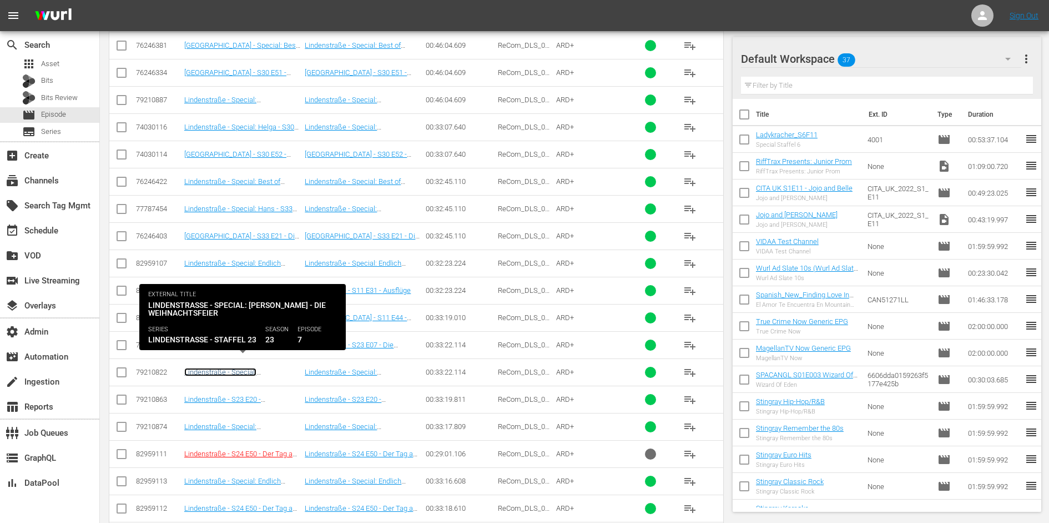
click at [275, 368] on link "Lindenstraße - Special: Erich Schiller S23 E07 - Die Weihnachtsfeier" at bounding box center [232, 380] width 97 height 25
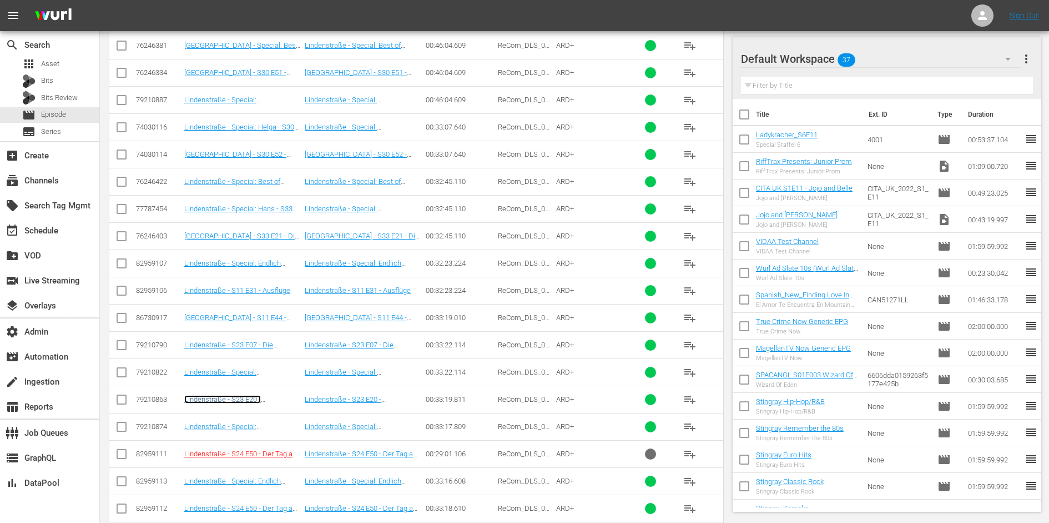
click at [261, 395] on link "Lindenstraße - S23 E20 - Mevlid" at bounding box center [222, 403] width 77 height 17
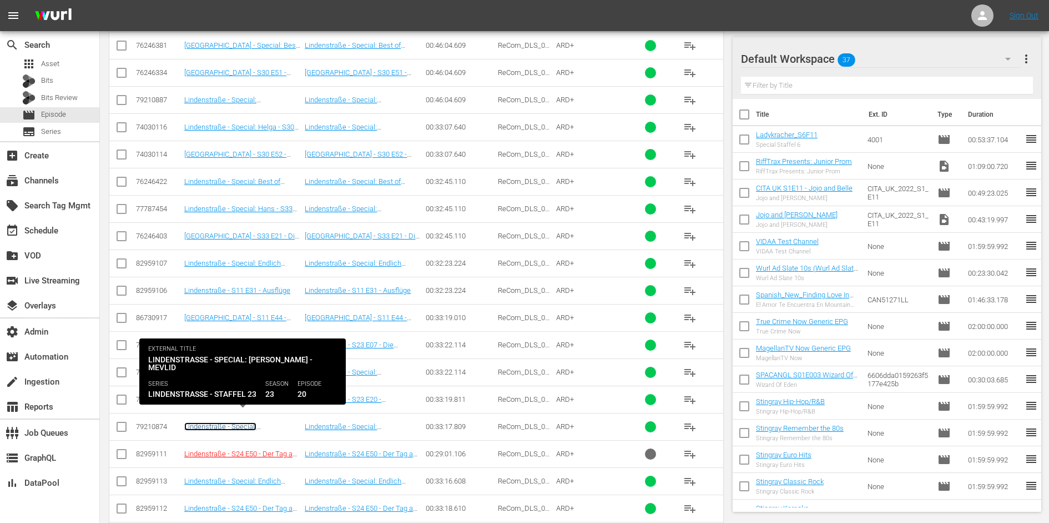
click at [273, 422] on link "Lindenstraße - Special: Erich Schiller S23 E20 - Mevlid" at bounding box center [237, 430] width 107 height 17
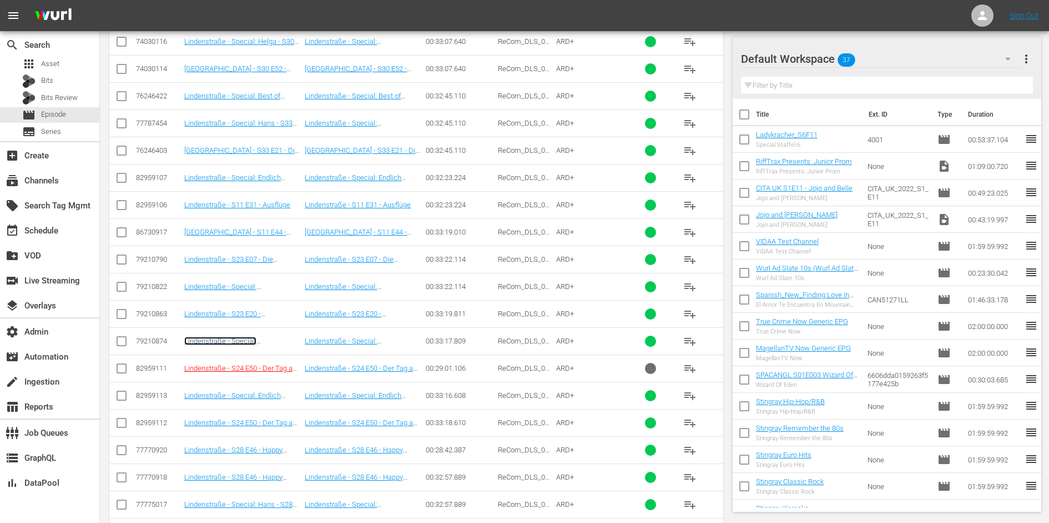
scroll to position [1183, 0]
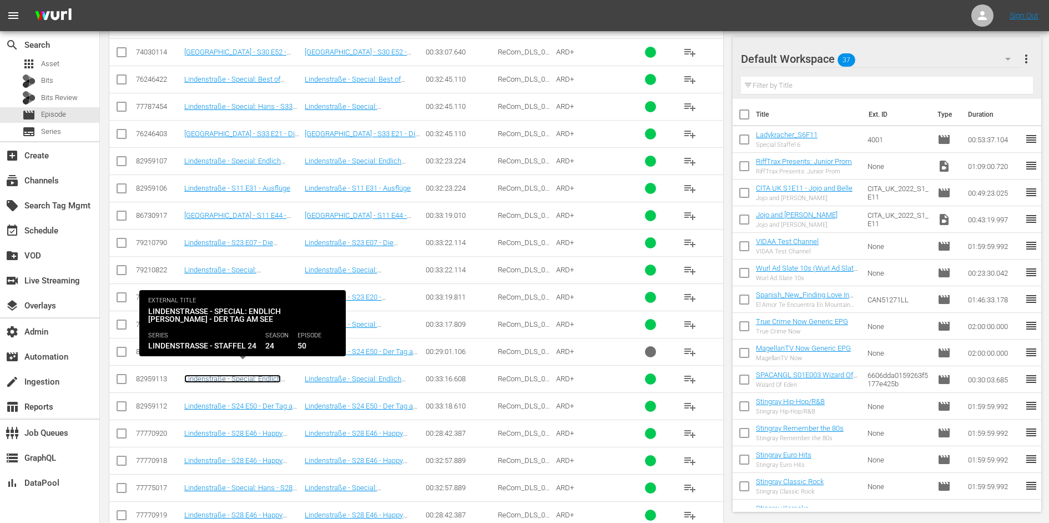
click at [259, 374] on link "Lindenstraße - Special: Endlich Sommer - S24 E50 - Der Tag am See" at bounding box center [241, 386] width 114 height 25
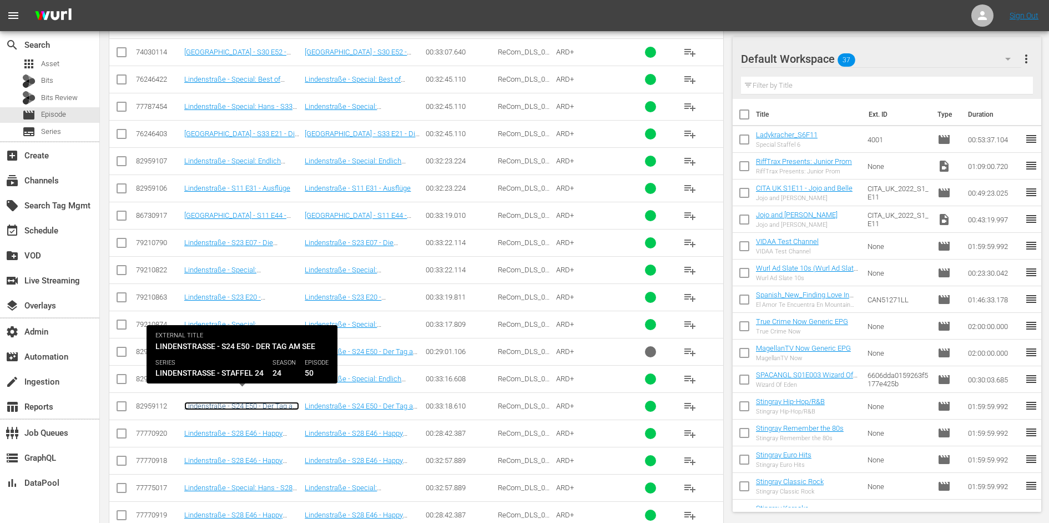
click at [260, 401] on link "Lindenstraße - S24 E50 - Der Tag am See" at bounding box center [241, 409] width 115 height 17
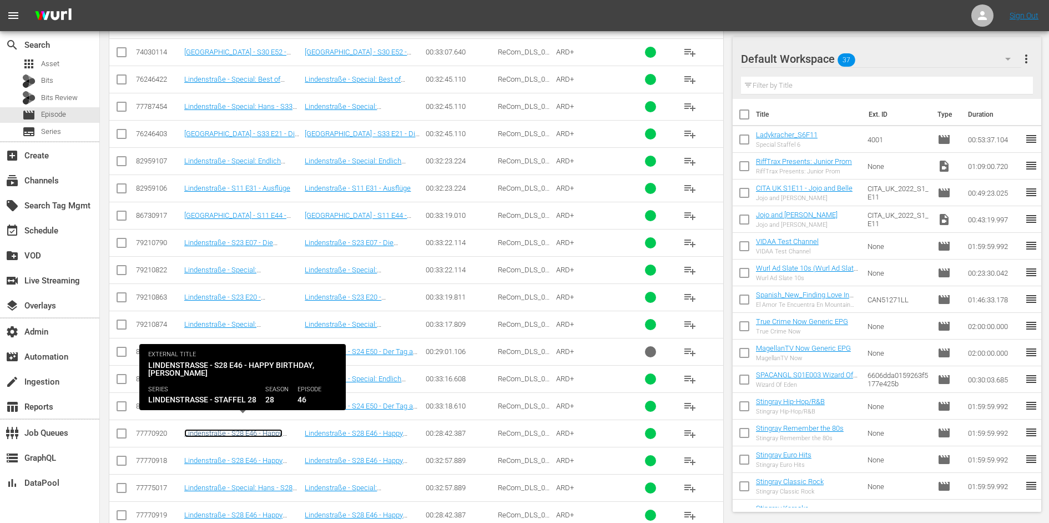
click at [261, 429] on link "Lindenstraße - S28 E46 - Happy Birthday, Hans (Lindenstraße - S28 E46 - Happy B…" at bounding box center [242, 445] width 116 height 33
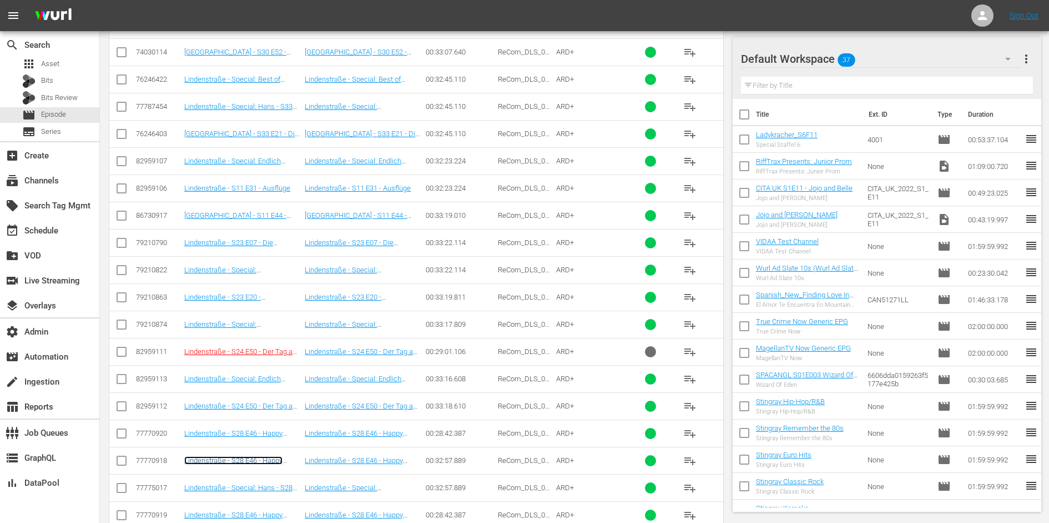
click at [259, 456] on link "Lindenstraße - S28 E46 - Happy Birthday, Hans" at bounding box center [233, 464] width 98 height 17
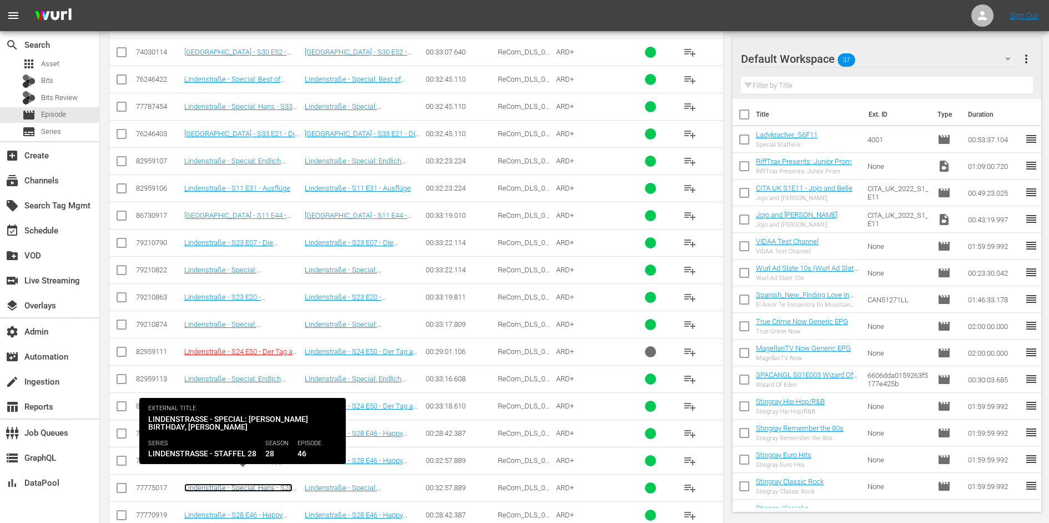
click at [261, 483] on link "Lindenstraße - Special: Hans - S28 E46 - Happy Birthday, Hans" at bounding box center [238, 495] width 108 height 25
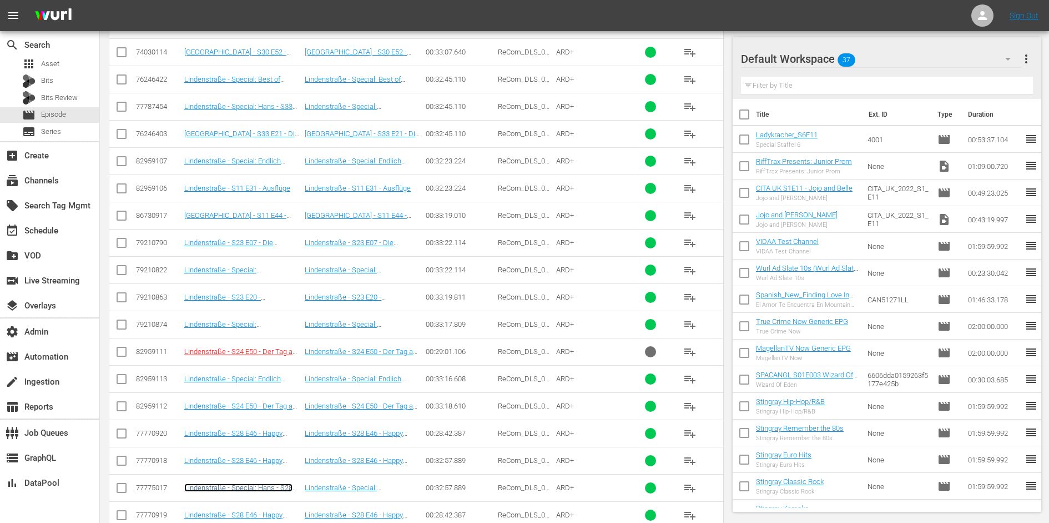
scroll to position [1251, 0]
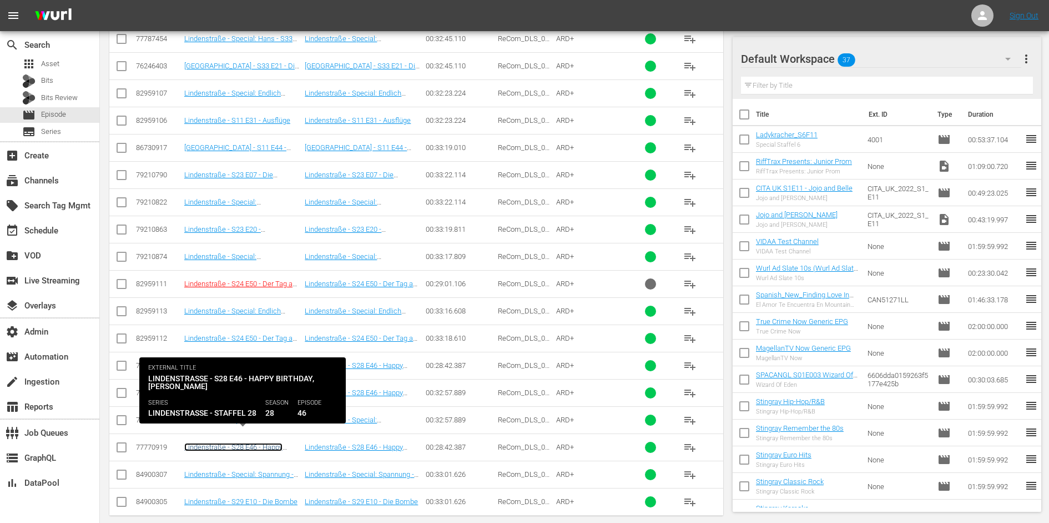
click at [257, 443] on link "Lindenstraße - S28 E46 - Happy Birthday, Hans (Lindenstraße - S28 E46 - Happy B…" at bounding box center [242, 459] width 116 height 33
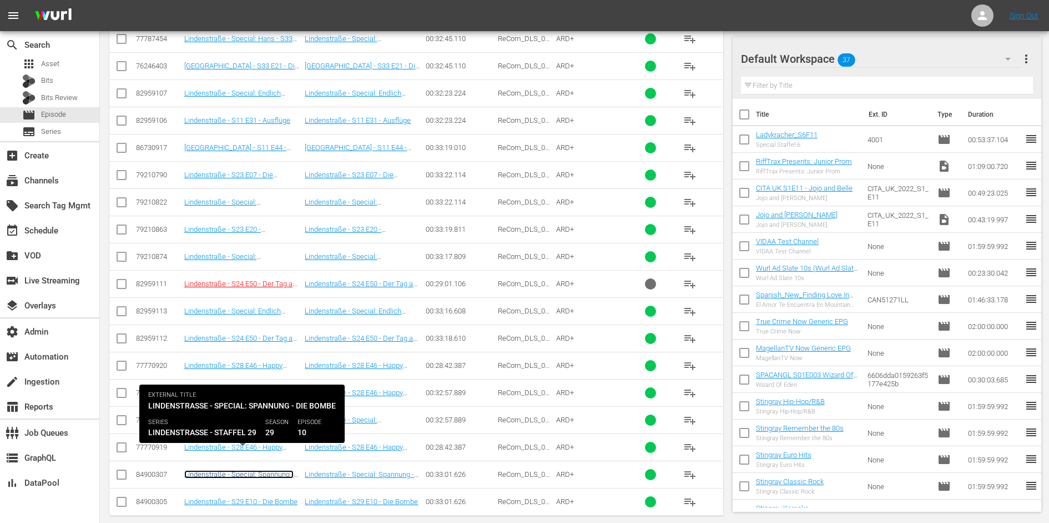
click at [257, 470] on link "Lindenstraße - Special: Spannung - S29 E10 - Die Bombe" at bounding box center [238, 478] width 109 height 17
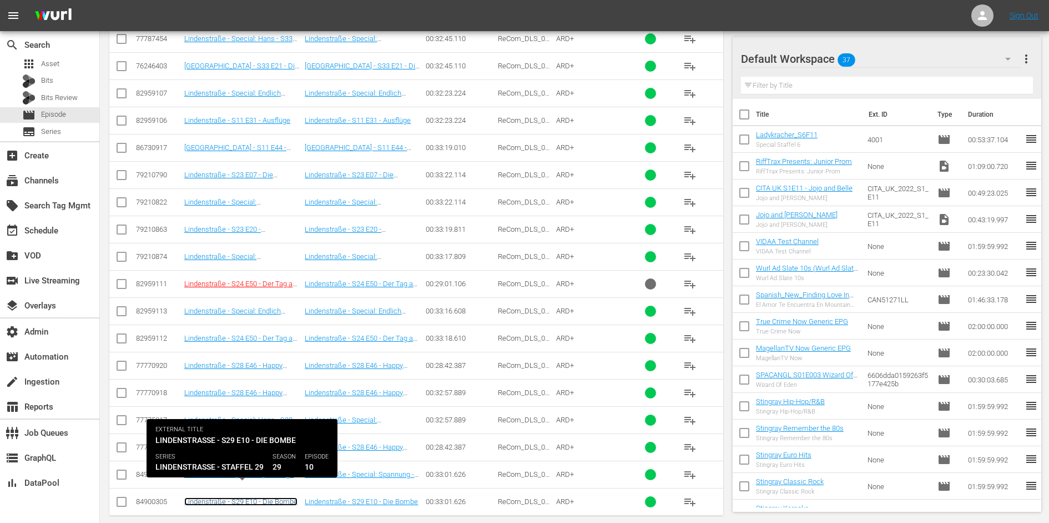
click at [260, 497] on link "Lindenstraße - S29 E10 - Die Bombe" at bounding box center [240, 501] width 113 height 8
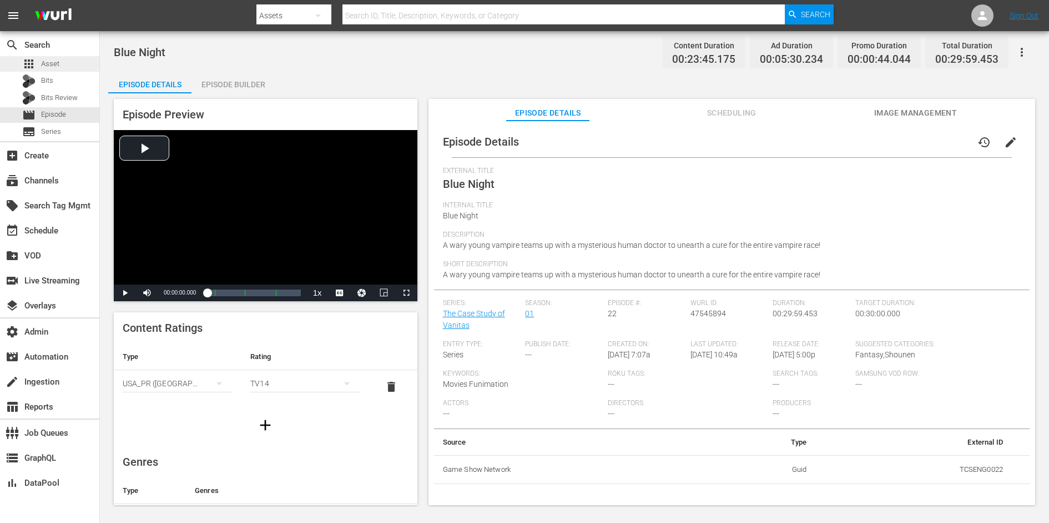
click at [59, 59] on div "apps Asset" at bounding box center [49, 64] width 99 height 16
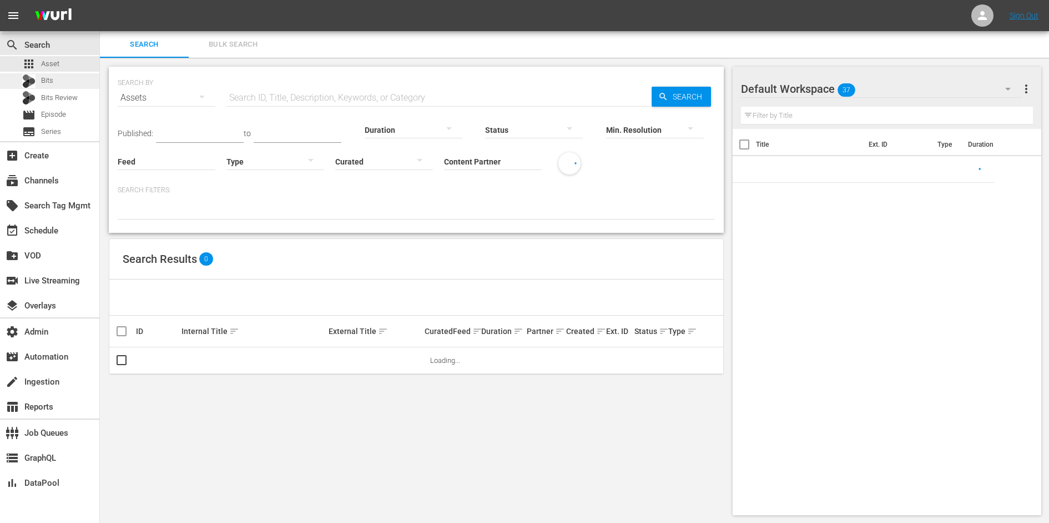
click at [55, 84] on div "Bits" at bounding box center [49, 81] width 99 height 16
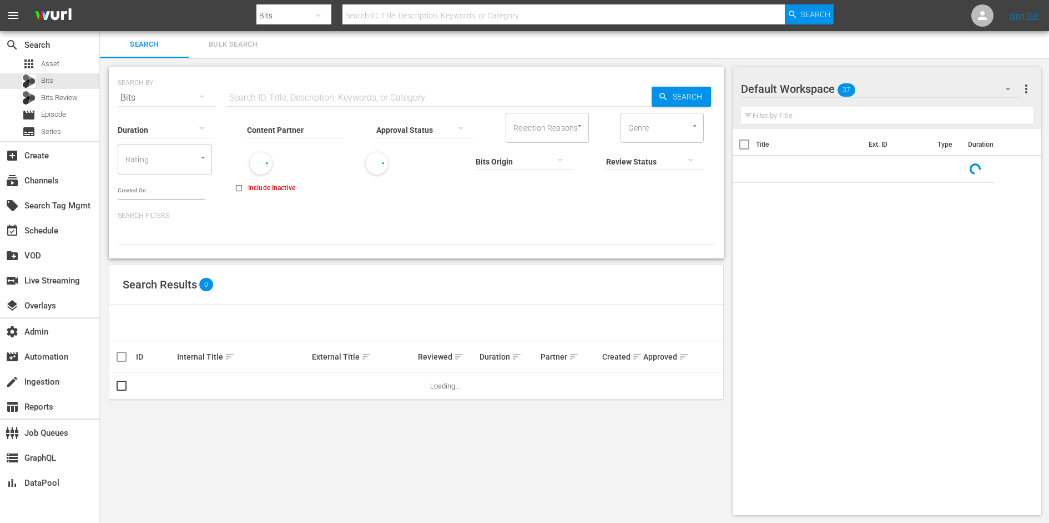
click at [293, 129] on input "Content Partner" at bounding box center [296, 131] width 98 height 40
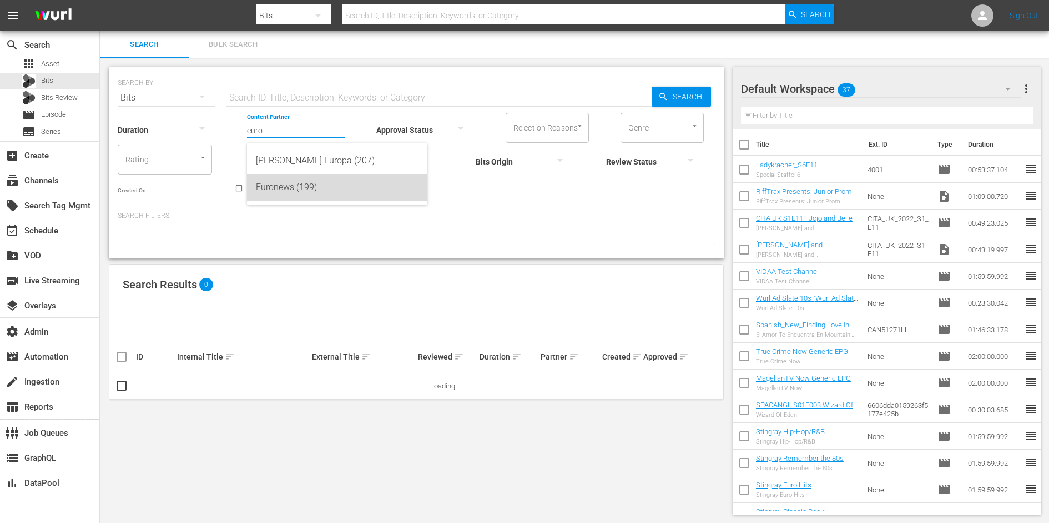
click at [291, 191] on div "Euronews (199)" at bounding box center [337, 187] width 163 height 27
type input "Euronews (199)"
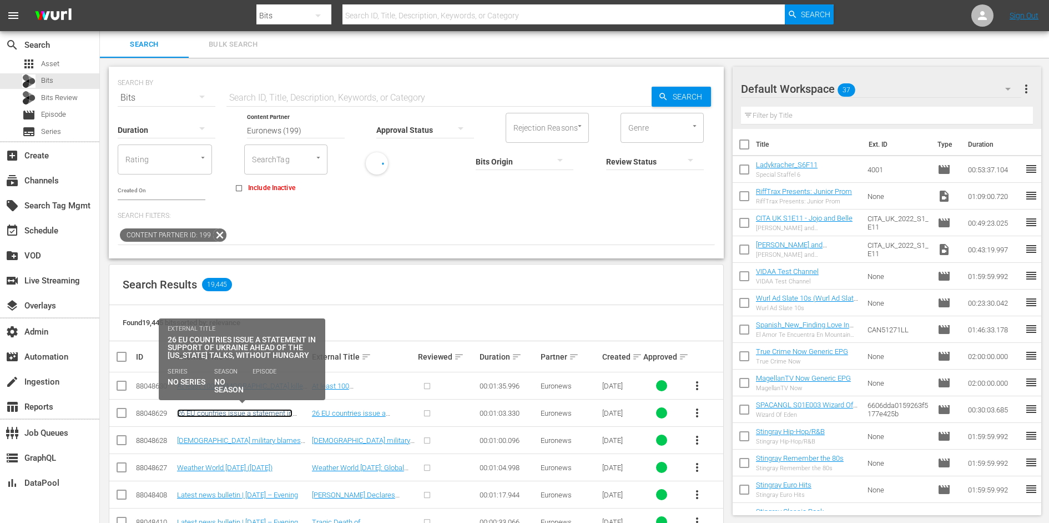
click at [249, 409] on link "26 EU countries issue a statement in support of Ukraine ahead of the Alaska tal…" at bounding box center [235, 421] width 116 height 25
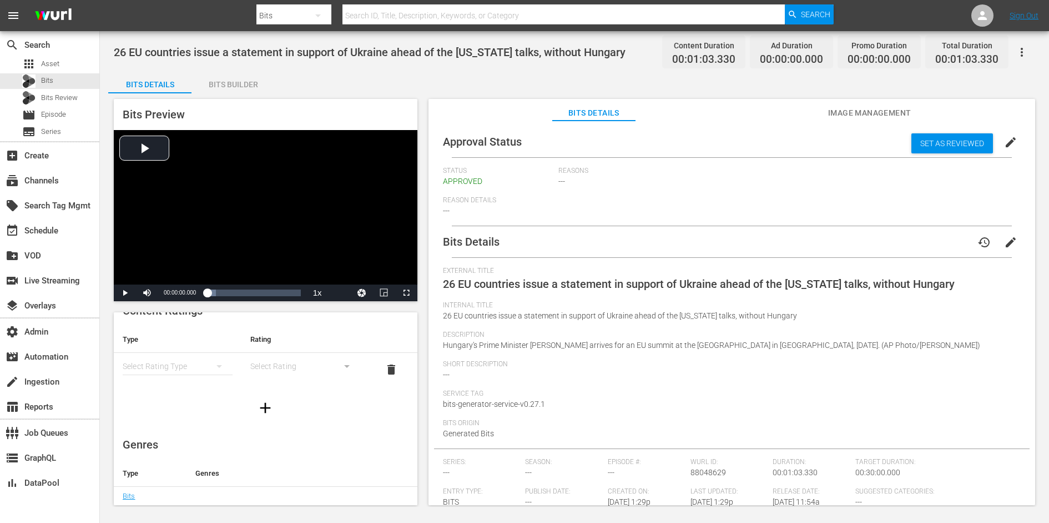
click at [246, 81] on div "Bits Builder" at bounding box center [233, 84] width 83 height 27
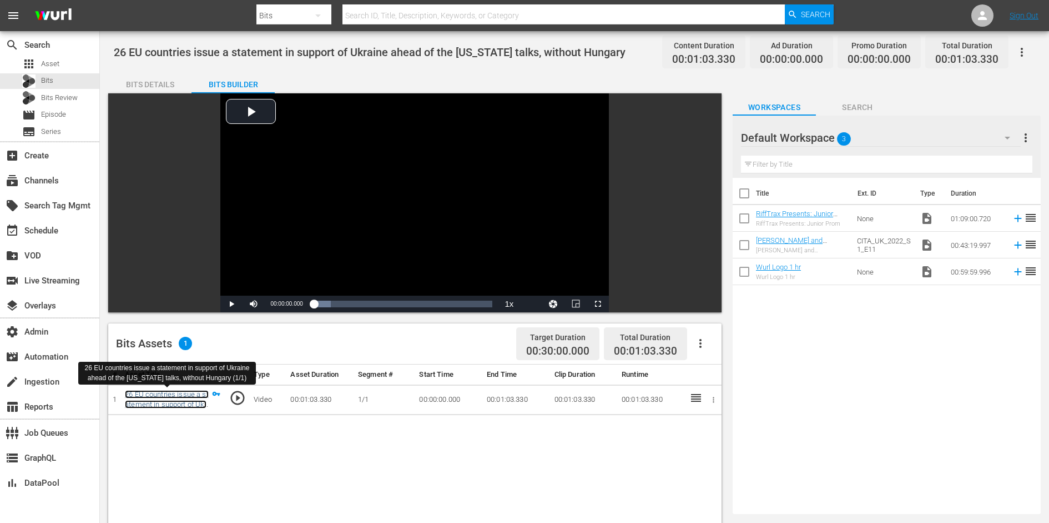
click at [170, 393] on link "26 EU countries issue a statement in support of Ukraine ahead of the Alaska tal…" at bounding box center [167, 414] width 84 height 49
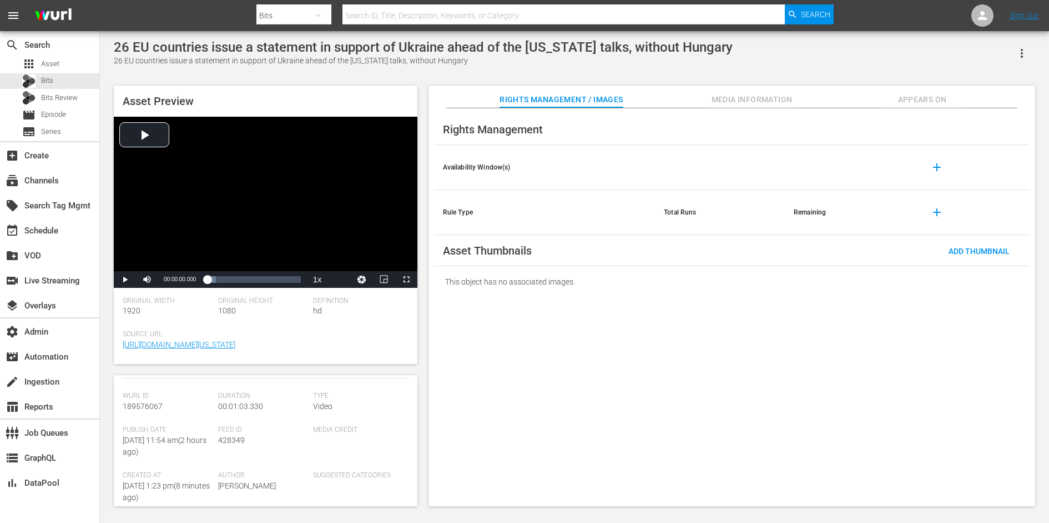
scroll to position [190, 0]
click at [235, 451] on span "428349" at bounding box center [231, 447] width 27 height 9
copy span "428349"
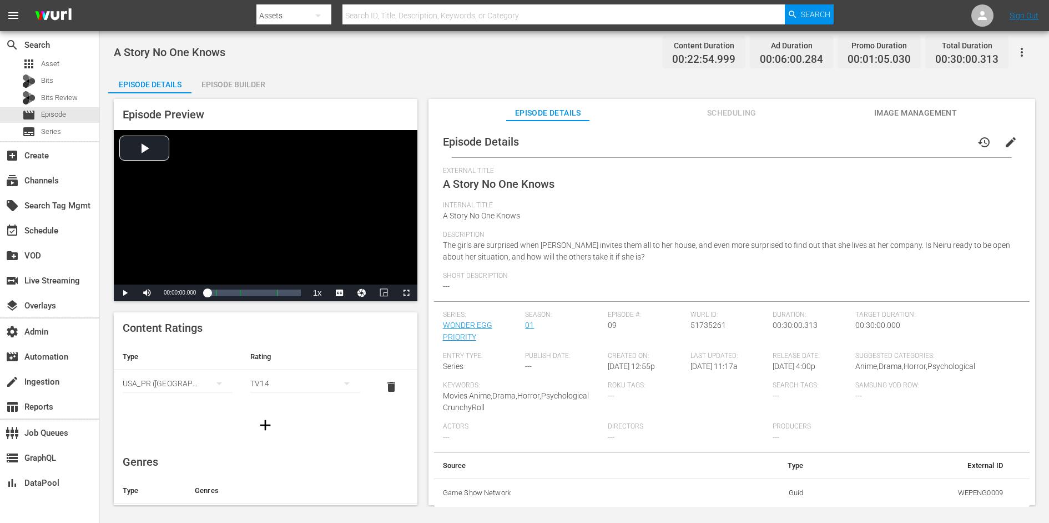
click at [206, 53] on span "A Story No One Knows" at bounding box center [170, 52] width 112 height 13
copy span "A Story No One Knows"
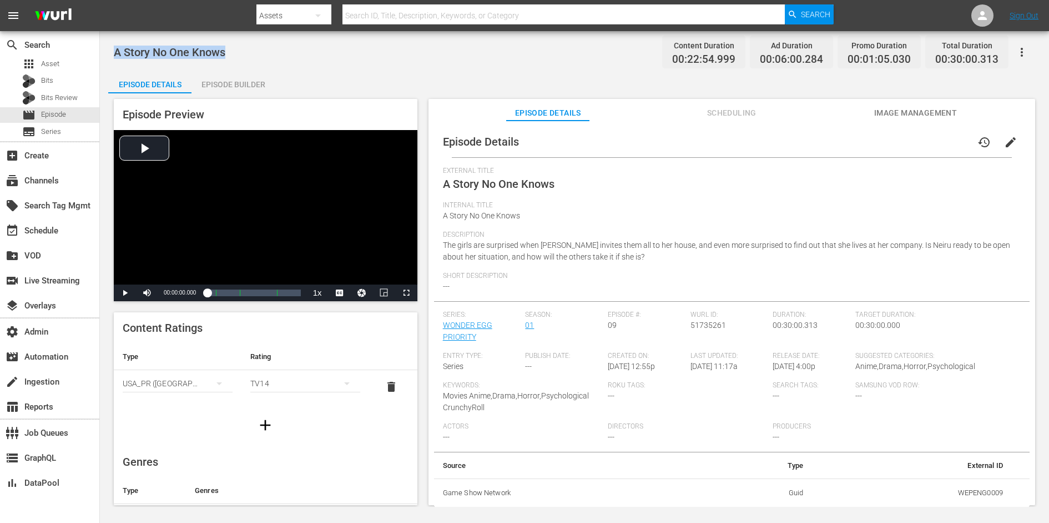
click at [732, 104] on button "Scheduling" at bounding box center [731, 110] width 83 height 22
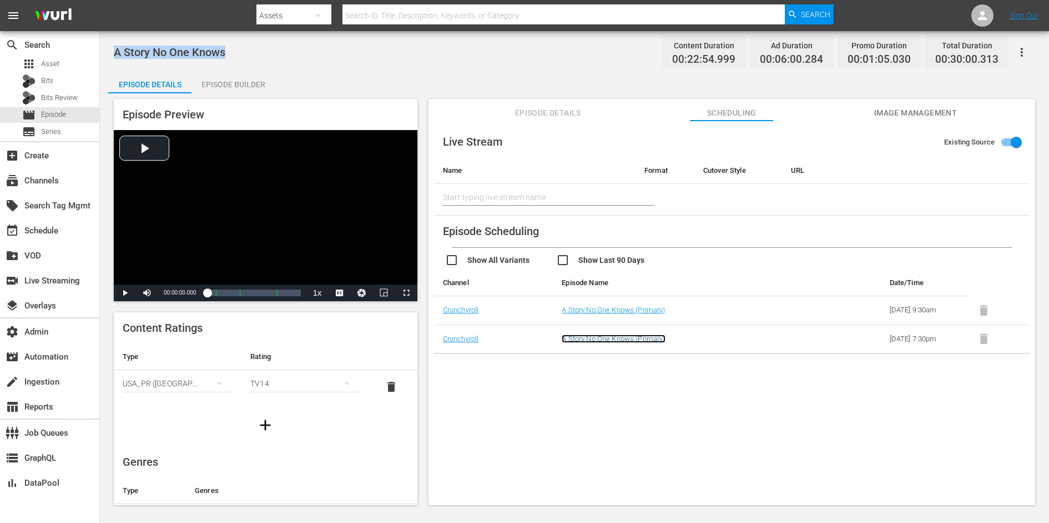
click at [632, 337] on link "A Story No One Knows (Primary)" at bounding box center [613, 338] width 103 height 8
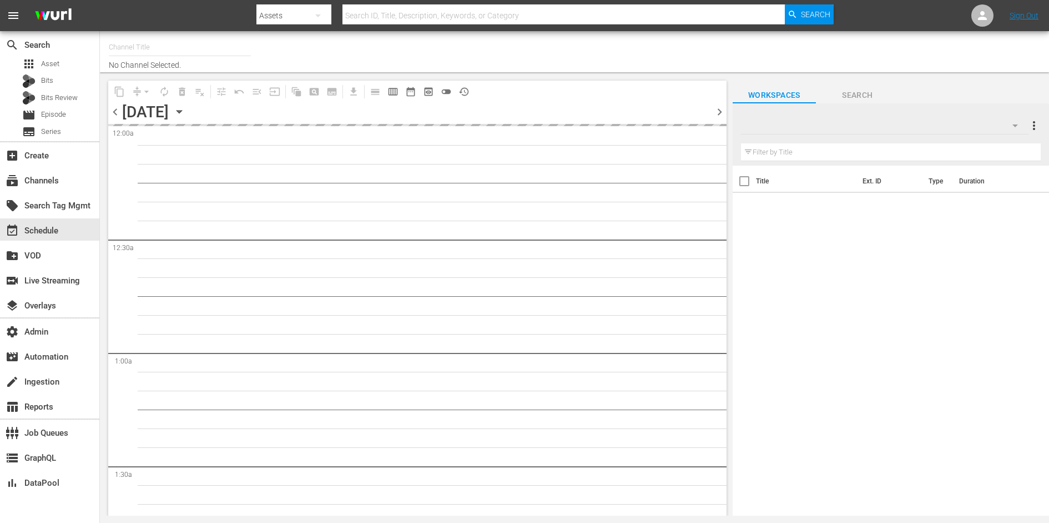
type input "Crunchyroll (Samsung) (1467)"
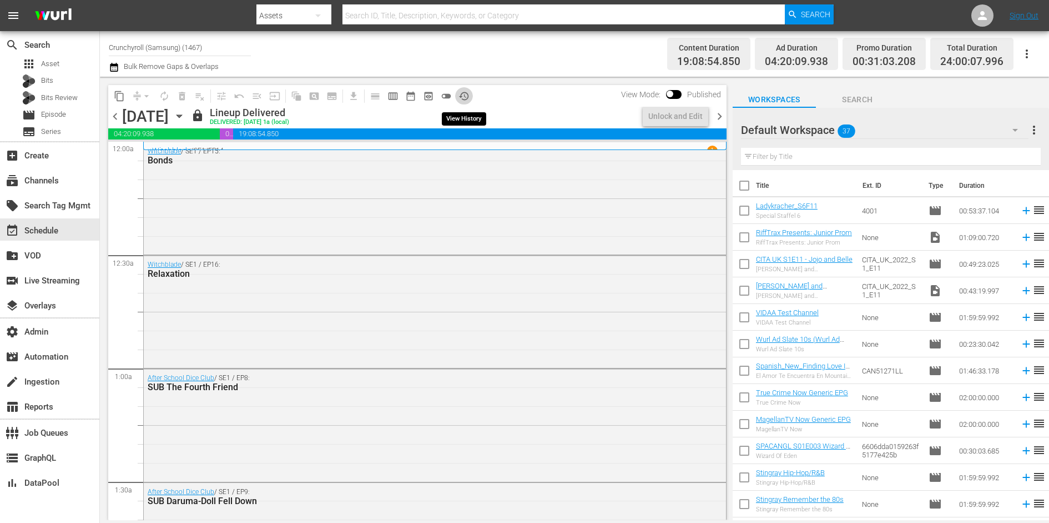
click at [464, 98] on span "history_outlined" at bounding box center [464, 96] width 11 height 11
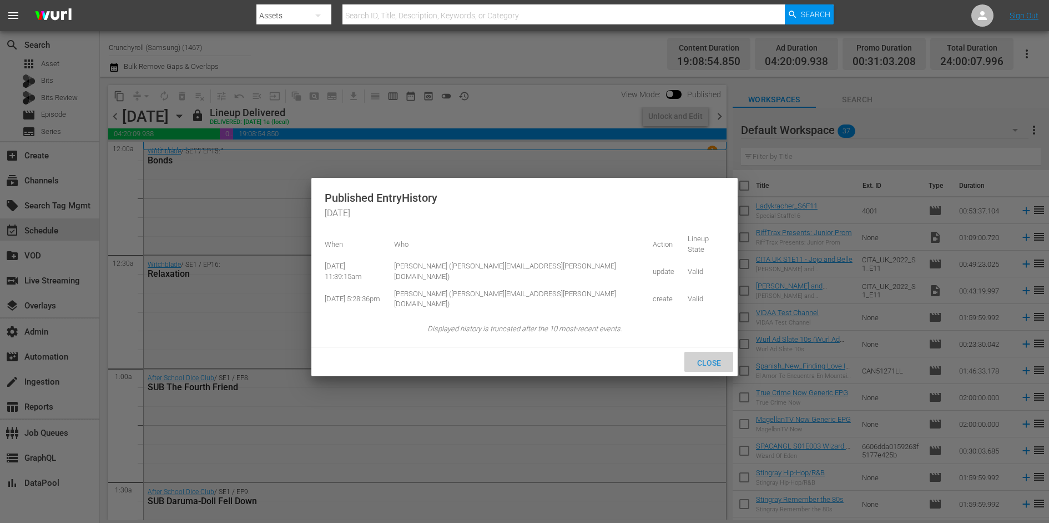
click at [702, 358] on span "Close" at bounding box center [710, 362] width 42 height 9
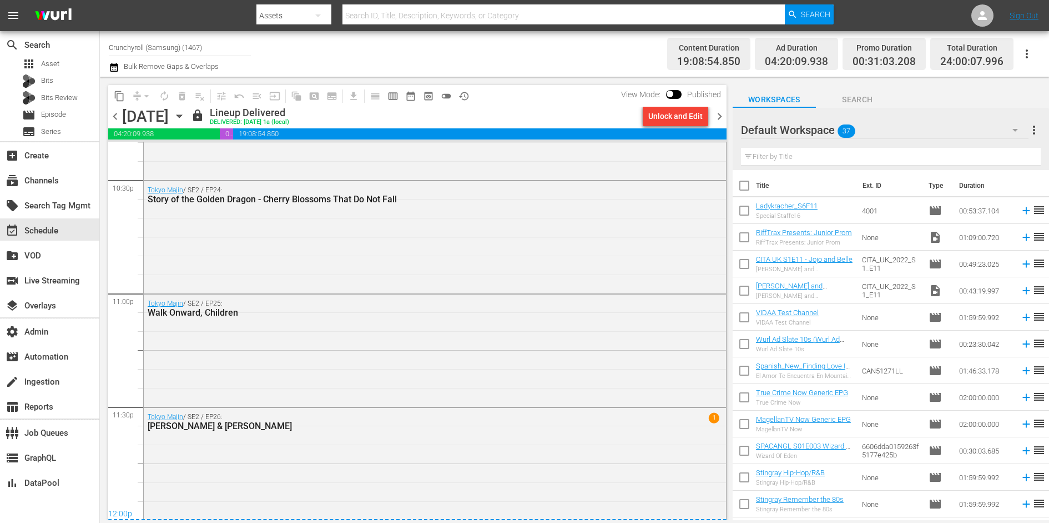
scroll to position [4247, 0]
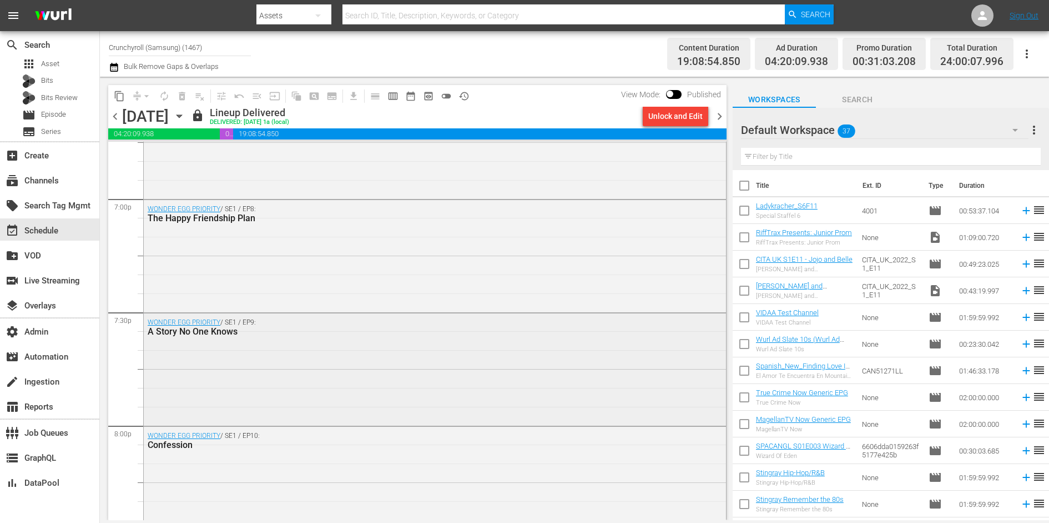
click at [337, 338] on div "WONDER EGG PRIORITY / SE1 / EP9: A Story No One Knows" at bounding box center [435, 326] width 582 height 27
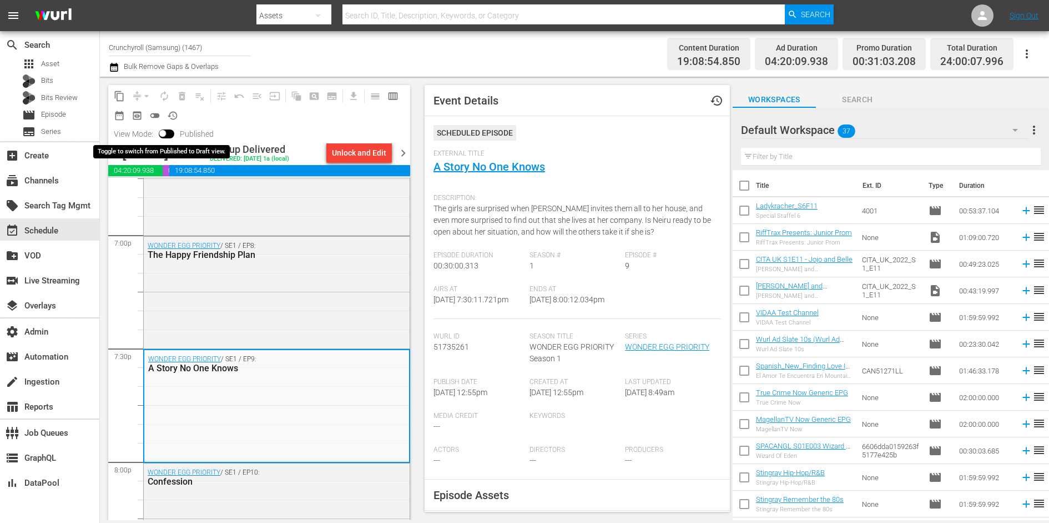
click at [164, 133] on input "checkbox" at bounding box center [162, 136] width 23 height 8
click at [164, 133] on input "checkbox" at bounding box center [170, 136] width 23 height 8
checkbox input "false"
click at [230, 297] on div "WONDER EGG PRIORITY / SE1 / EP8: The Happy Friendship Plan" at bounding box center [277, 292] width 266 height 110
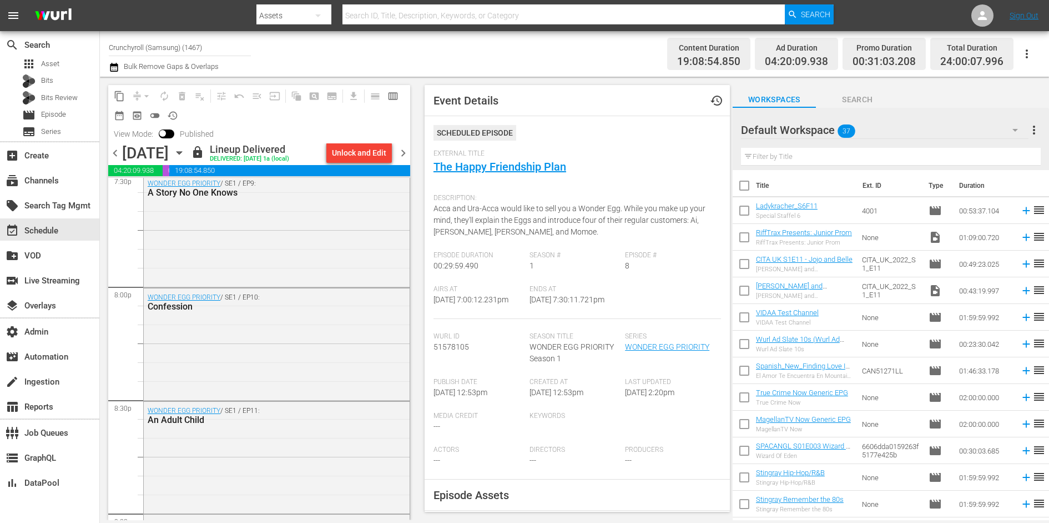
scroll to position [4428, 0]
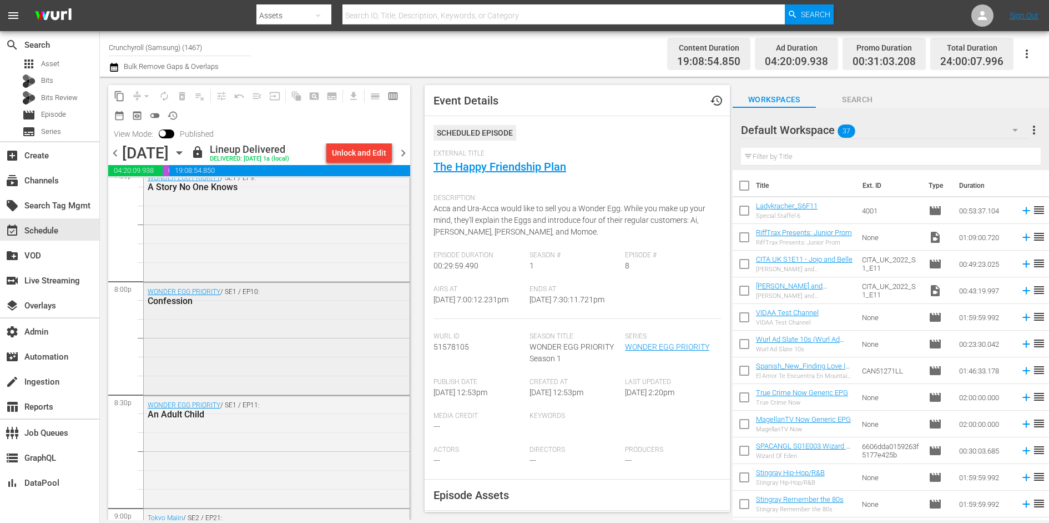
click at [230, 310] on div "WONDER EGG PRIORITY / SE1 / EP10: Confession" at bounding box center [277, 338] width 266 height 110
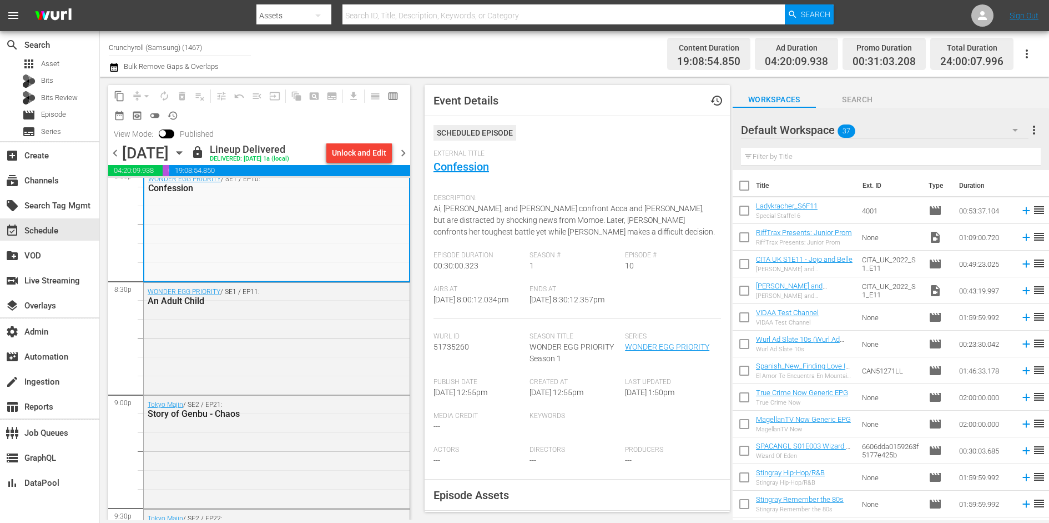
scroll to position [4569, 0]
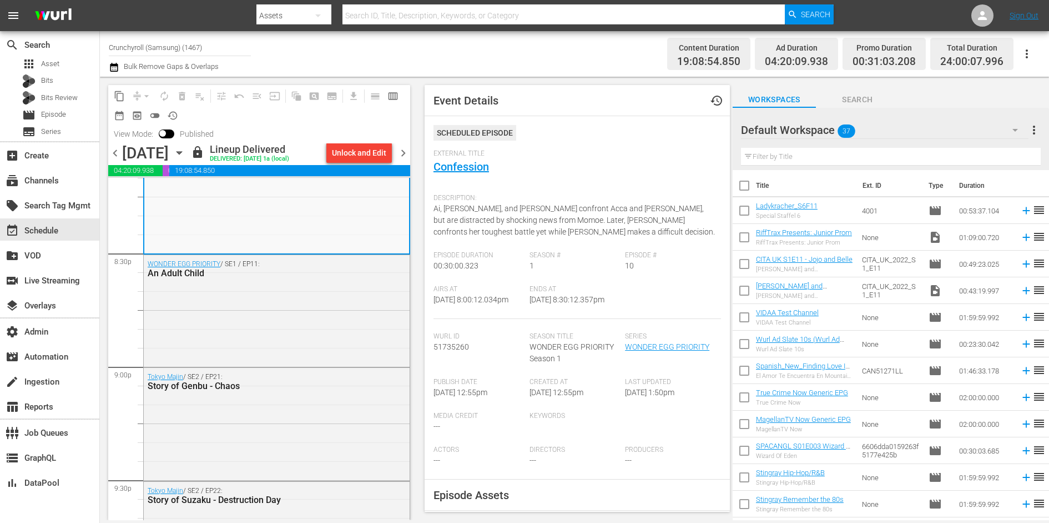
click at [230, 310] on div "WONDER EGG PRIORITY / SE1 / EP11: An Adult Child" at bounding box center [277, 310] width 266 height 110
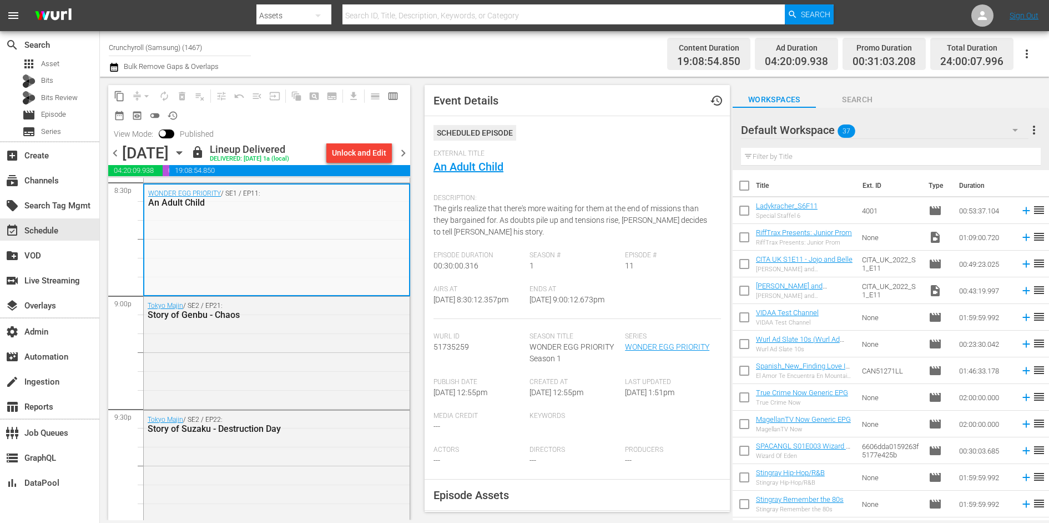
scroll to position [4678, 0]
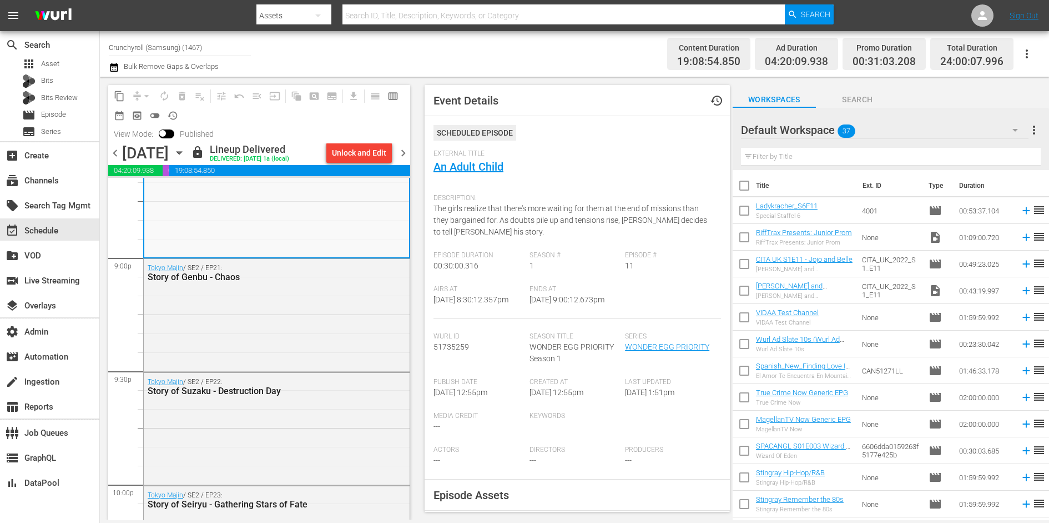
click at [230, 310] on div "Tokyo Majin / SE2 / EP21: Story of Genbu - Chaos" at bounding box center [277, 314] width 266 height 110
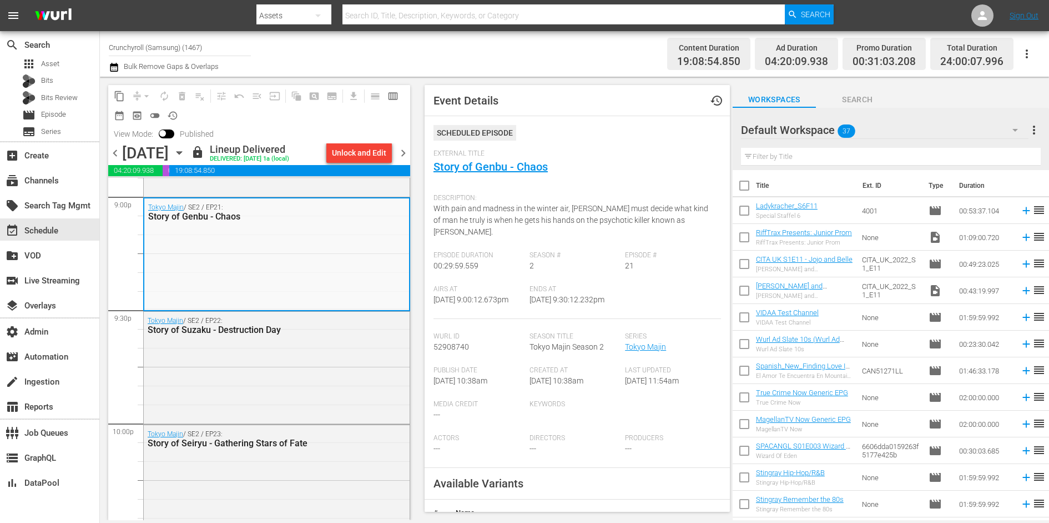
scroll to position [4768, 0]
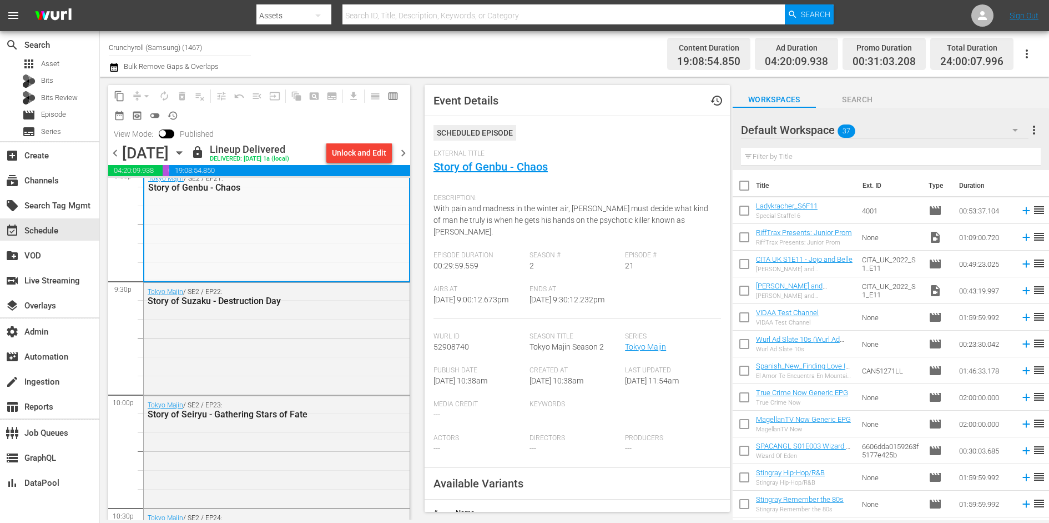
click at [230, 310] on div "Tokyo Majin / SE2 / EP22: Story of Suzaku - Destruction Day" at bounding box center [277, 338] width 266 height 110
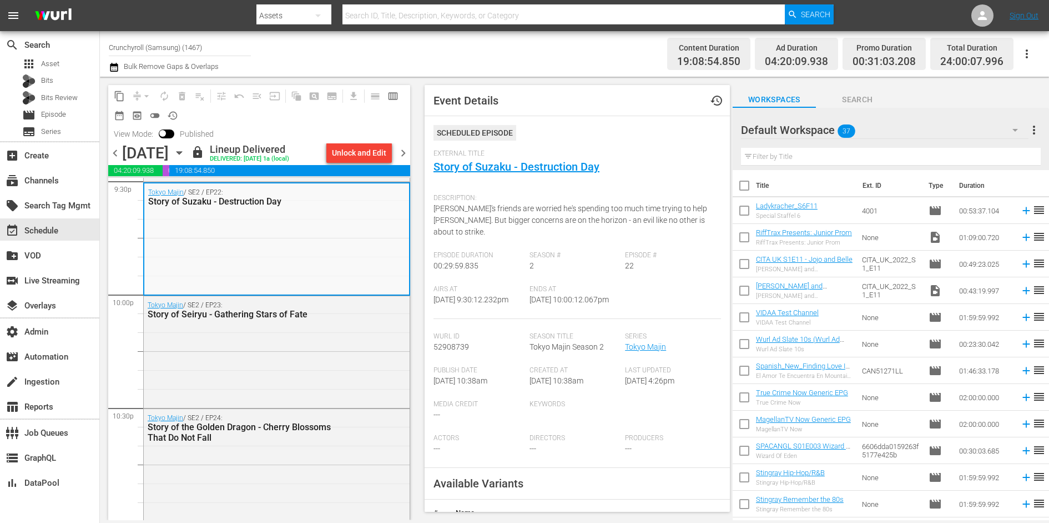
scroll to position [4928, 0]
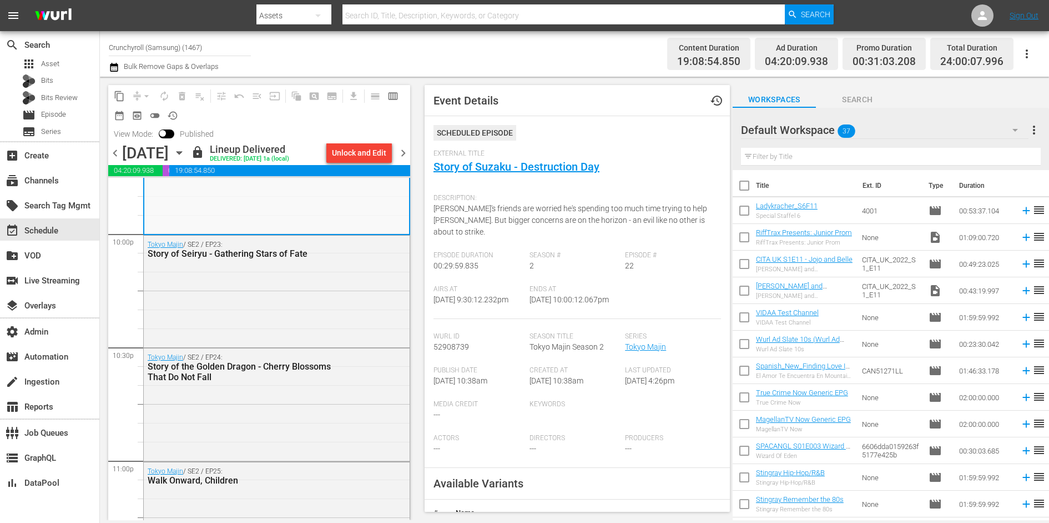
click at [230, 310] on div "Tokyo Majin / SE2 / EP23: Story of Seiryu - Gathering Stars of Fate" at bounding box center [277, 290] width 266 height 110
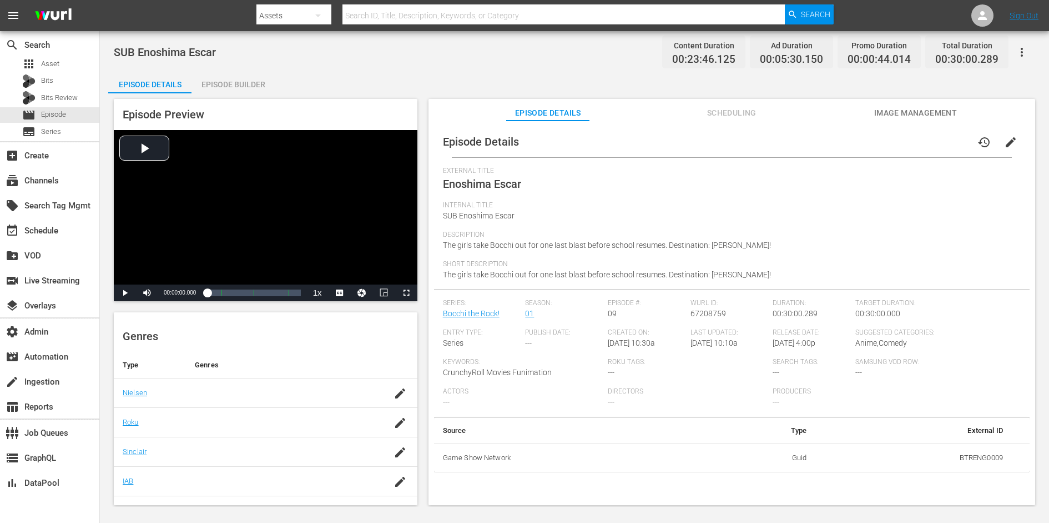
scroll to position [203, 0]
click at [486, 192] on div "External Title [PERSON_NAME]" at bounding box center [732, 184] width 578 height 34
click at [486, 183] on span "Enoshima Escar" at bounding box center [482, 183] width 78 height 13
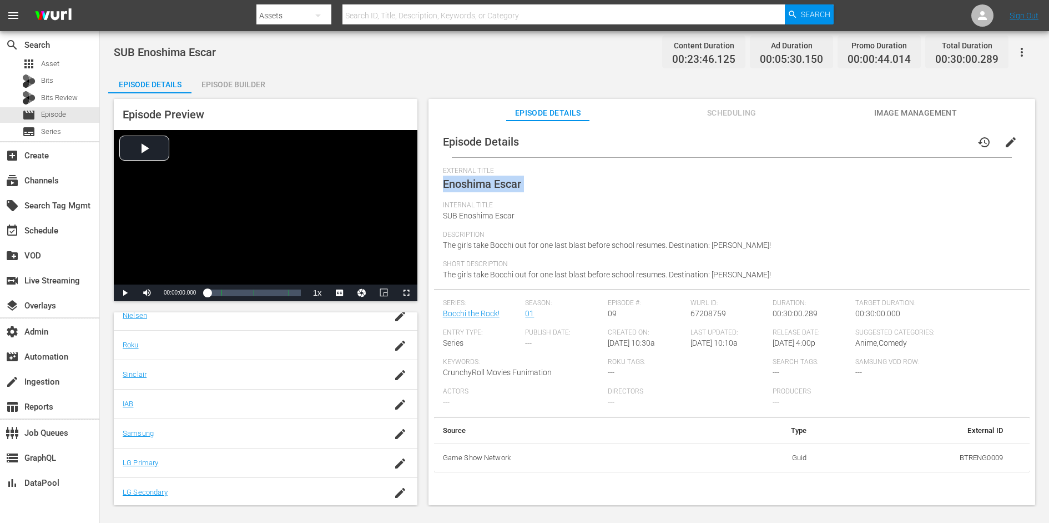
click at [486, 183] on span "Enoshima Escar" at bounding box center [482, 183] width 78 height 13
copy span "Enoshima Escar"
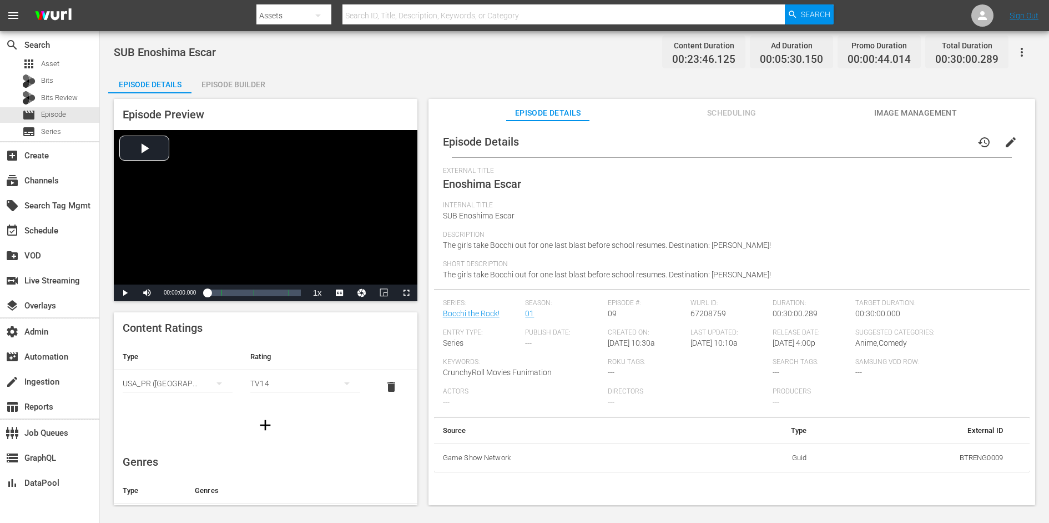
click at [501, 179] on span "Enoshima Escar" at bounding box center [482, 183] width 78 height 13
copy span "Enoshima Escar"
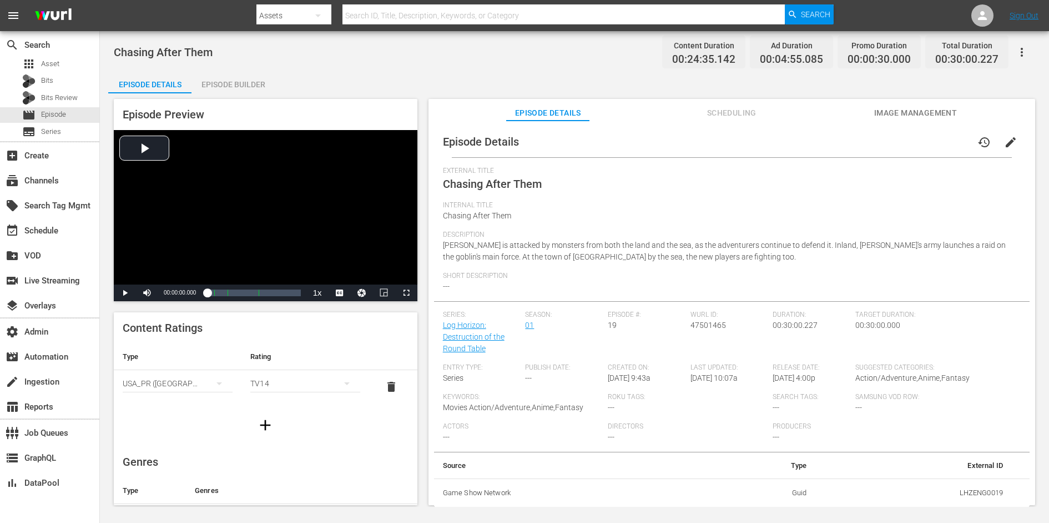
click at [738, 111] on span "Scheduling" at bounding box center [731, 113] width 83 height 14
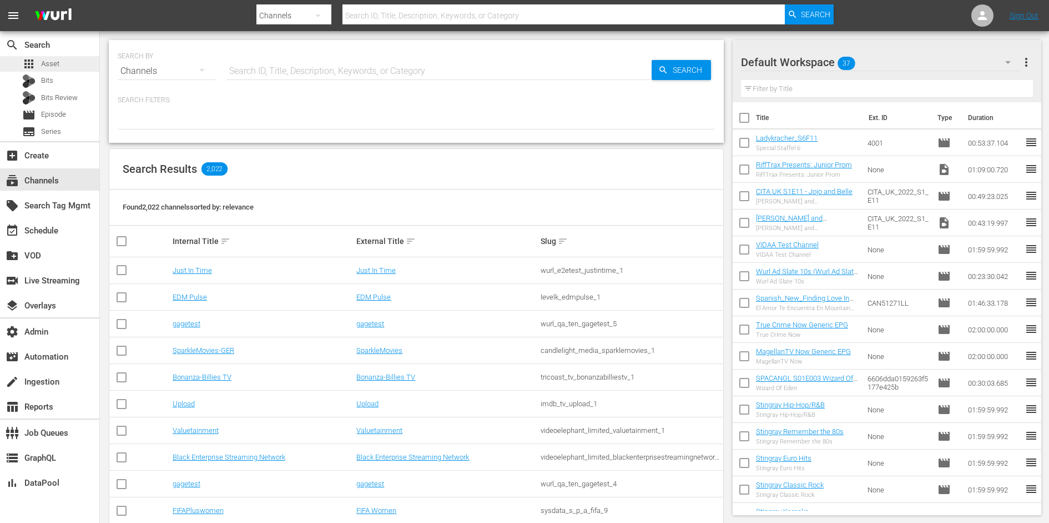
click at [70, 67] on div "apps Asset" at bounding box center [49, 64] width 99 height 16
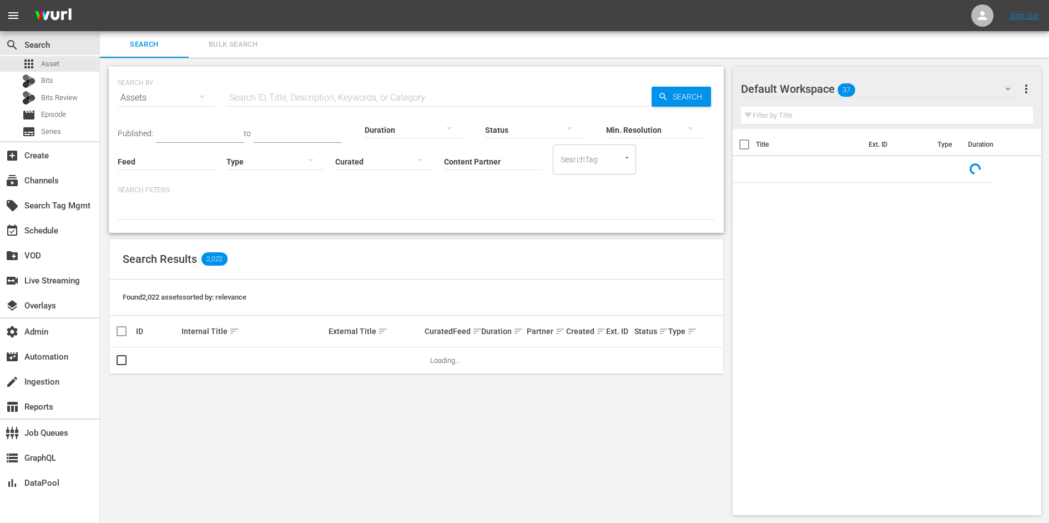
click at [474, 166] on input "Content Partner" at bounding box center [493, 162] width 98 height 40
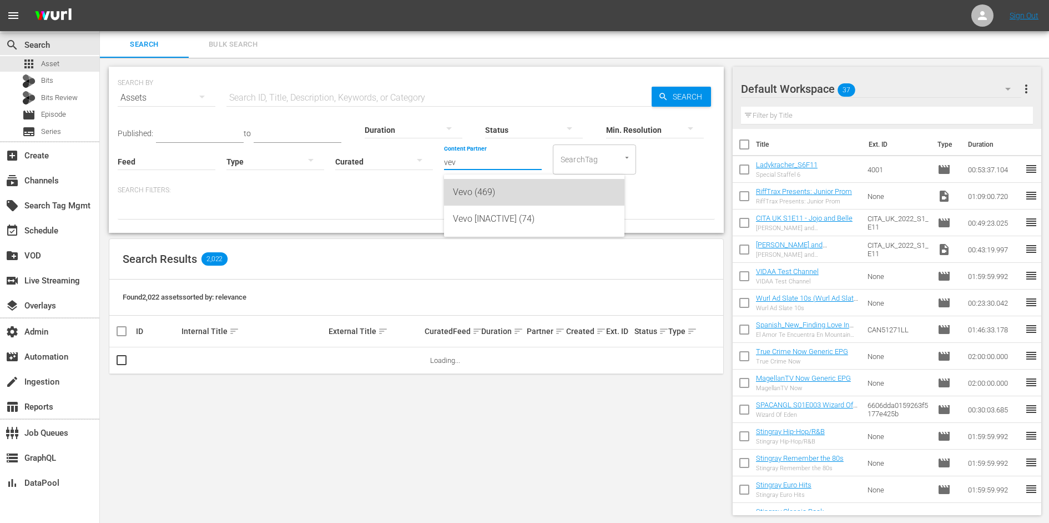
click at [489, 199] on div "Vevo (469)" at bounding box center [534, 192] width 163 height 27
type input "Vevo (469)"
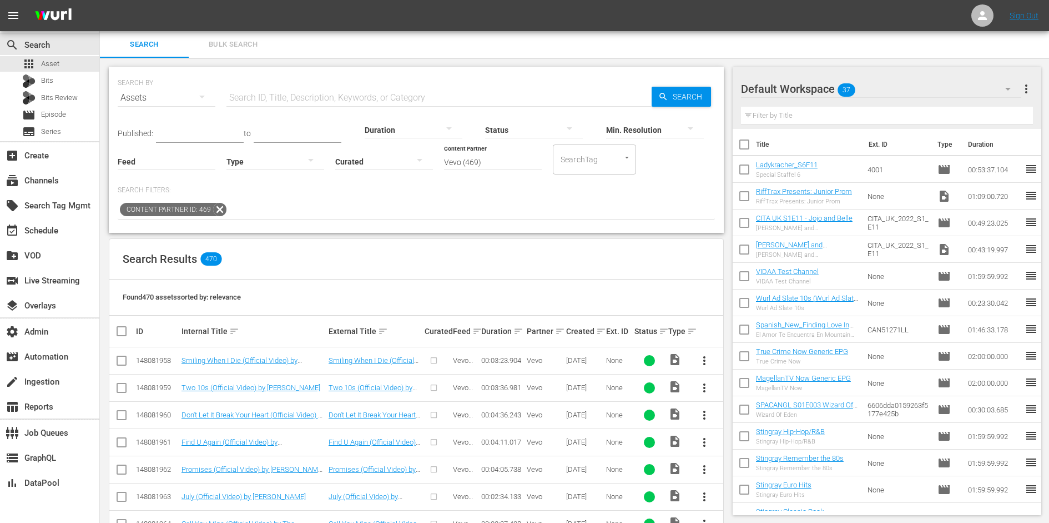
click at [295, 164] on div at bounding box center [276, 160] width 98 height 31
click at [283, 157] on div "Video" at bounding box center [276, 160] width 98 height 18
click at [355, 193] on p "Search Filters:" at bounding box center [416, 189] width 597 height 9
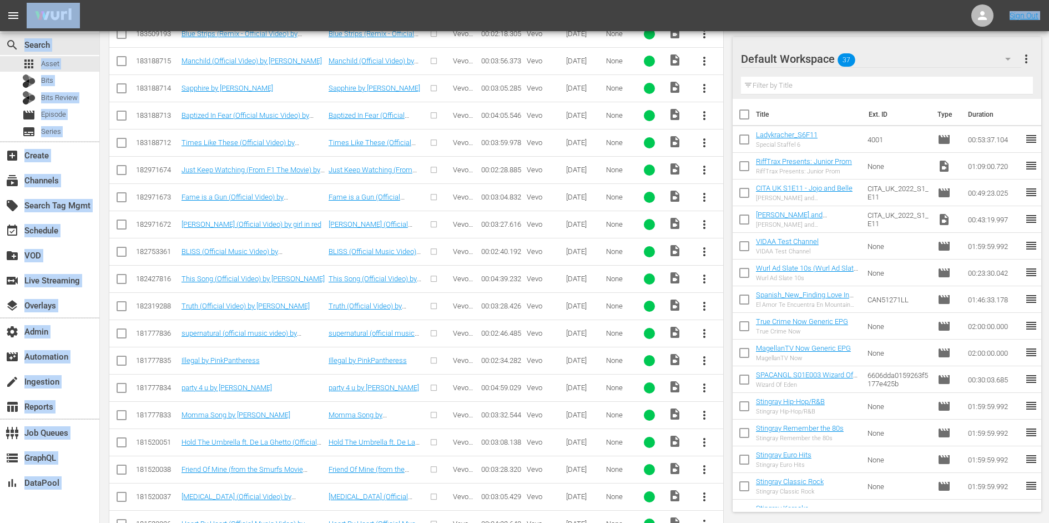
scroll to position [6289, 0]
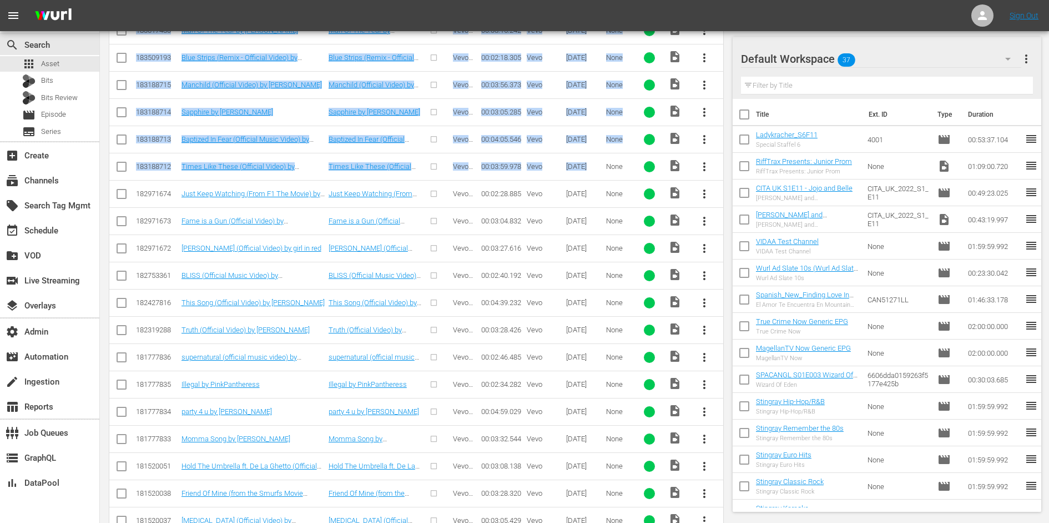
drag, startPoint x: 134, startPoint y: 356, endPoint x: 611, endPoint y: 113, distance: 535.9
copy tbody "189575960 Wake Me Up Before You Go-Go (Official Video) by Wham! Wake Me Up Befo…"
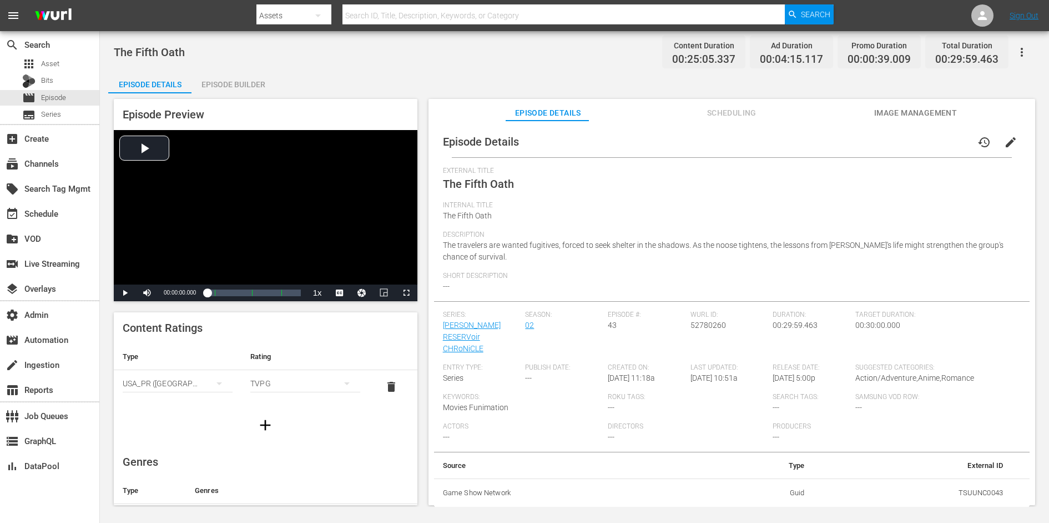
click at [482, 180] on span "The Fifth Oath" at bounding box center [478, 183] width 71 height 13
copy span "Fifth"
click at [482, 180] on span "The Fifth Oath" at bounding box center [478, 183] width 71 height 13
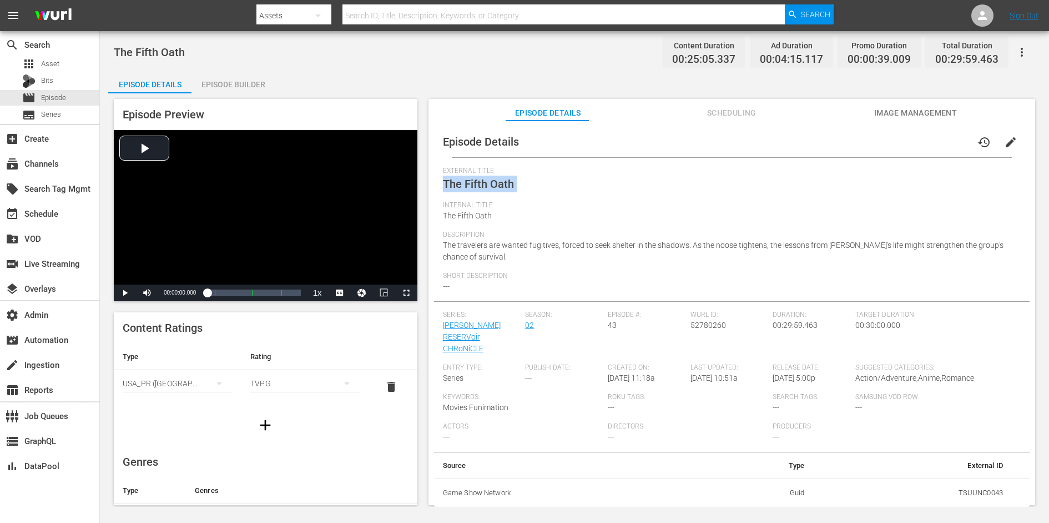
click at [482, 180] on span "The Fifth Oath" at bounding box center [478, 183] width 71 height 13
click at [1025, 49] on icon "button" at bounding box center [1022, 52] width 13 height 13
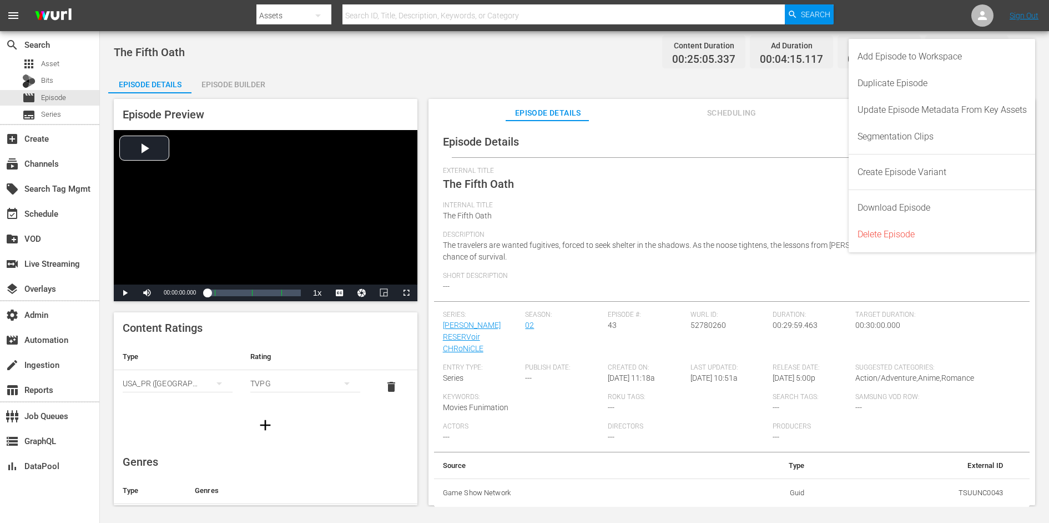
click at [297, 80] on div "Episode Details Episode Builder Episode Preview Video Player is loading. Play V…" at bounding box center [574, 292] width 933 height 443
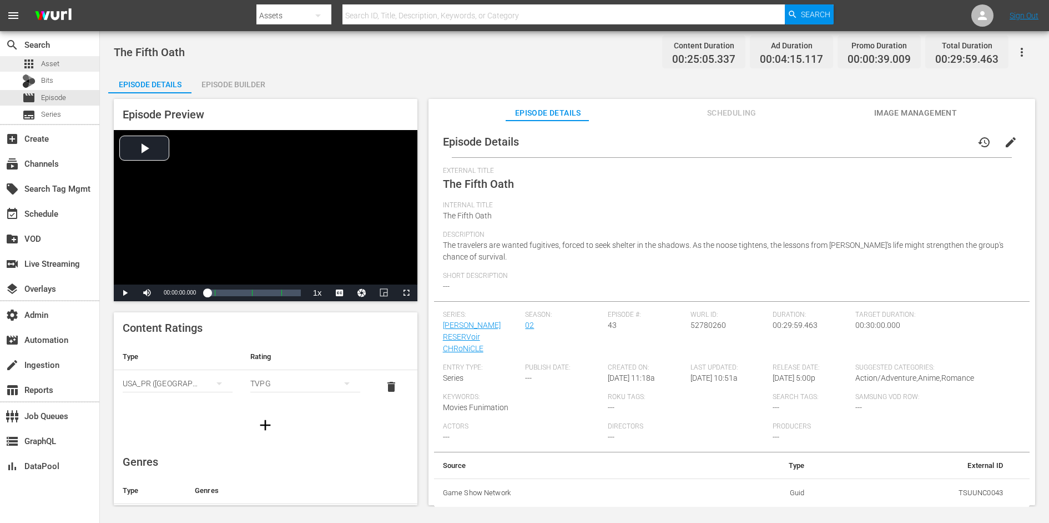
click at [28, 57] on span "apps" at bounding box center [28, 63] width 13 height 13
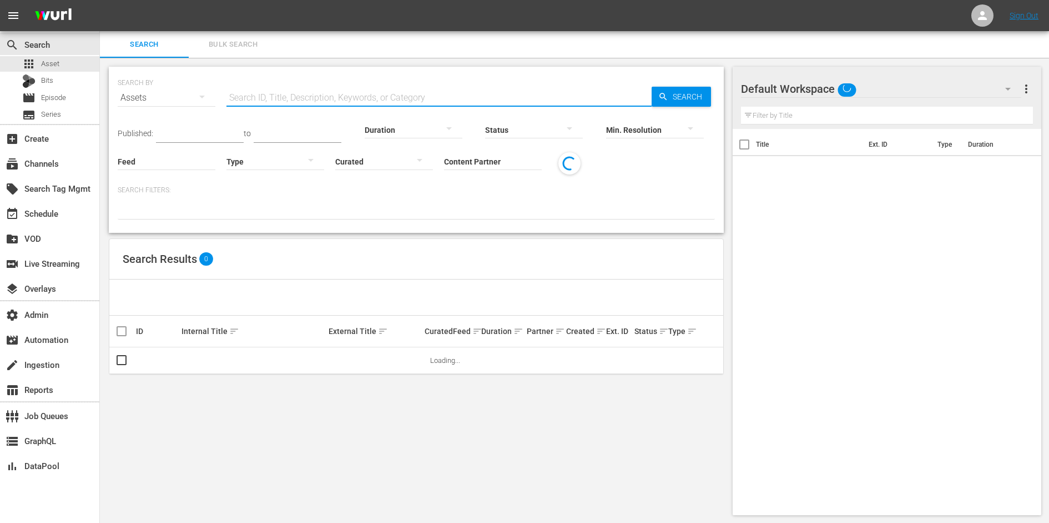
click at [283, 97] on input "text" at bounding box center [439, 97] width 425 height 27
paste input "ASSENG0007"
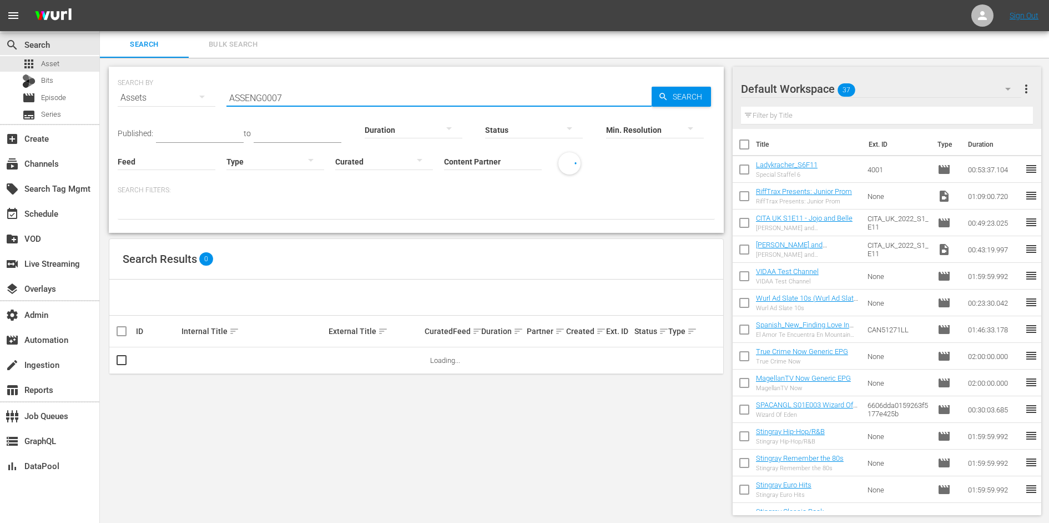
type input "ASSENG0007"
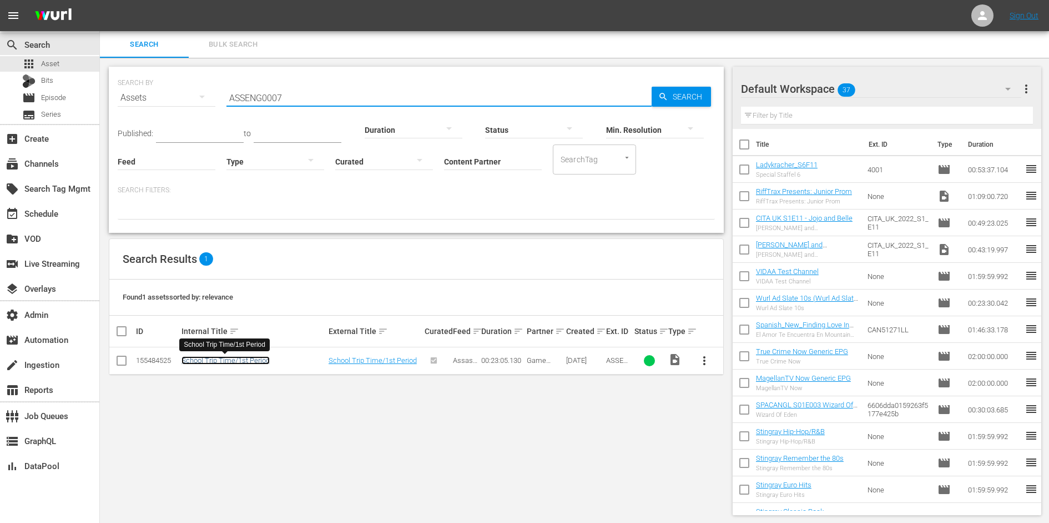
click at [250, 357] on link "School Trip Time/1st Period" at bounding box center [226, 360] width 88 height 8
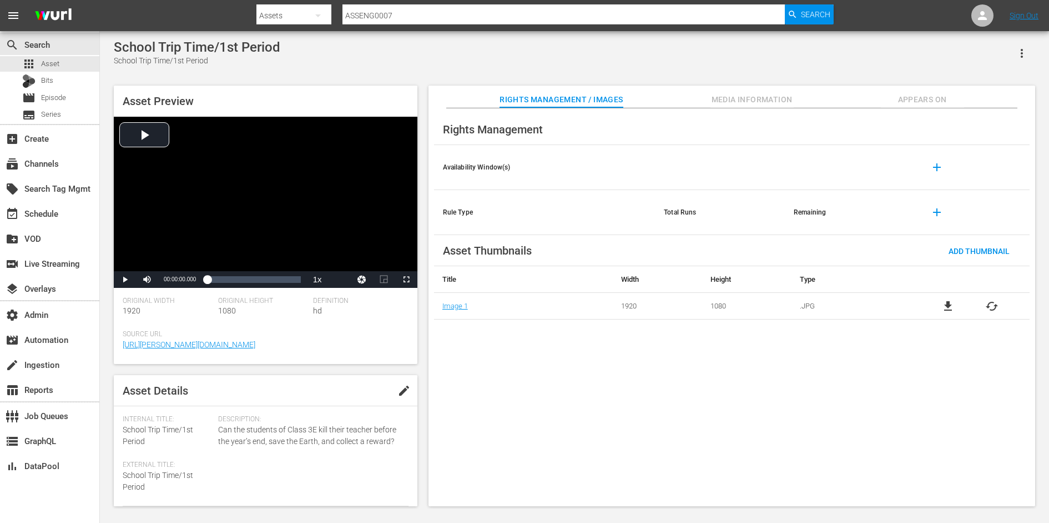
click at [921, 102] on span "Appears On" at bounding box center [922, 100] width 83 height 14
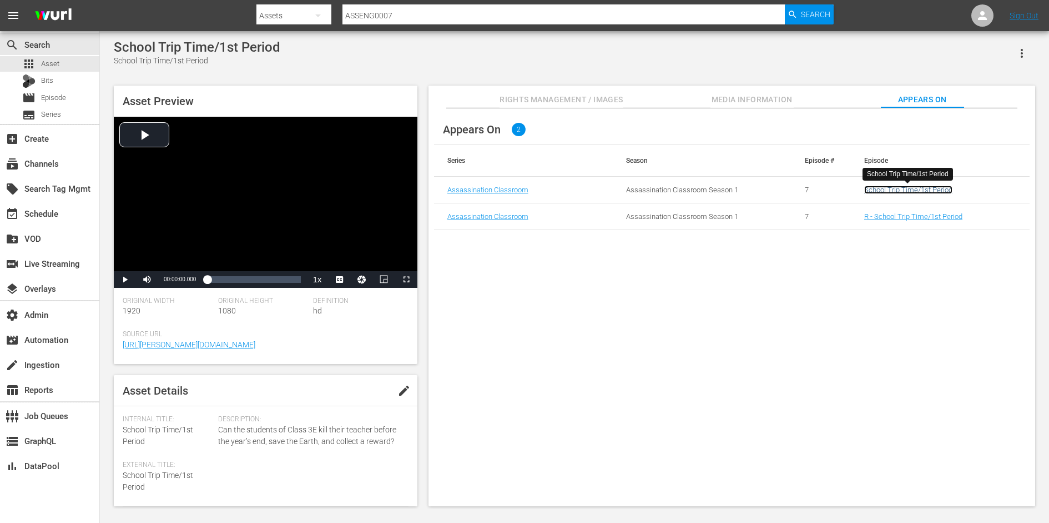
click at [873, 190] on link "School Trip Time/1st Period" at bounding box center [909, 189] width 88 height 8
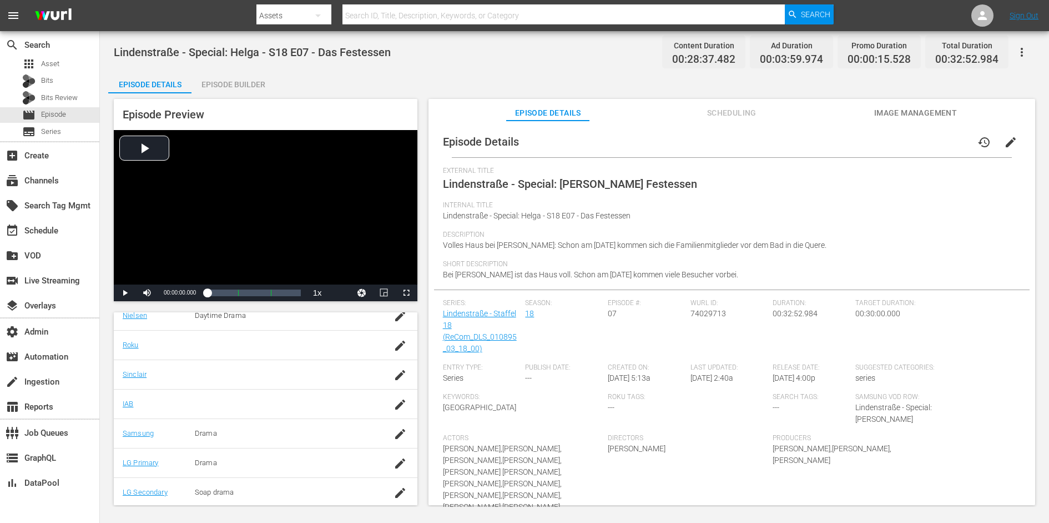
scroll to position [78, 0]
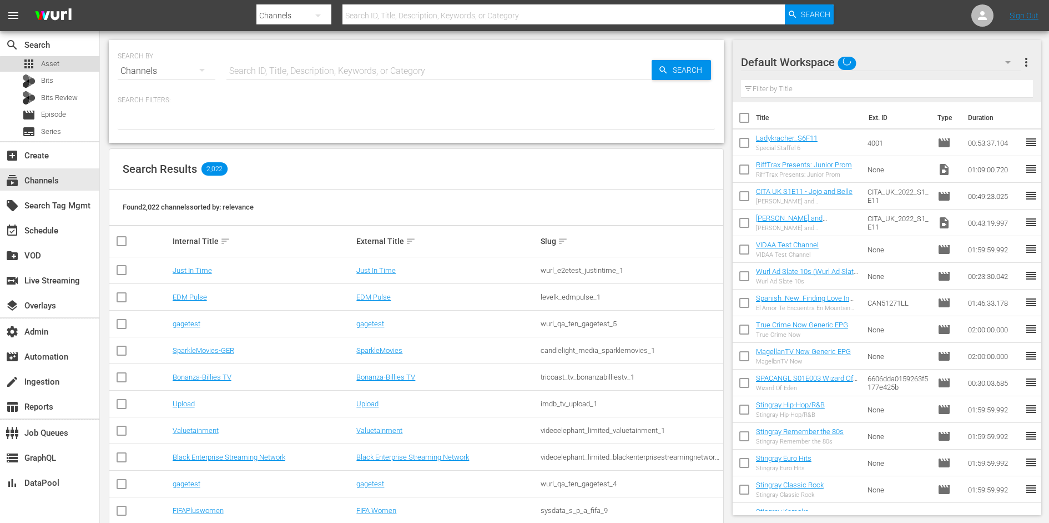
click at [58, 68] on span "Asset" at bounding box center [50, 63] width 18 height 11
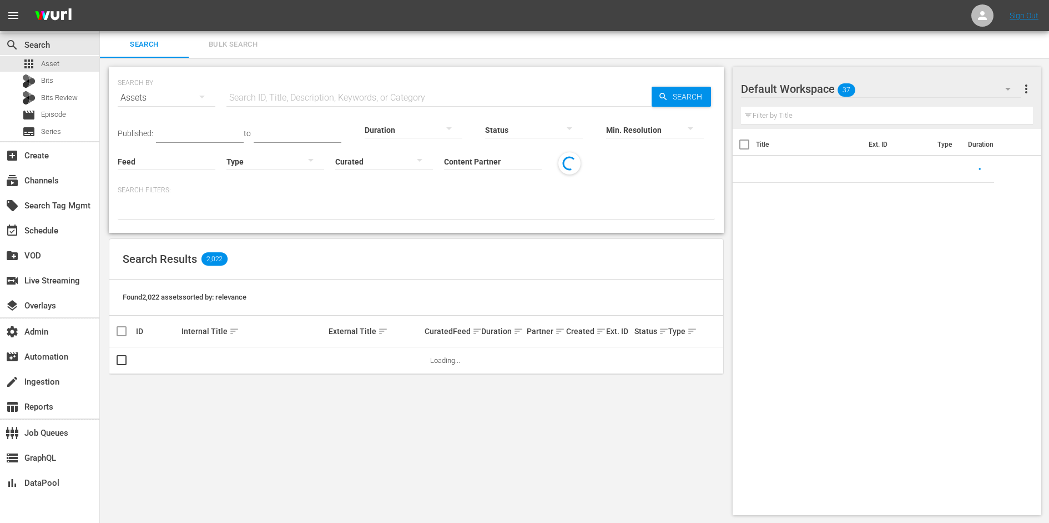
click at [308, 94] on input "text" at bounding box center [439, 97] width 425 height 27
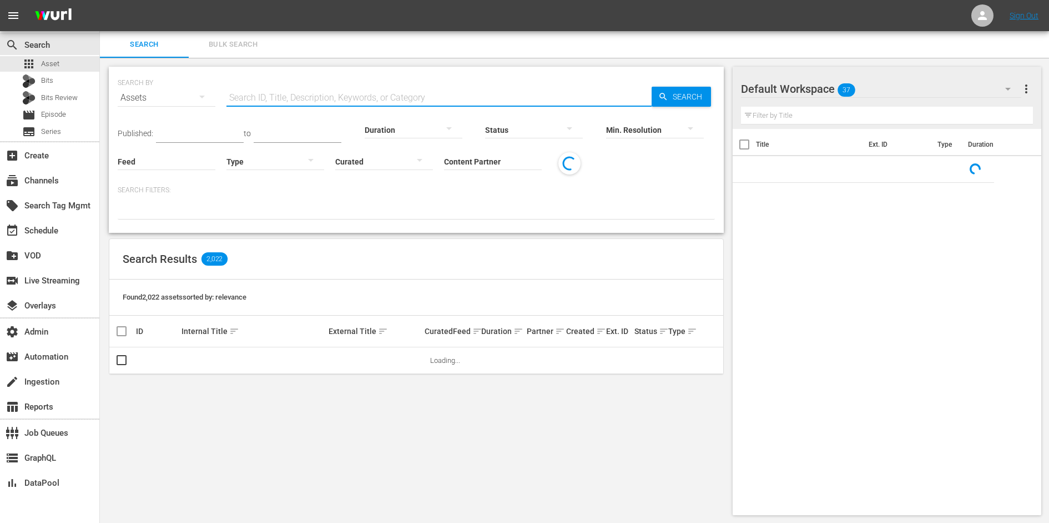
paste input "D86ENG0022"
type input "D86ENG0022"
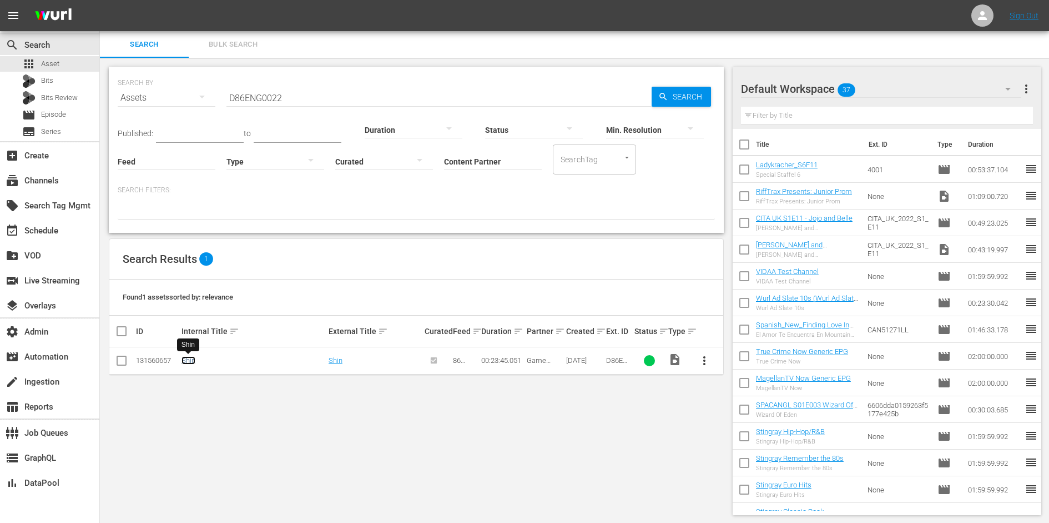
click at [190, 357] on link "Shin" at bounding box center [189, 360] width 14 height 8
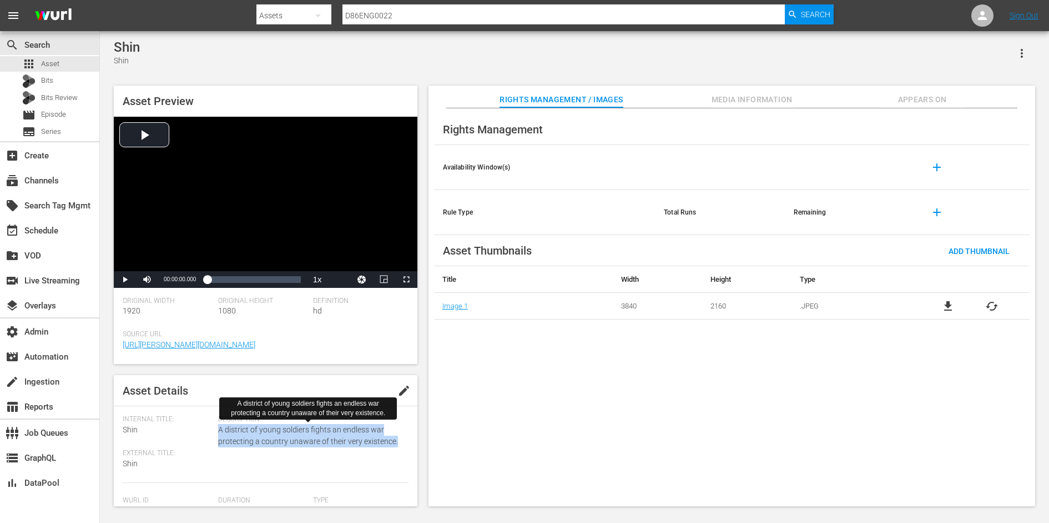
drag, startPoint x: 397, startPoint y: 443, endPoint x: 217, endPoint y: 434, distance: 180.1
click at [218, 434] on span "A district of young soldiers fights an endless war protecting a country unaware…" at bounding box center [310, 435] width 185 height 23
click at [927, 103] on span "Appears On" at bounding box center [922, 100] width 83 height 14
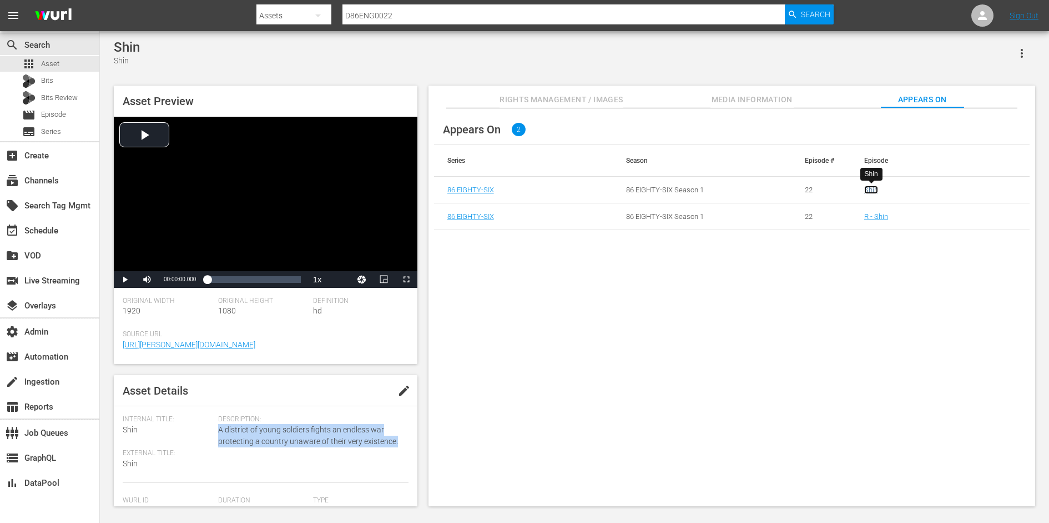
click at [875, 193] on link "Shin" at bounding box center [872, 189] width 14 height 8
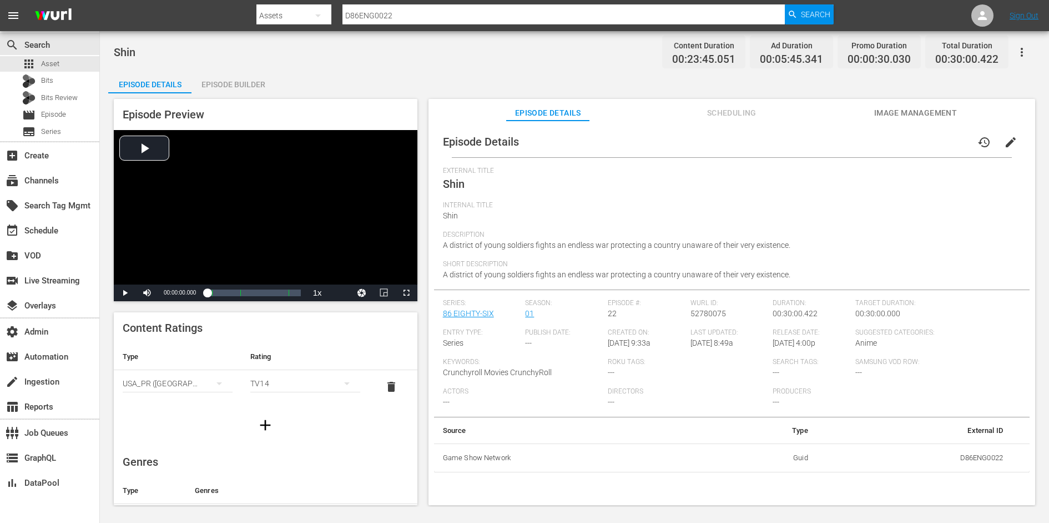
click at [531, 245] on span "A district of young soldiers fights an endless war protecting a country unaware…" at bounding box center [617, 244] width 348 height 9
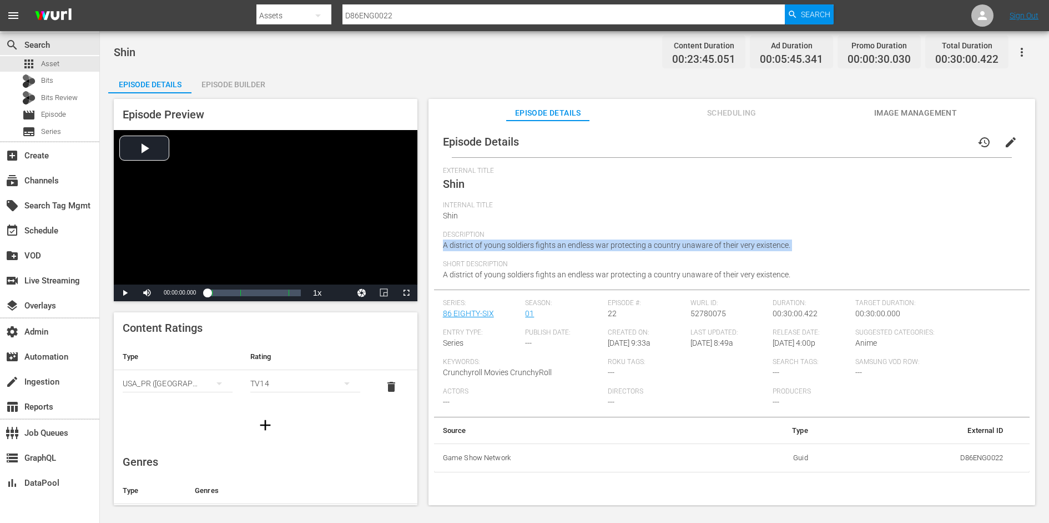
click at [531, 245] on span "A district of young soldiers fights an endless war protecting a country unaware…" at bounding box center [617, 244] width 348 height 9
copy span "A district of young soldiers fights an endless war protecting a country unaware…"
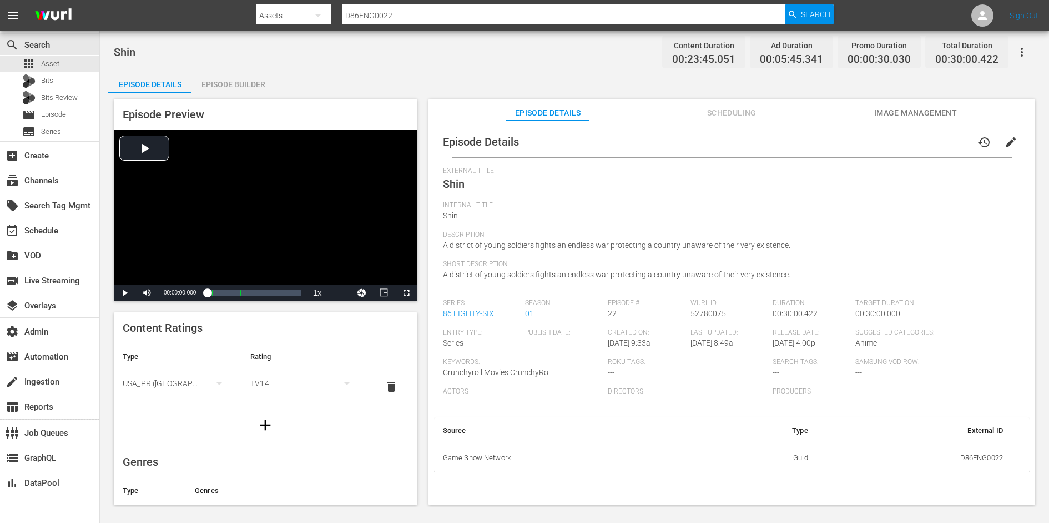
click at [406, 11] on input "D86ENG0022" at bounding box center [564, 15] width 443 height 27
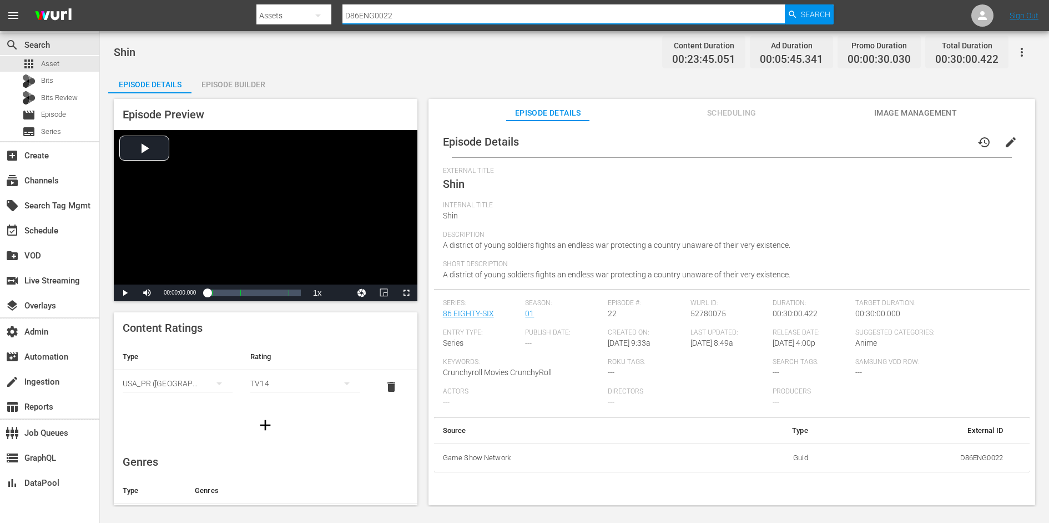
click at [406, 11] on input "D86ENG0022" at bounding box center [564, 15] width 443 height 27
paste input "3"
type input "D86ENG0023"
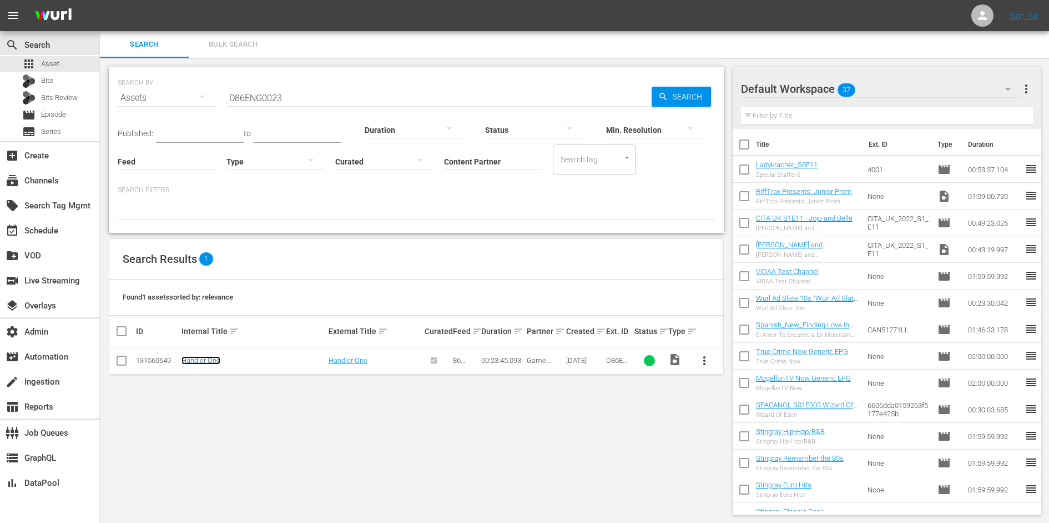
click at [196, 361] on link "Handler One" at bounding box center [201, 360] width 39 height 8
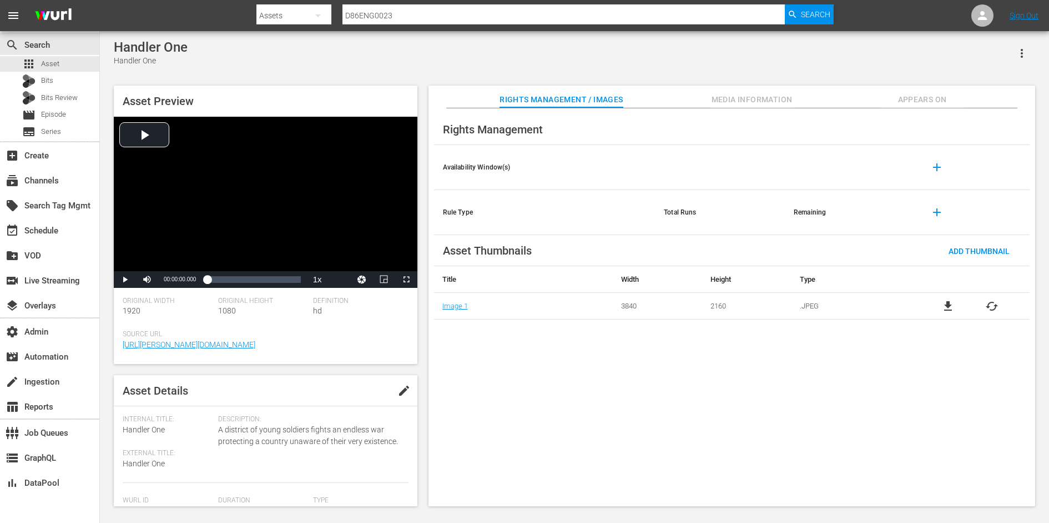
click at [310, 429] on span "A district of young soldiers fights an endless war protecting a country unaware…" at bounding box center [310, 435] width 185 height 23
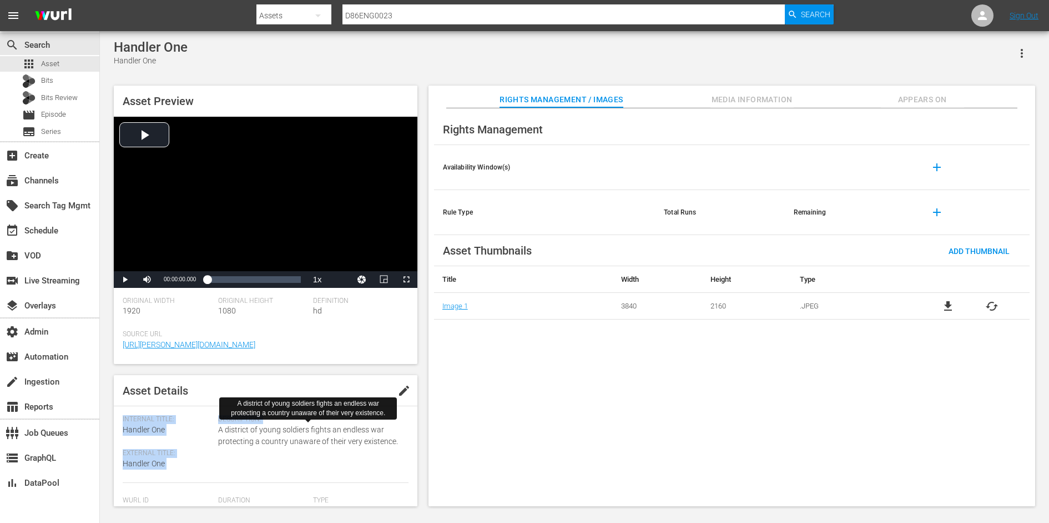
click at [310, 429] on span "A district of young soldiers fights an endless war protecting a country unaware…" at bounding box center [310, 435] width 185 height 23
copy div "Internal Title: Handler One External Title: Handler One Description:"
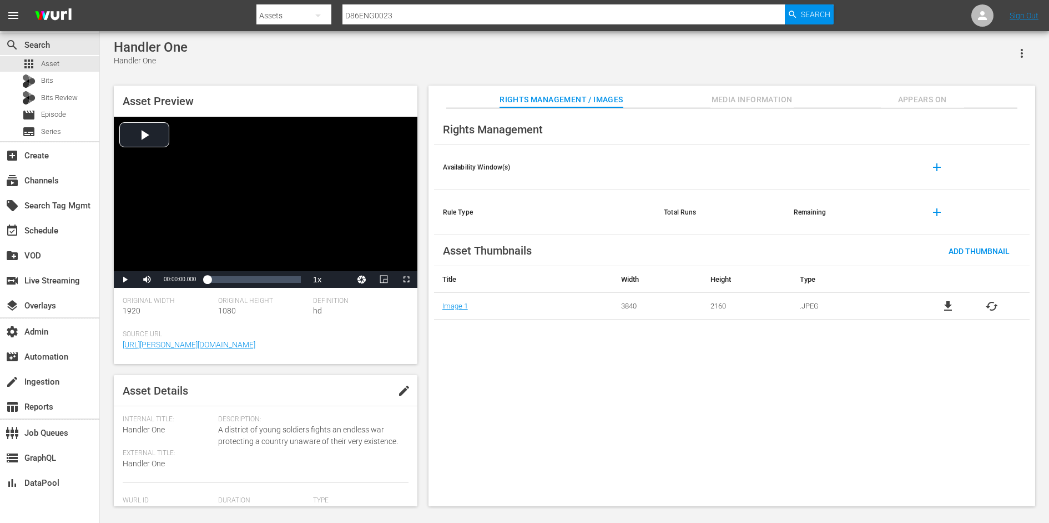
click at [381, 18] on input "D86ENG0023" at bounding box center [564, 15] width 443 height 27
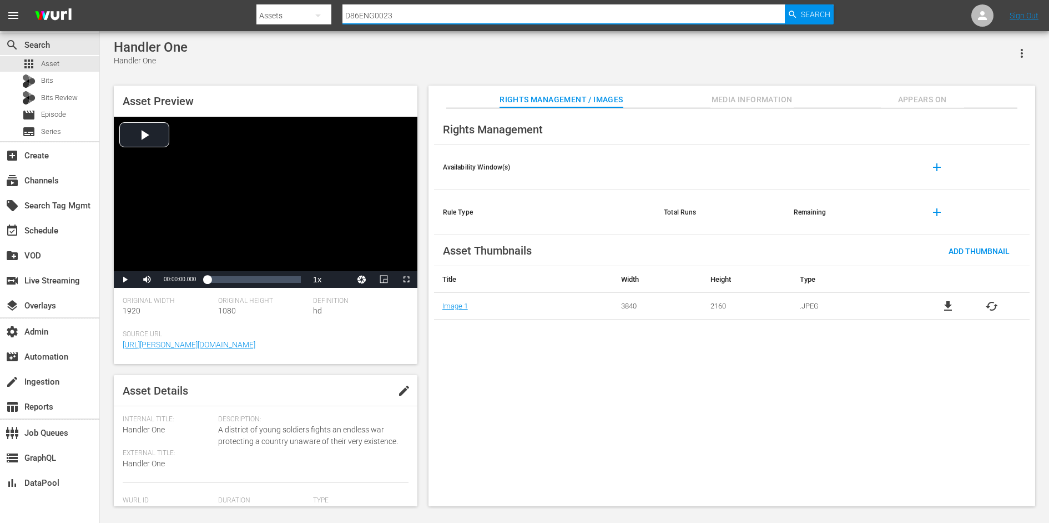
click at [381, 18] on input "D86ENG0023" at bounding box center [564, 15] width 443 height 27
paste input "MDDENG0010"
type input "MDDENG0010"
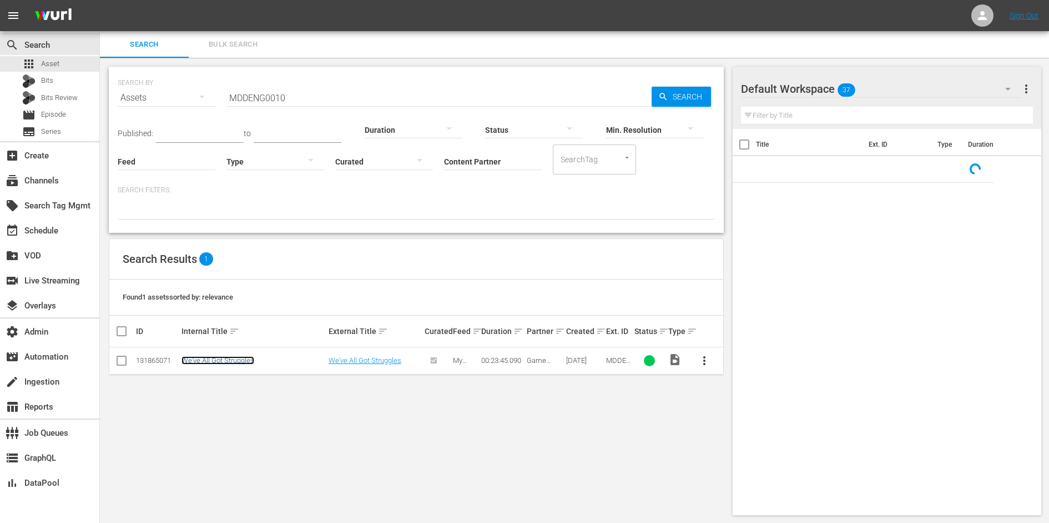
click at [224, 356] on link "We've All Got Struggles" at bounding box center [218, 360] width 73 height 8
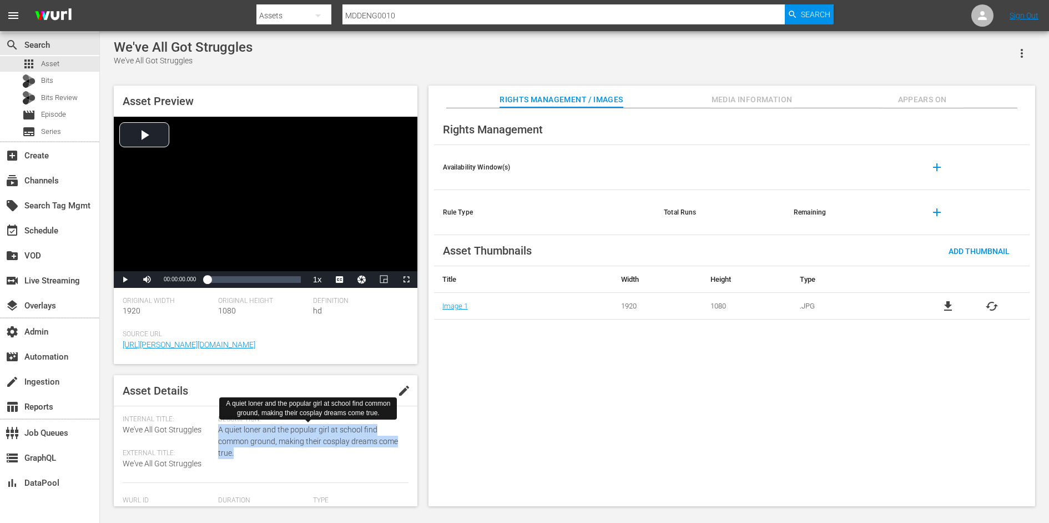
drag, startPoint x: 217, startPoint y: 427, endPoint x: 243, endPoint y: 450, distance: 34.6
click at [243, 450] on span "A quiet loner and the popular girl at school find common ground, making their c…" at bounding box center [310, 441] width 185 height 35
copy span "A quiet loner and the popular girl at school find common ground, making their c…"
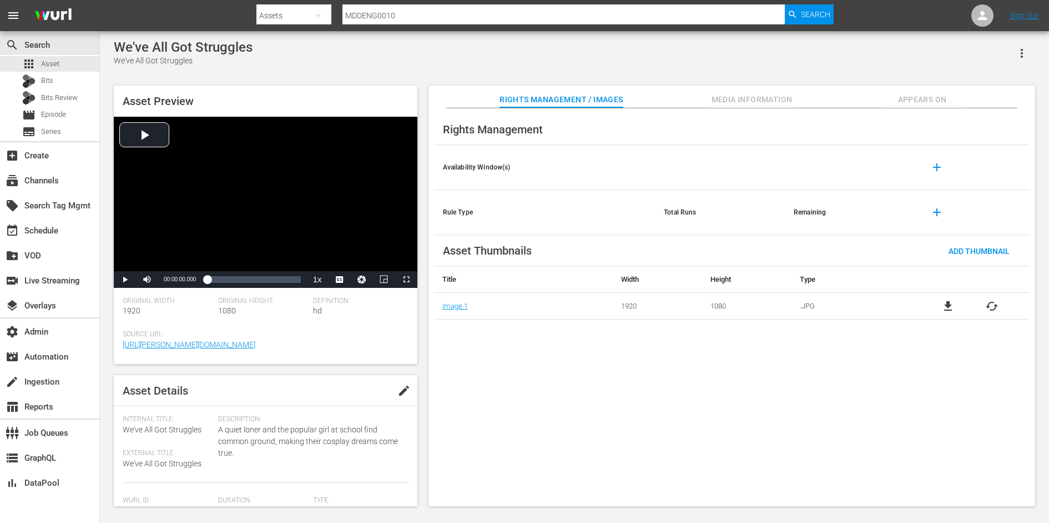
click at [386, 16] on input "MDDENG0010" at bounding box center [564, 15] width 443 height 27
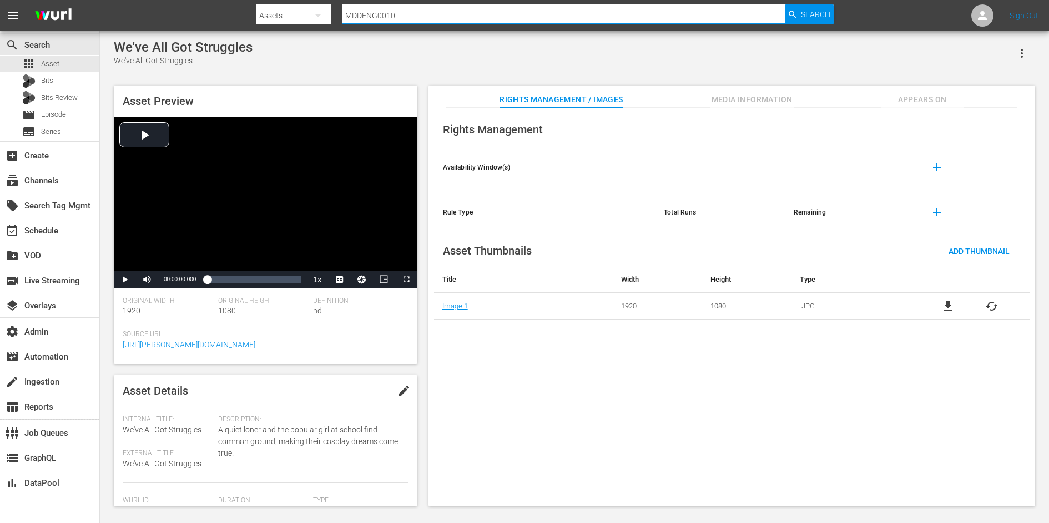
click at [386, 16] on input "MDDENG0010" at bounding box center [564, 15] width 443 height 27
paste input "1"
type input "MDDENG0011"
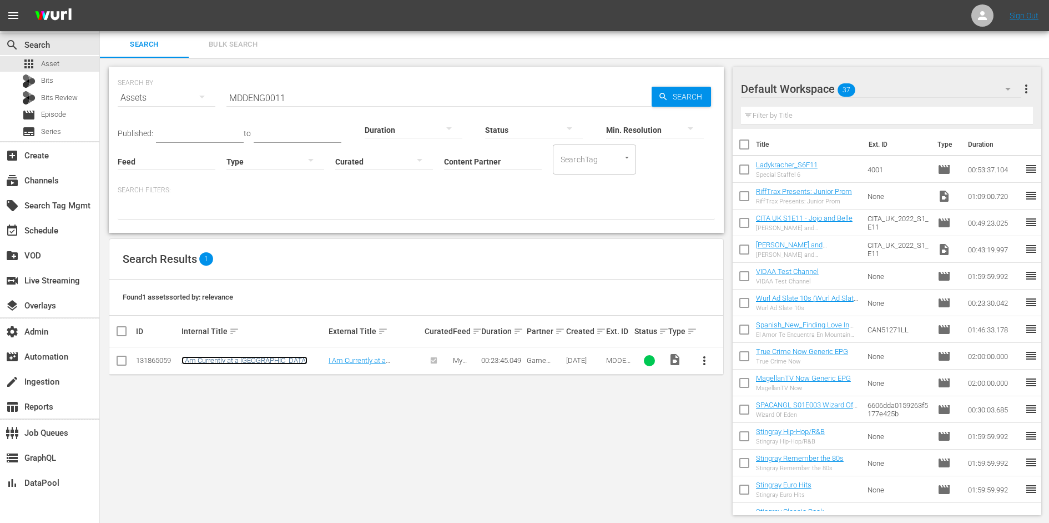
click at [219, 358] on link "I Am Currently at a Love Hotel" at bounding box center [245, 360] width 126 height 8
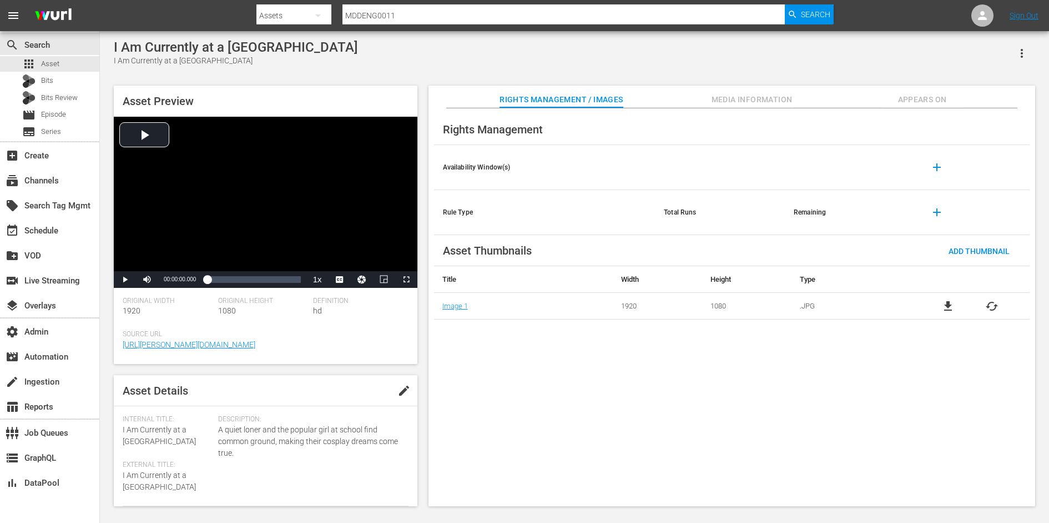
click at [247, 428] on span "A quiet loner and the popular girl at school find common ground, making their c…" at bounding box center [310, 441] width 185 height 35
copy div "Internal Title: I Am Currently at a Love Hotel External Title: I Am Currently a…"
click at [367, 11] on input "MDDENG0011" at bounding box center [564, 15] width 443 height 27
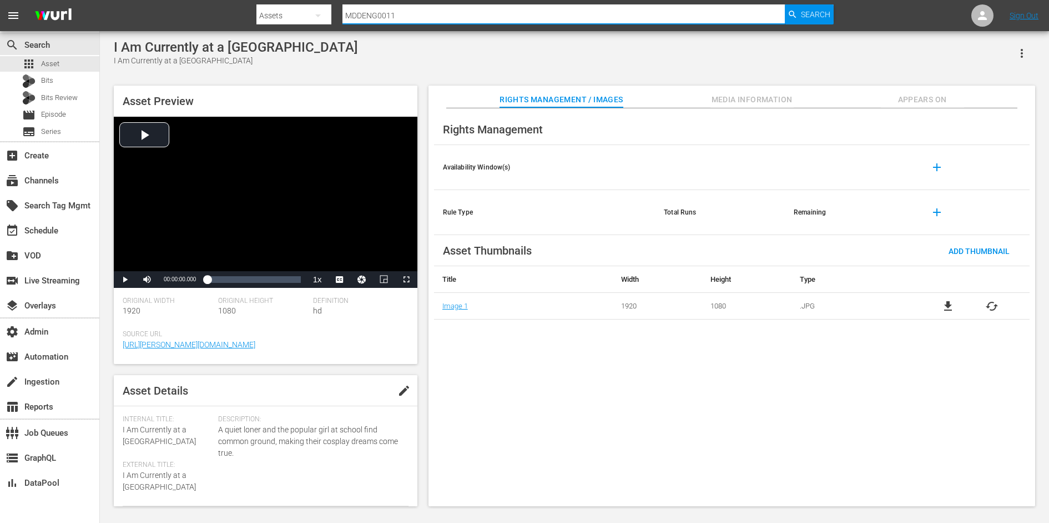
click at [367, 11] on input "MDDENG0011" at bounding box center [564, 15] width 443 height 27
paste input "2"
type input "MDDENG0012"
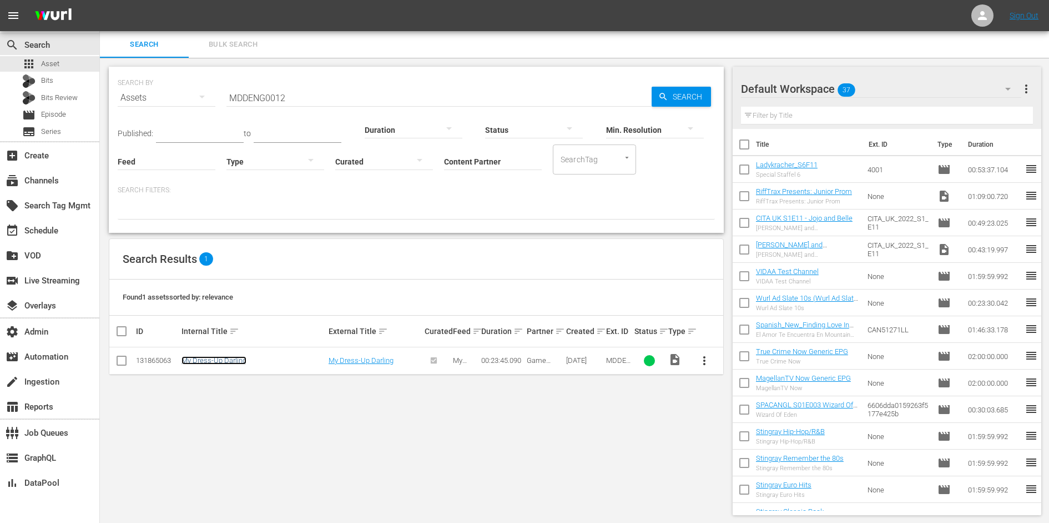
click at [225, 360] on link "My Dress-Up Darling" at bounding box center [214, 360] width 65 height 8
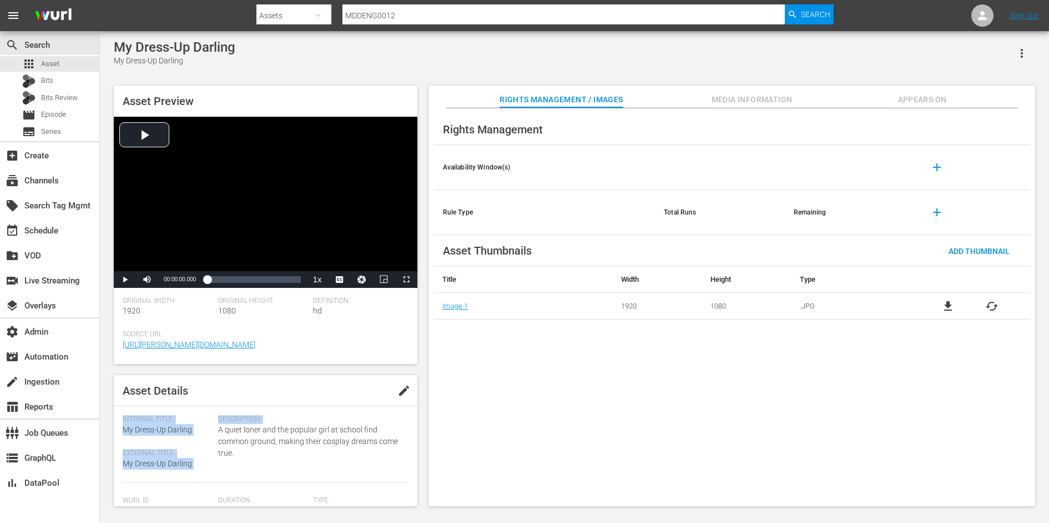
click at [270, 433] on span "A quiet loner and the popular girl at school find common ground, making their c…" at bounding box center [310, 441] width 185 height 35
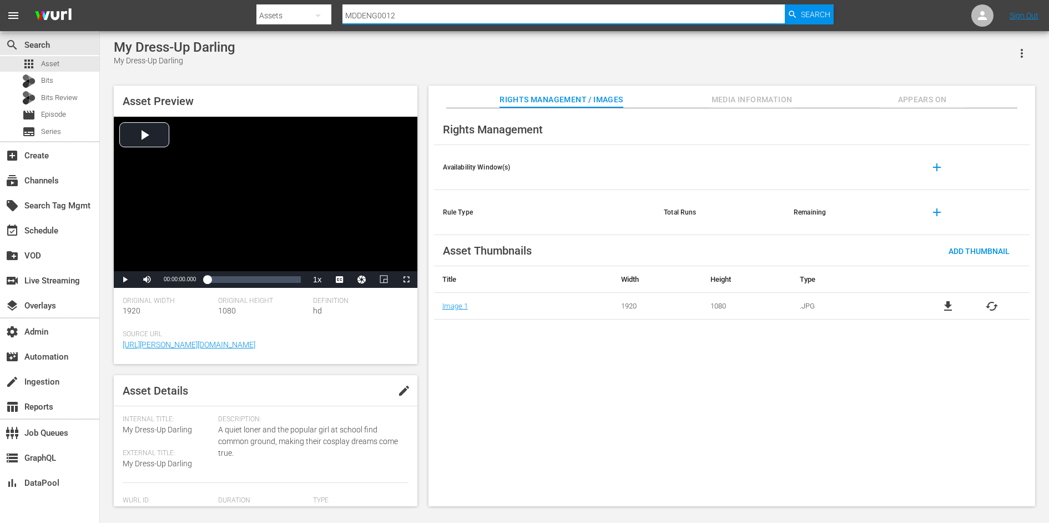
click at [382, 16] on input "MDDENG0012" at bounding box center [564, 15] width 443 height 27
paste input "LHZ"
type input "LHZENG0012"
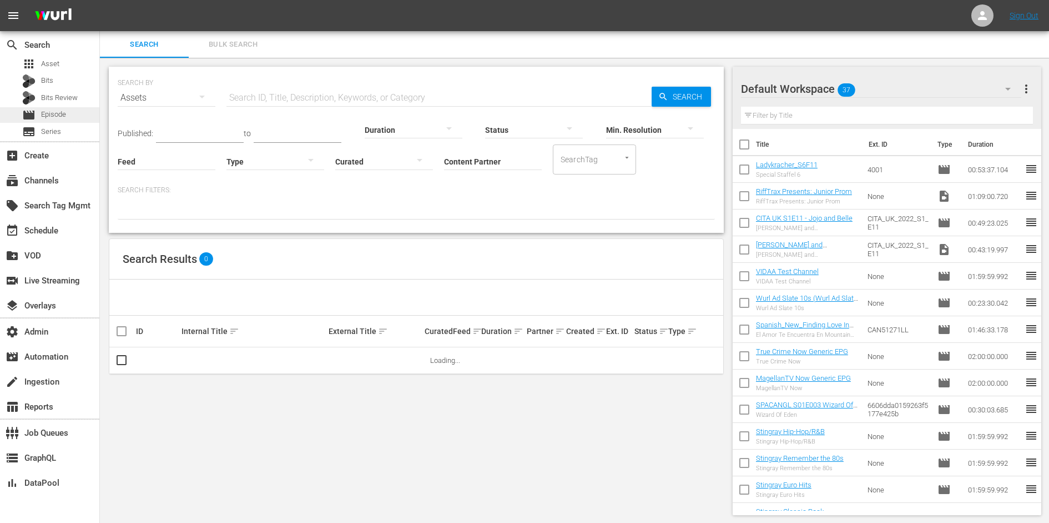
click at [64, 113] on span "Episode" at bounding box center [53, 114] width 25 height 11
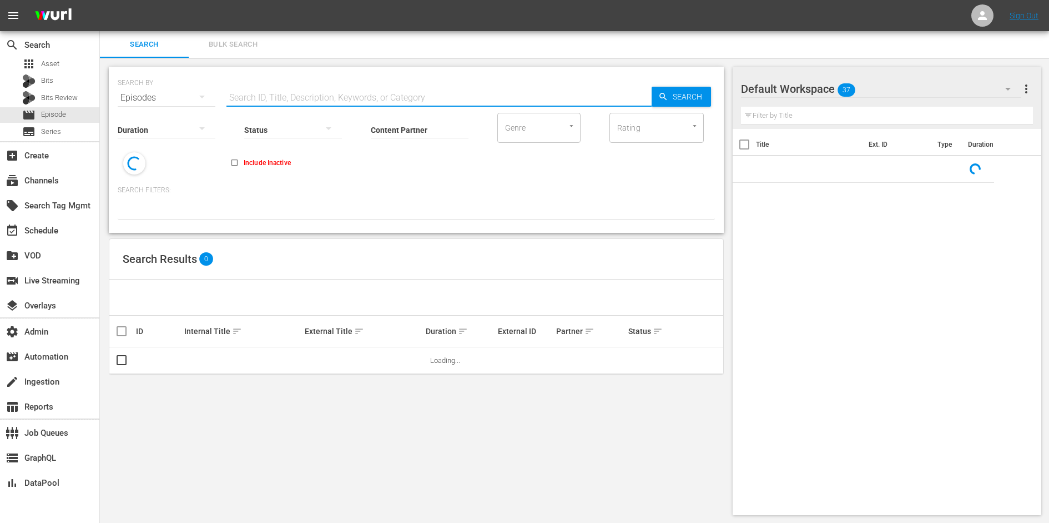
click at [250, 88] on input "text" at bounding box center [439, 97] width 425 height 27
paste input "LHZENG0012"
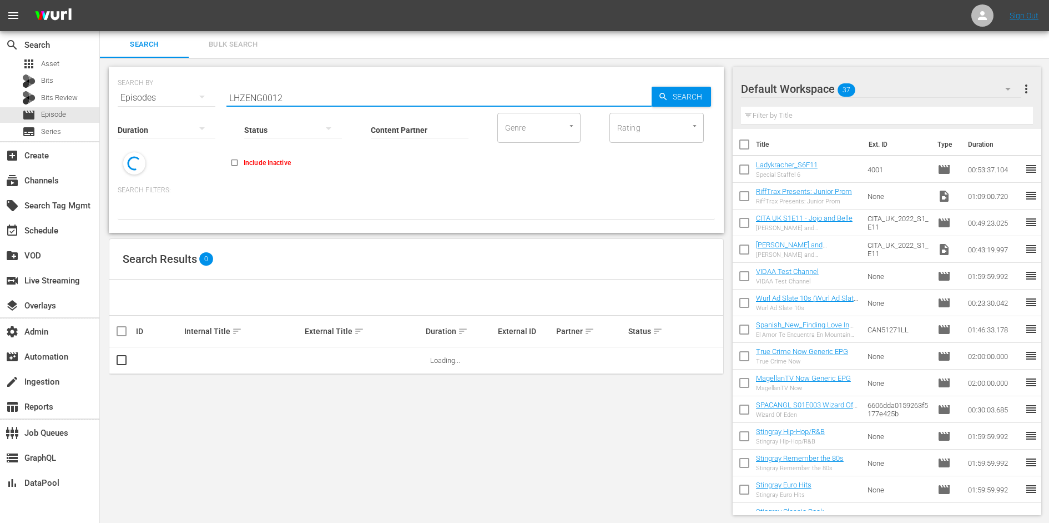
type input "LHZENG0012"
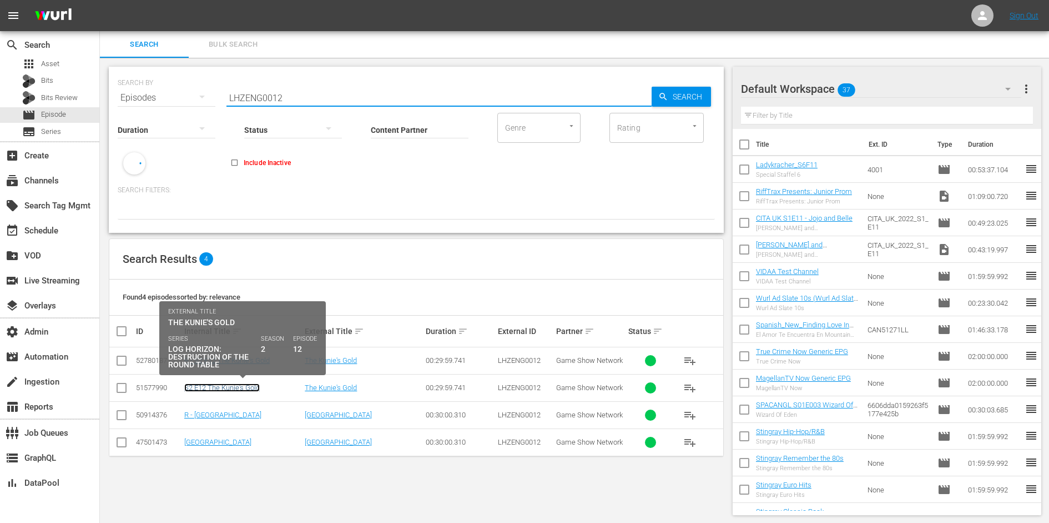
click at [243, 385] on link "S2 E12 The Kunie's Gold" at bounding box center [222, 387] width 76 height 8
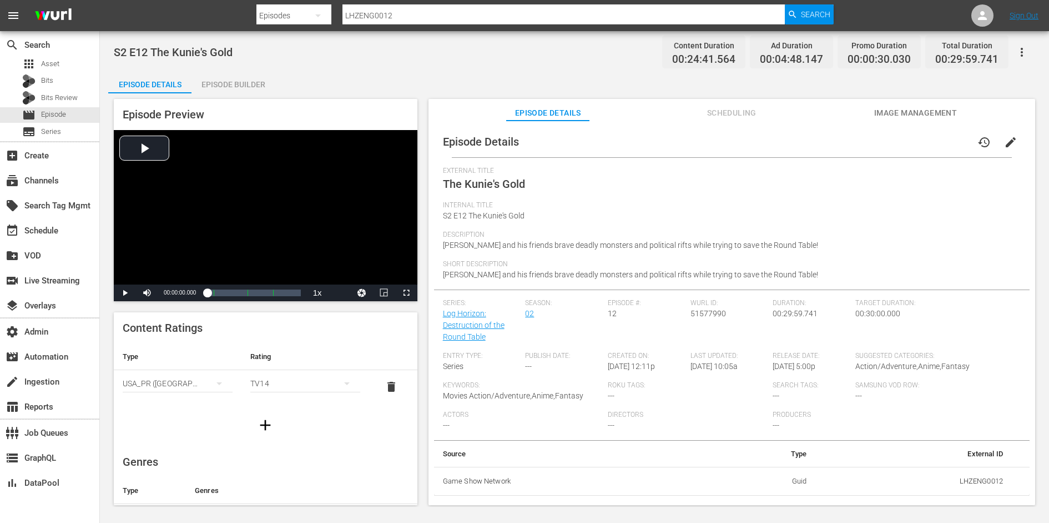
click at [536, 243] on span "[PERSON_NAME] and his friends brave deadly monsters and political rifts while t…" at bounding box center [630, 244] width 375 height 9
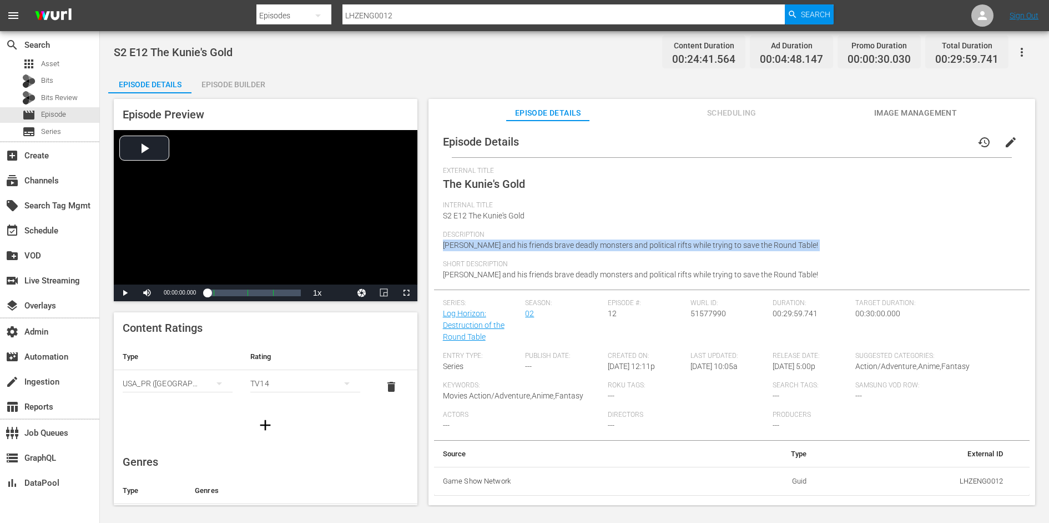
click at [536, 243] on span "[PERSON_NAME] and his friends brave deadly monsters and political rifts while t…" at bounding box center [630, 244] width 375 height 9
copy span "[PERSON_NAME] and his friends brave deadly monsters and political rifts while t…"
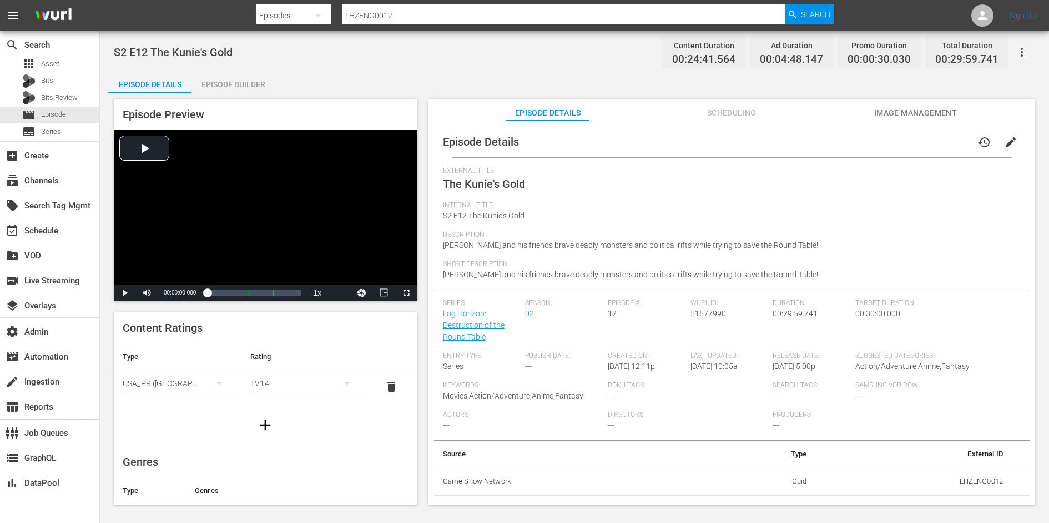
click at [372, 13] on input "LHZENG0012" at bounding box center [564, 15] width 443 height 27
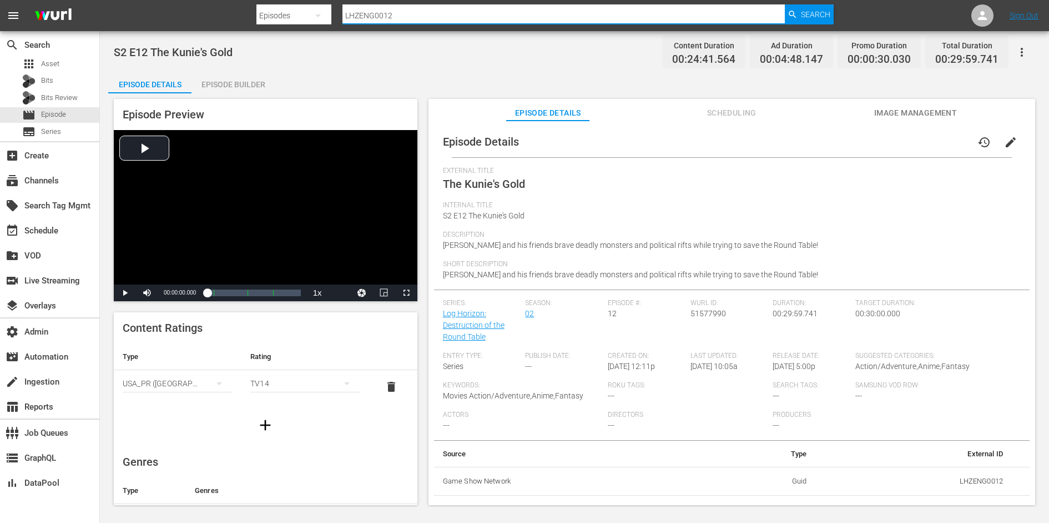
click at [372, 13] on input "LHZENG0012" at bounding box center [564, 15] width 443 height 27
paste input "25"
type input "LHZENG0025"
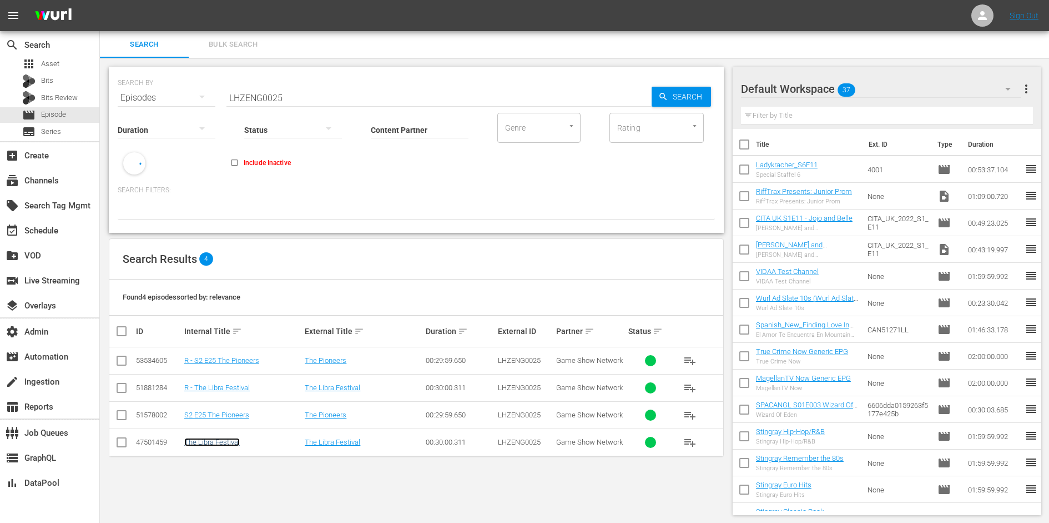
click at [218, 440] on link "The Libra Festival" at bounding box center [212, 442] width 56 height 8
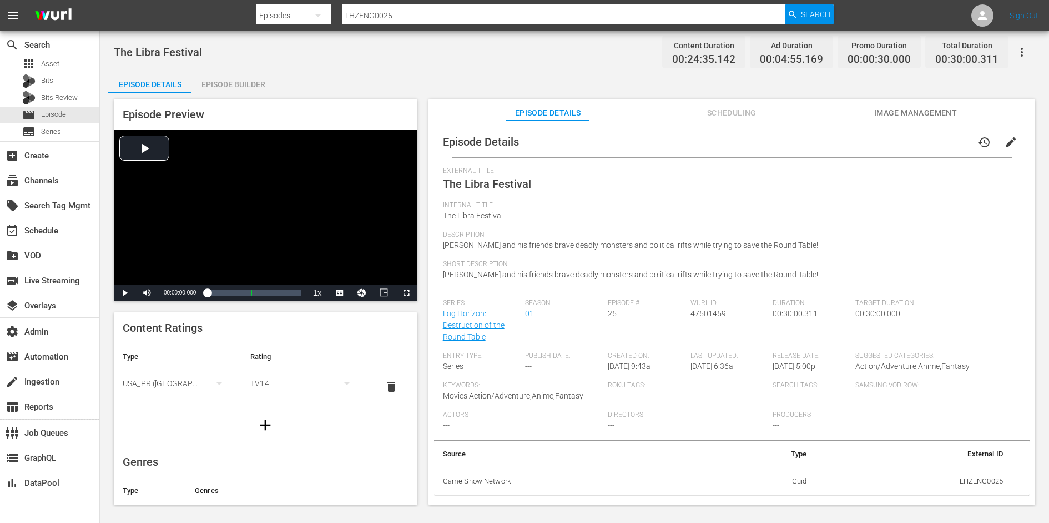
click at [521, 243] on span "[PERSON_NAME] and his friends brave deadly monsters and political rifts while t…" at bounding box center [630, 244] width 375 height 9
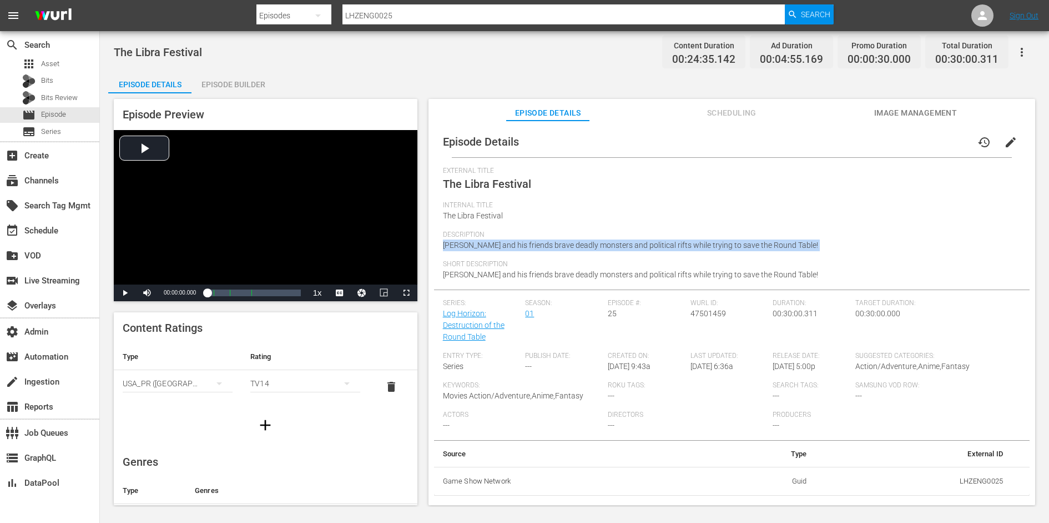
click at [521, 243] on span "[PERSON_NAME] and his friends brave deadly monsters and political rifts while t…" at bounding box center [630, 244] width 375 height 9
copy span "[PERSON_NAME] and his friends brave deadly monsters and political rifts while t…"
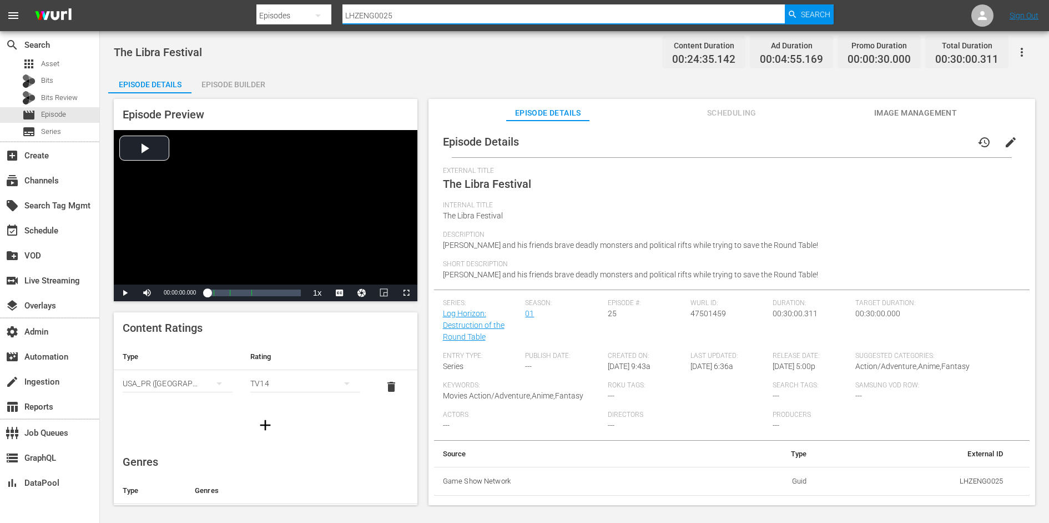
click at [394, 17] on input "LHZENG0025" at bounding box center [564, 15] width 443 height 27
paste input "THSENG0011"
type input "THSENG0011"
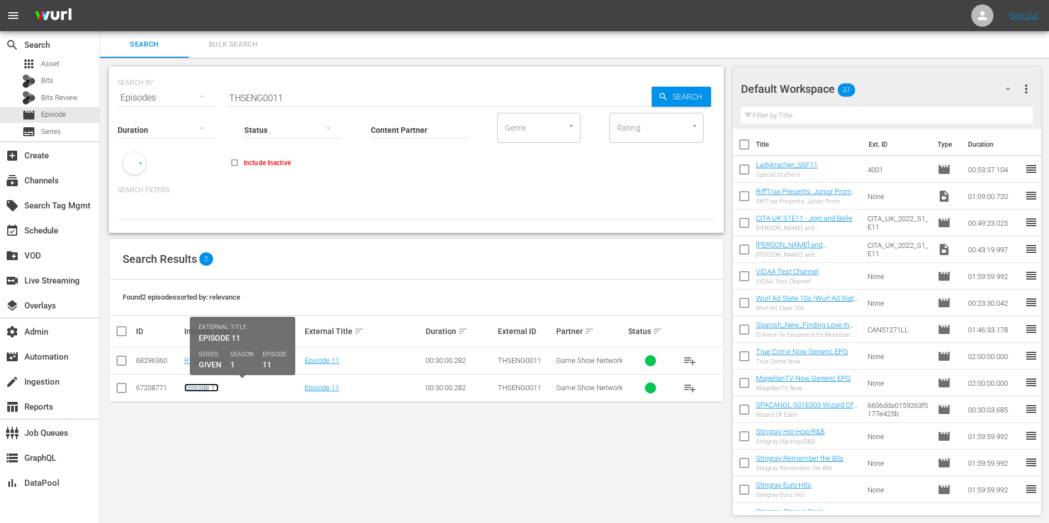
click at [203, 386] on link "Episode 11" at bounding box center [201, 387] width 34 height 8
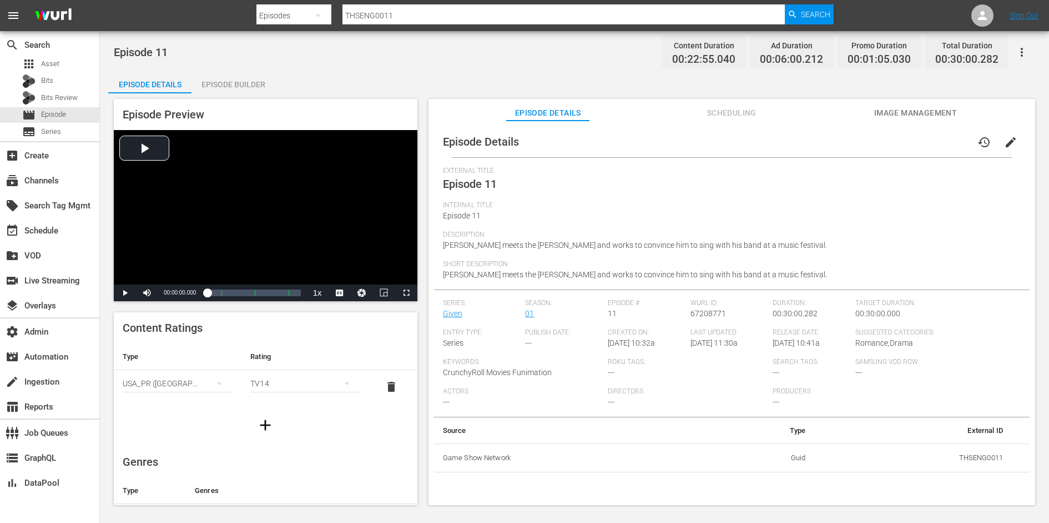
click at [506, 243] on span "[PERSON_NAME] meets the [PERSON_NAME] and works to convince him to sing with hi…" at bounding box center [635, 244] width 384 height 9
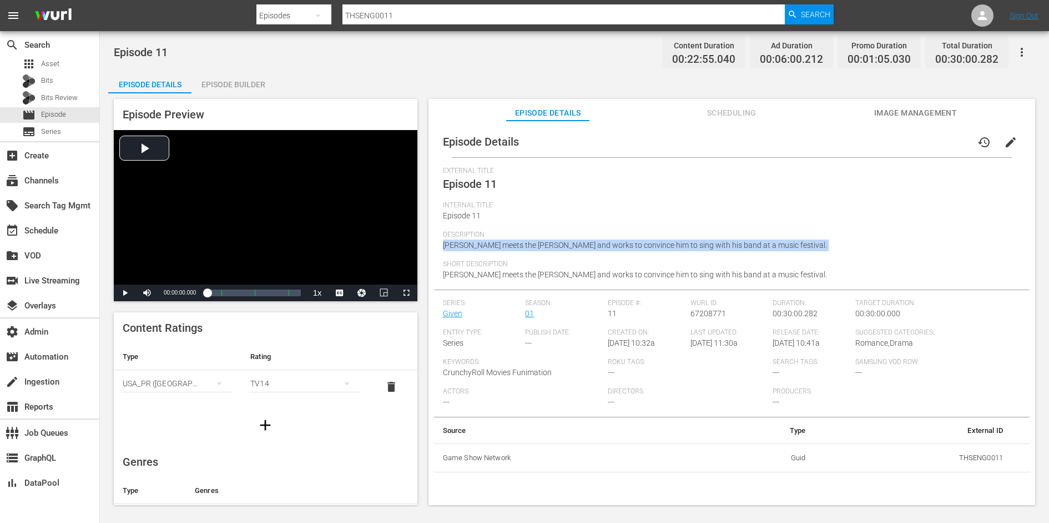
click at [506, 243] on span "[PERSON_NAME] meets the [PERSON_NAME] and works to convince him to sing with hi…" at bounding box center [635, 244] width 384 height 9
copy span "[PERSON_NAME] meets the [PERSON_NAME] and works to convince him to sing with hi…"
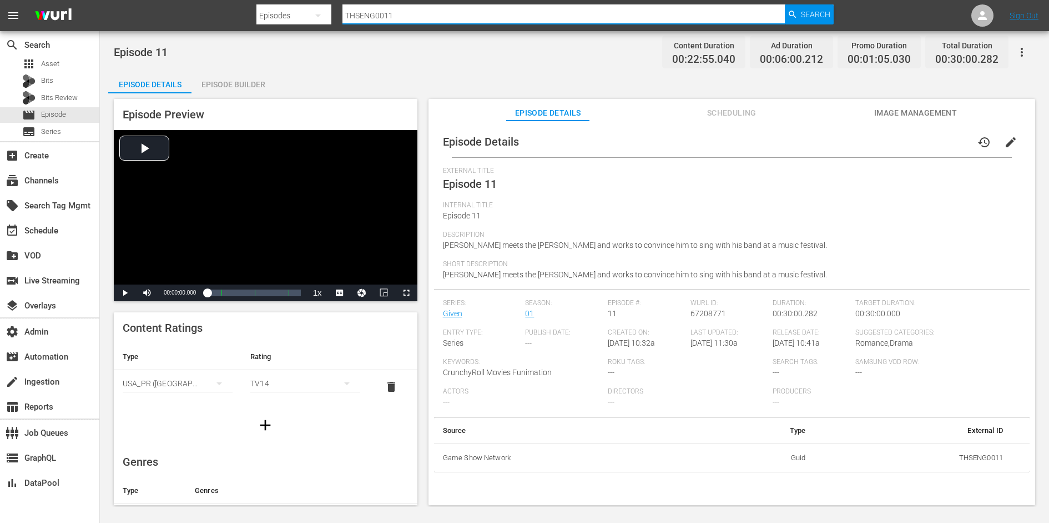
click at [409, 15] on input "THSENG0011" at bounding box center [564, 15] width 443 height 27
paste input "COPENG0002"
type input "COPENG0002"
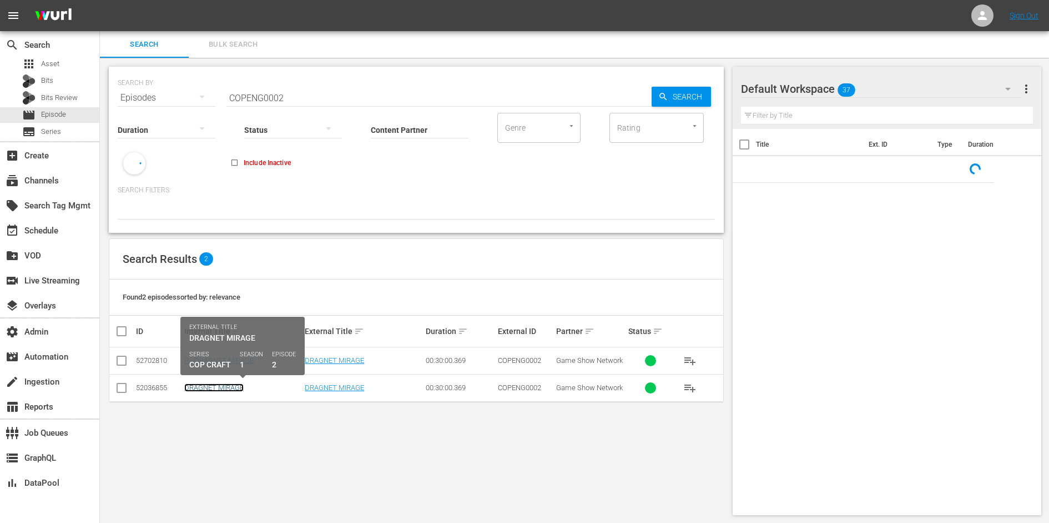
click at [225, 384] on link "DRAGNET MIRAGE" at bounding box center [213, 387] width 59 height 8
